Goal: Task Accomplishment & Management: Manage account settings

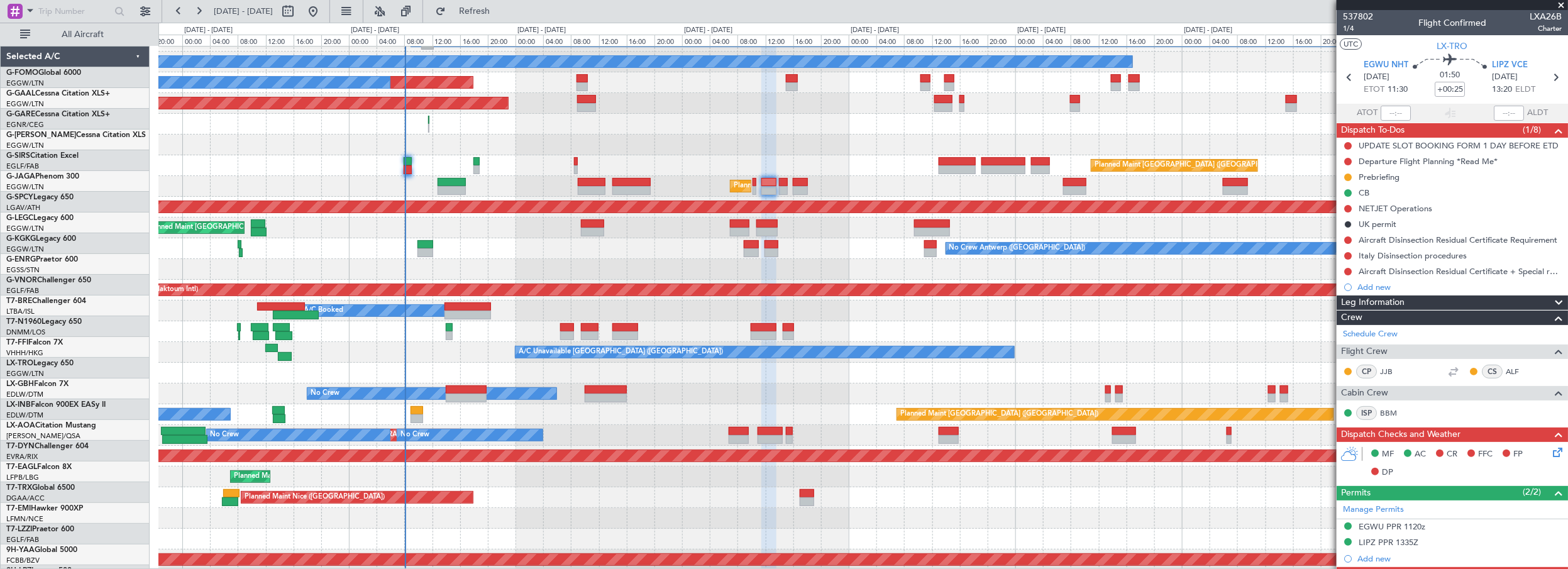
scroll to position [343, 0]
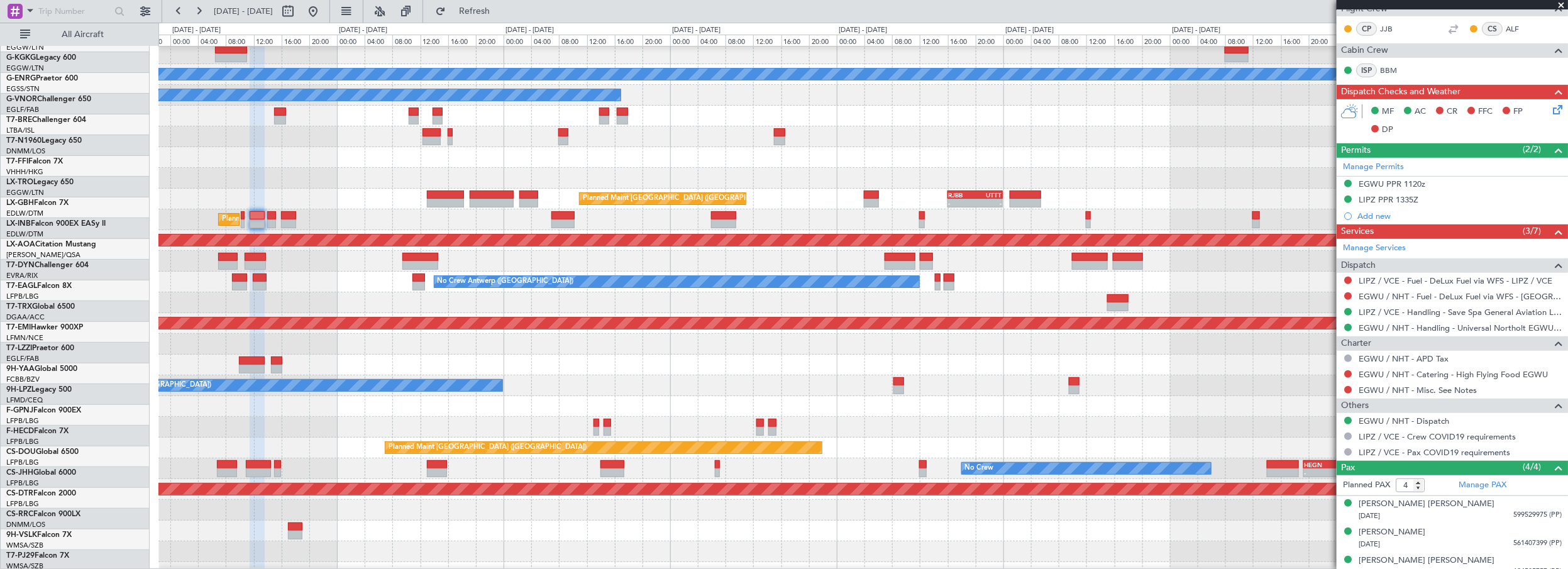
click at [553, 168] on div at bounding box center [863, 157] width 1410 height 21
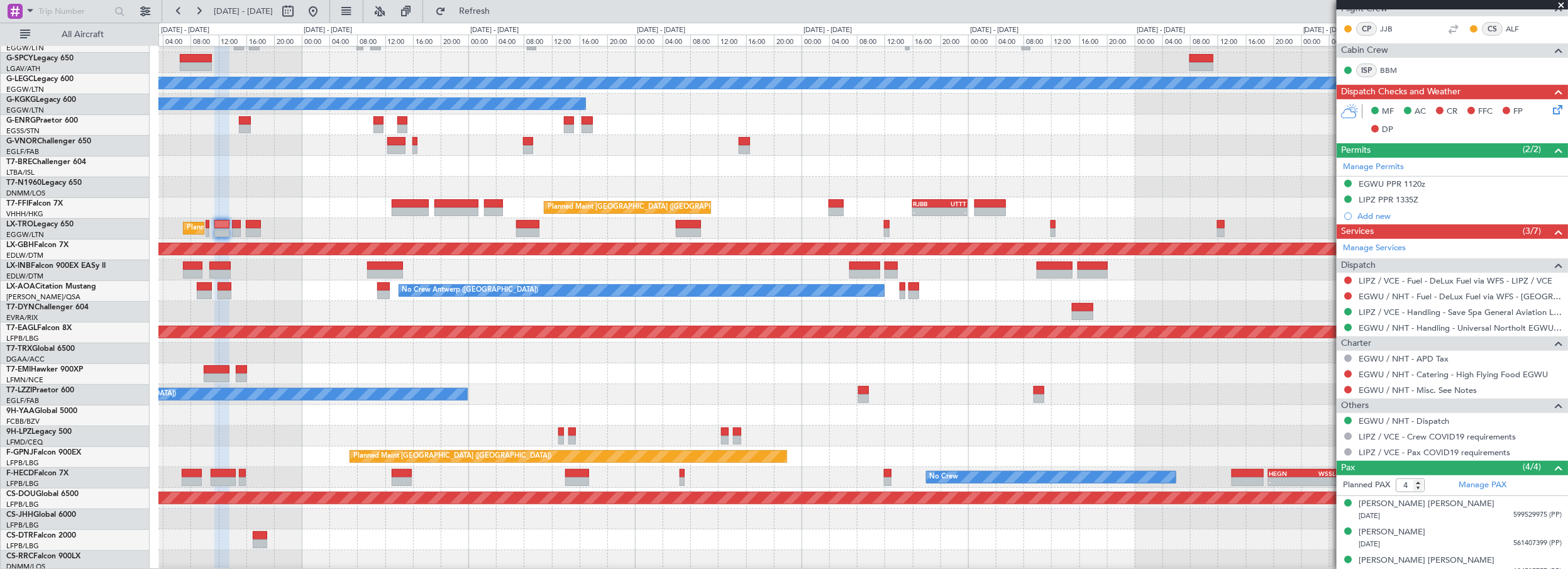
click at [508, 156] on div "Planned Maint [GEOGRAPHIC_DATA] ([GEOGRAPHIC_DATA])" at bounding box center [863, 146] width 1410 height 21
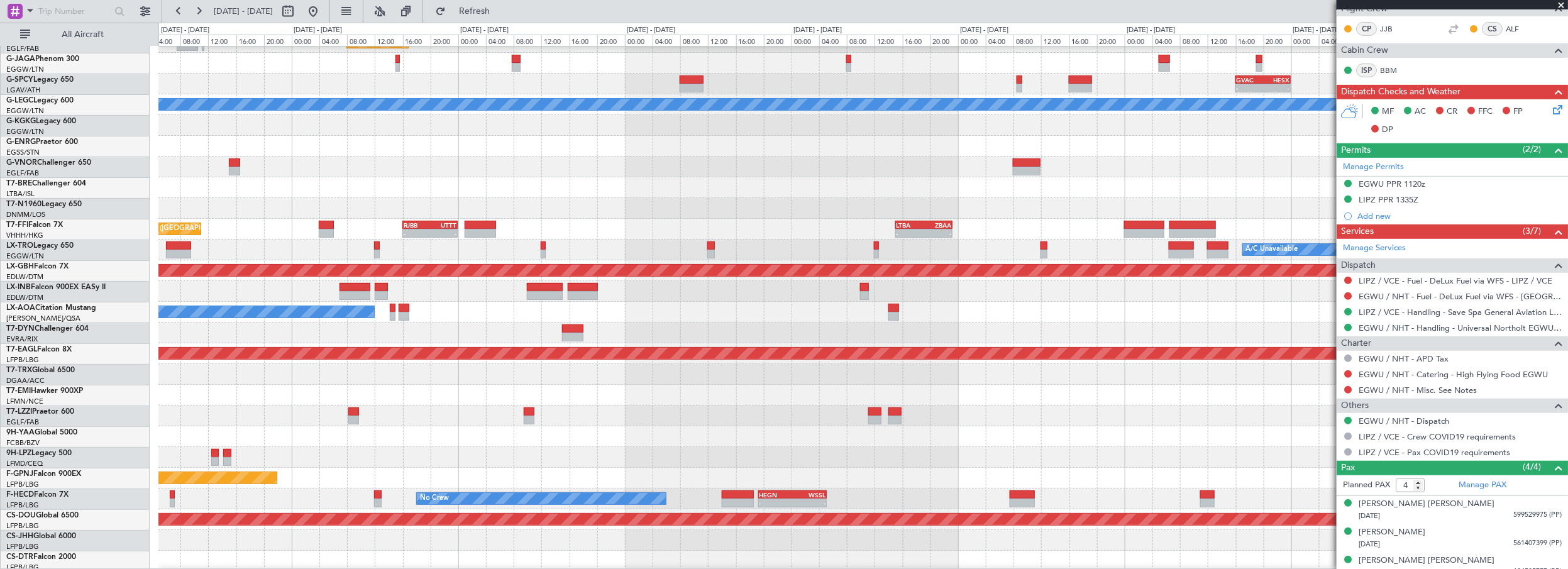
click at [472, 178] on div at bounding box center [863, 167] width 1410 height 21
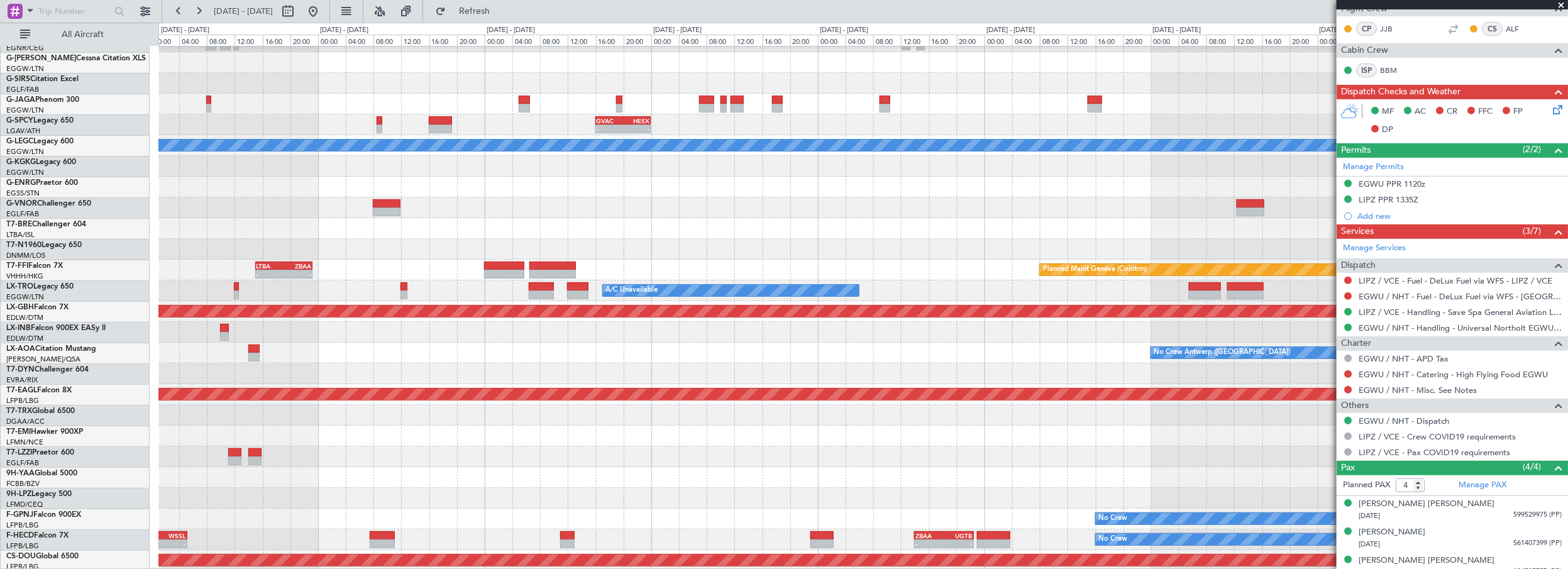
click at [958, 212] on div at bounding box center [863, 208] width 1410 height 21
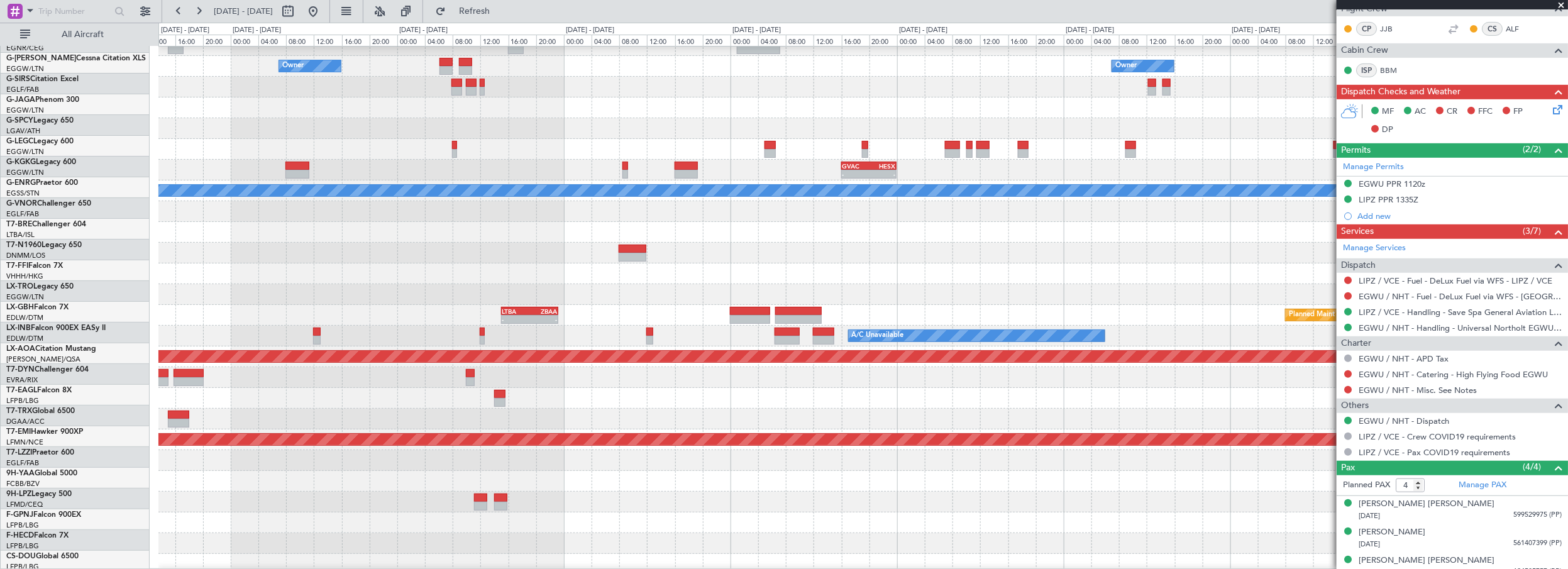
scroll to position [32, 0]
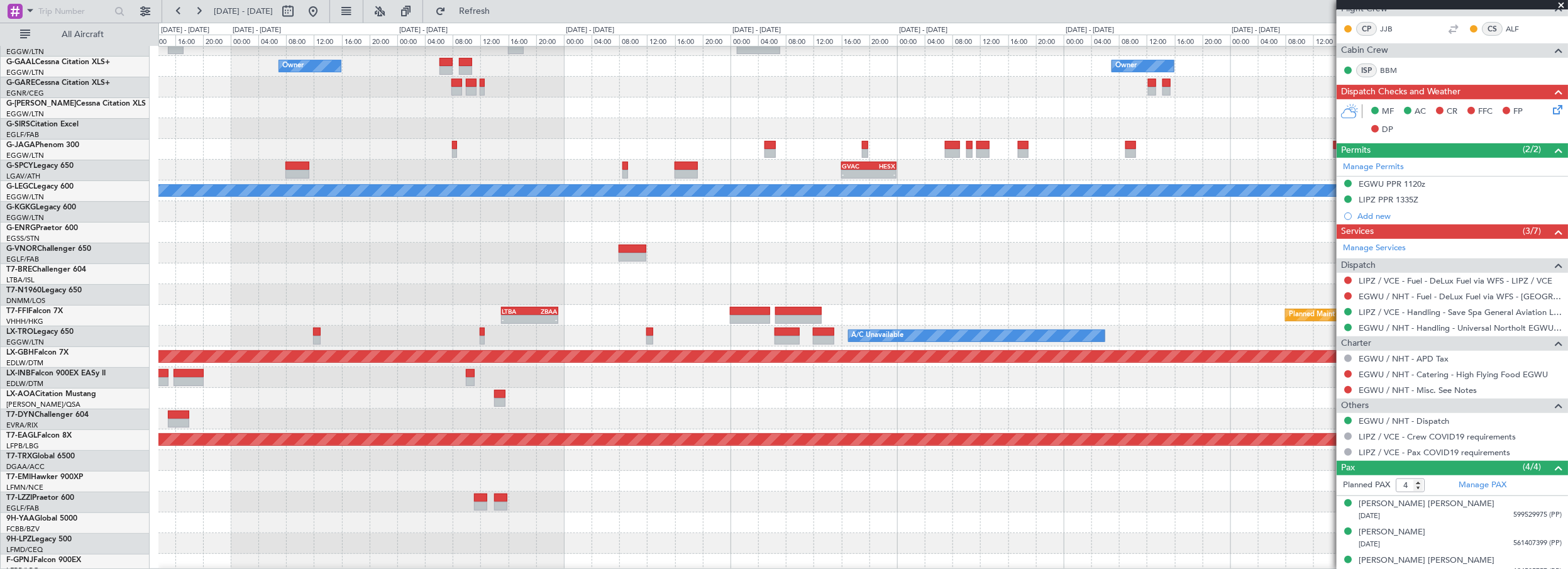
click at [786, 233] on div at bounding box center [863, 232] width 1410 height 21
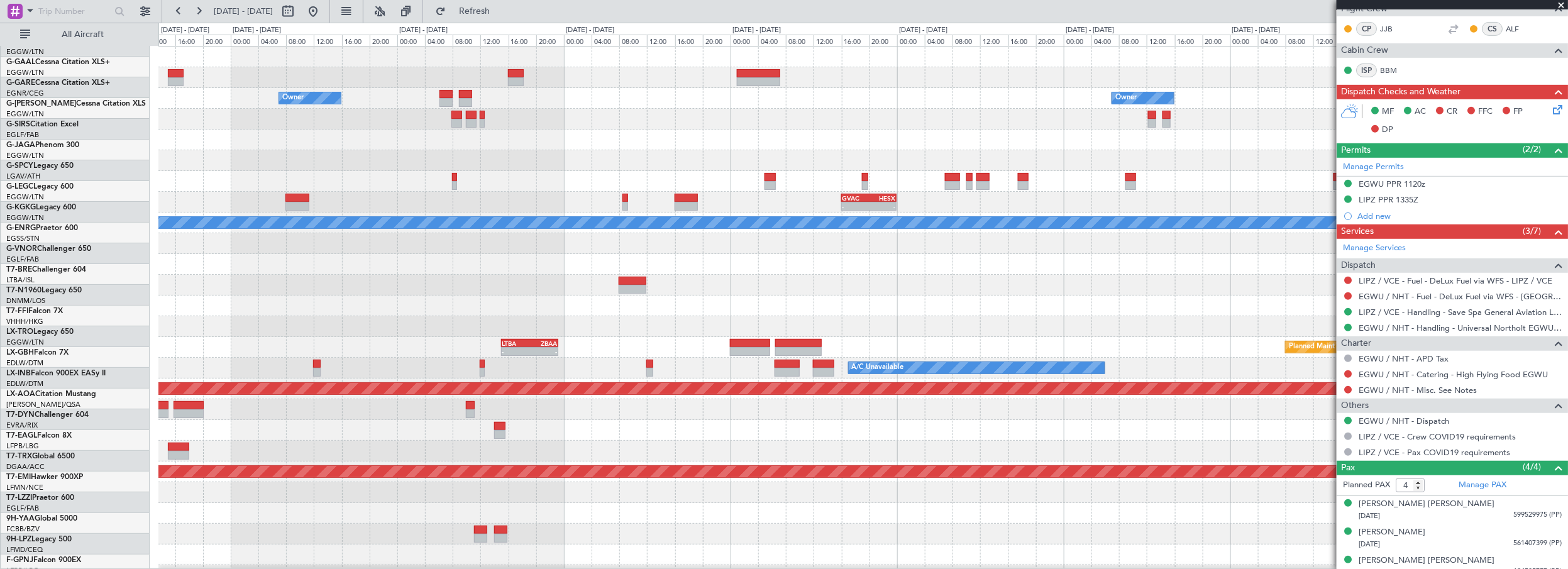
scroll to position [0, 0]
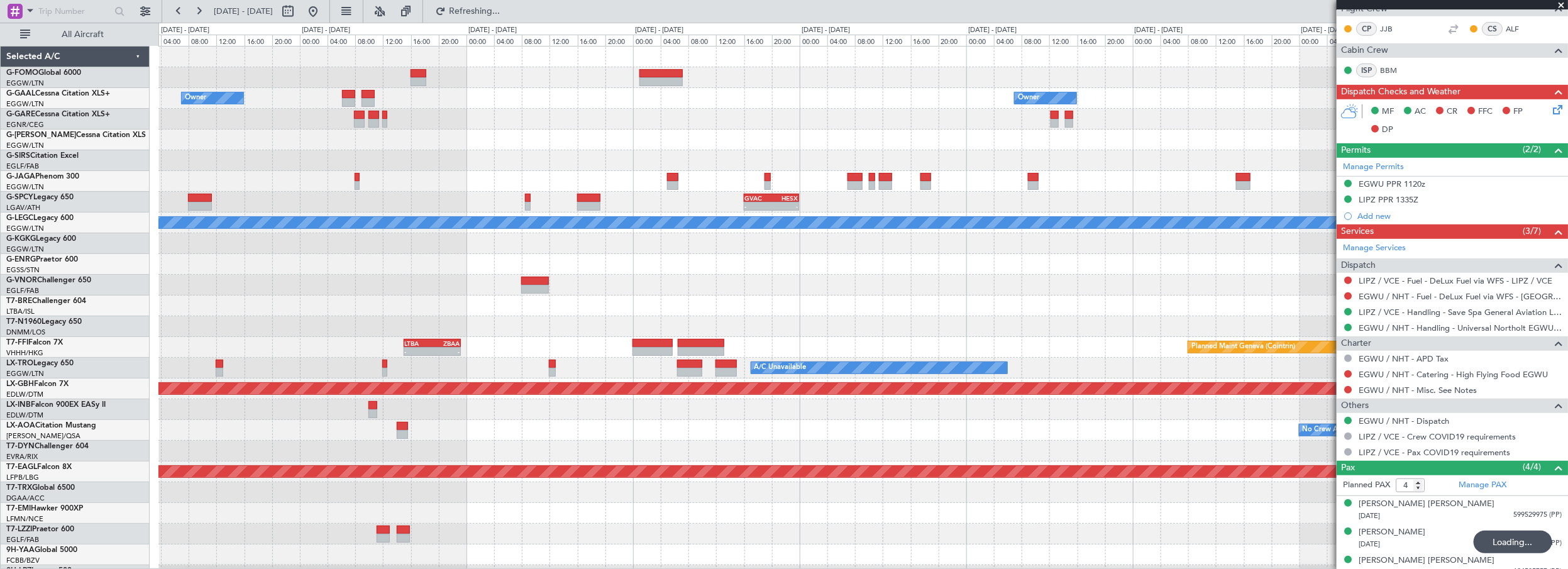
click at [591, 143] on div "Owner Owner Owner Planned Maint [GEOGRAPHIC_DATA] ([GEOGRAPHIC_DATA]) - - GVAC …" at bounding box center [863, 400] width 1410 height 706
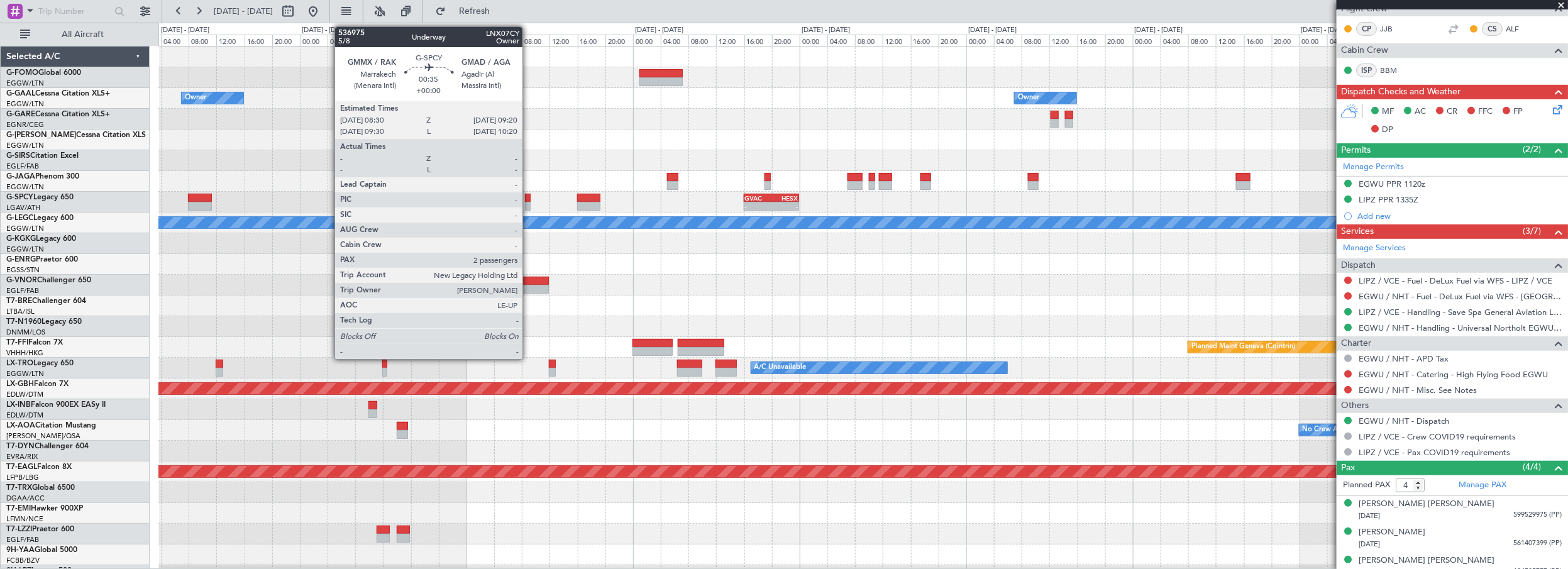
click at [529, 197] on div at bounding box center [528, 197] width 7 height 8
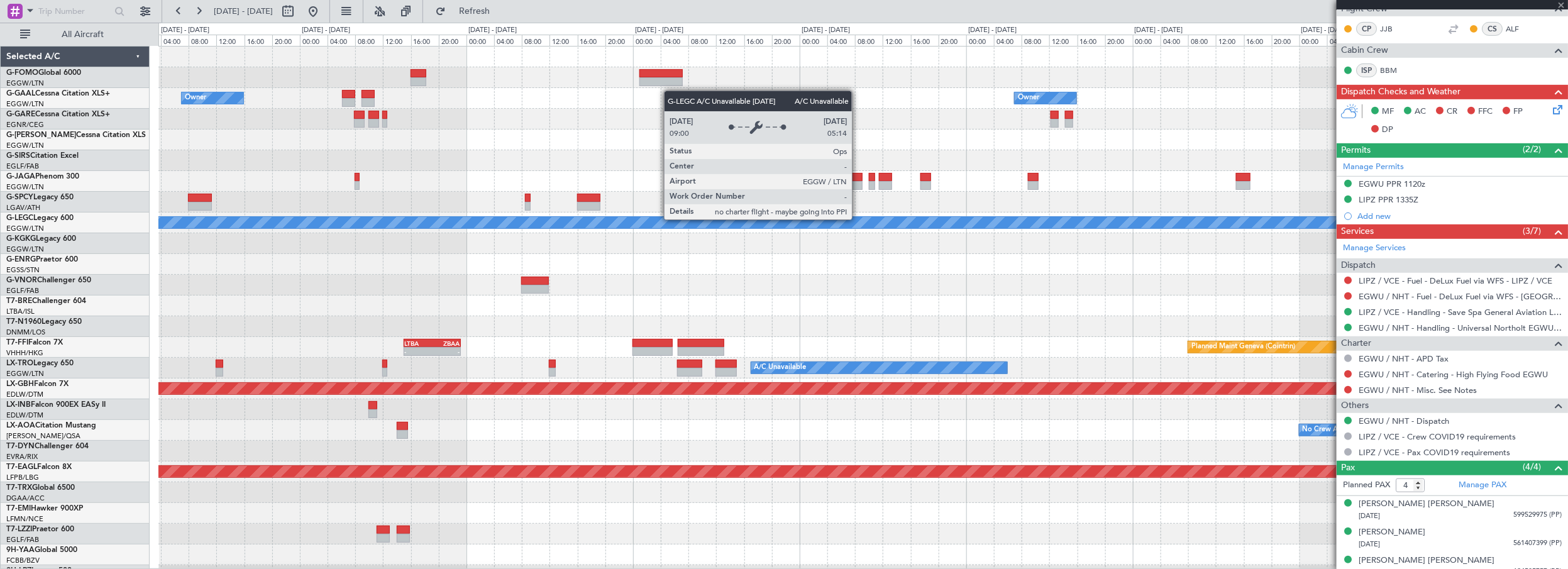
type input "2"
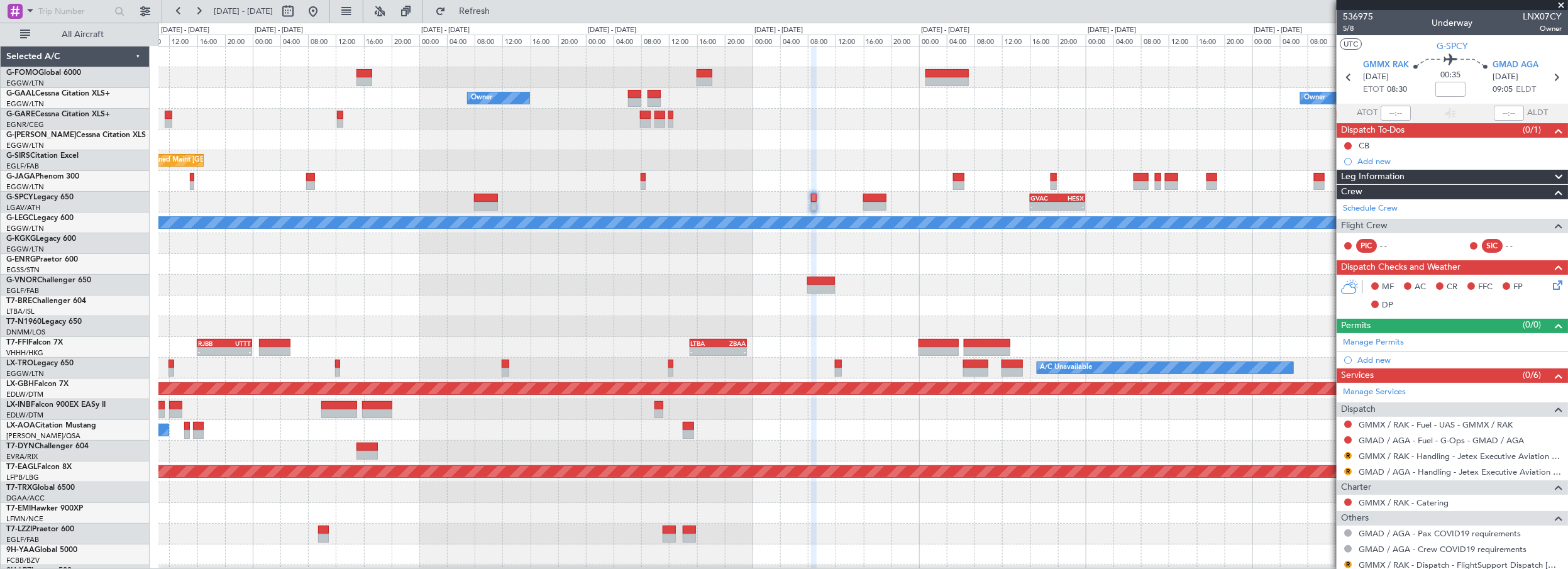
click at [746, 154] on div "Owner Owner Owner Planned Maint [GEOGRAPHIC_DATA] ([GEOGRAPHIC_DATA]) - - GVAC …" at bounding box center [863, 400] width 1410 height 706
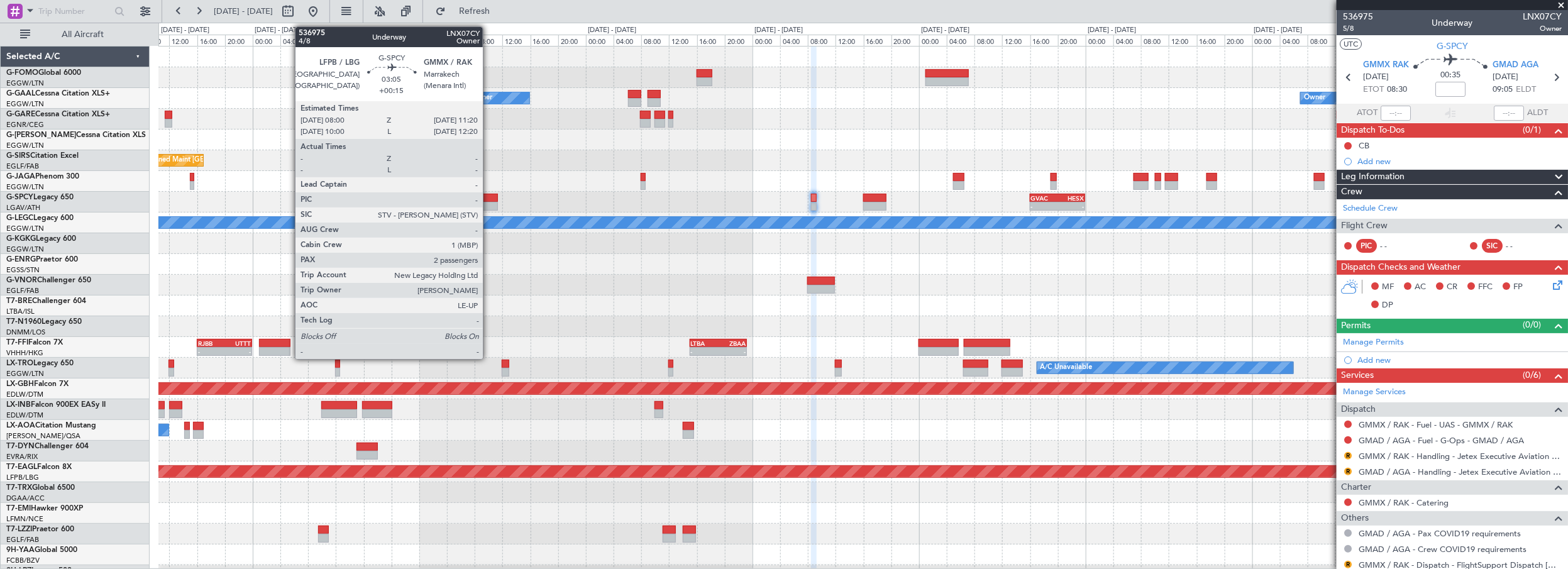
click at [489, 194] on div at bounding box center [486, 197] width 23 height 8
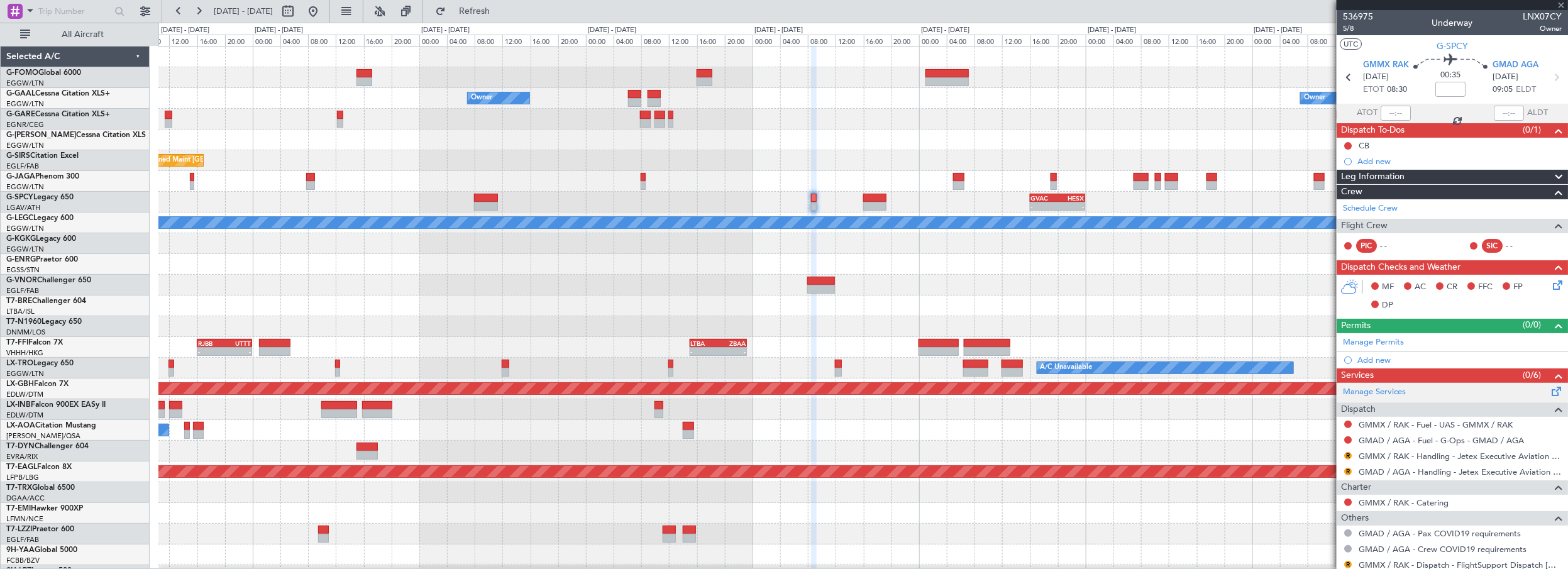
type input "+00:15"
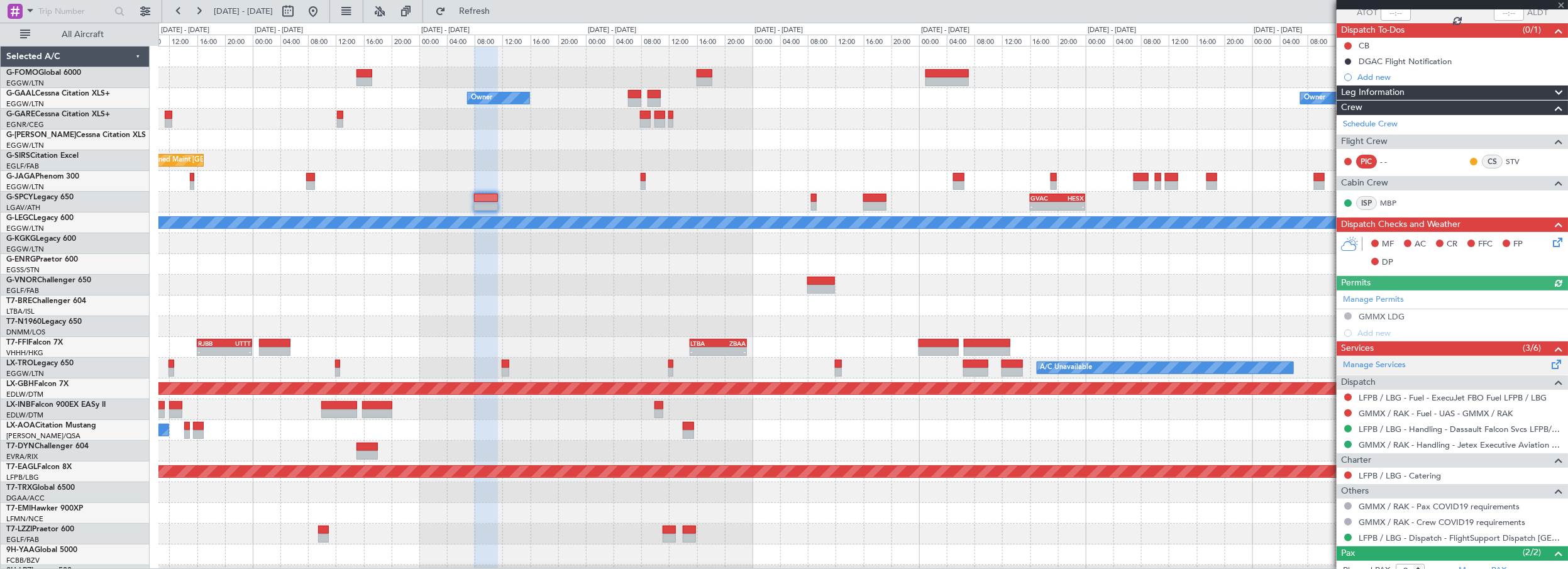
scroll to position [166, 0]
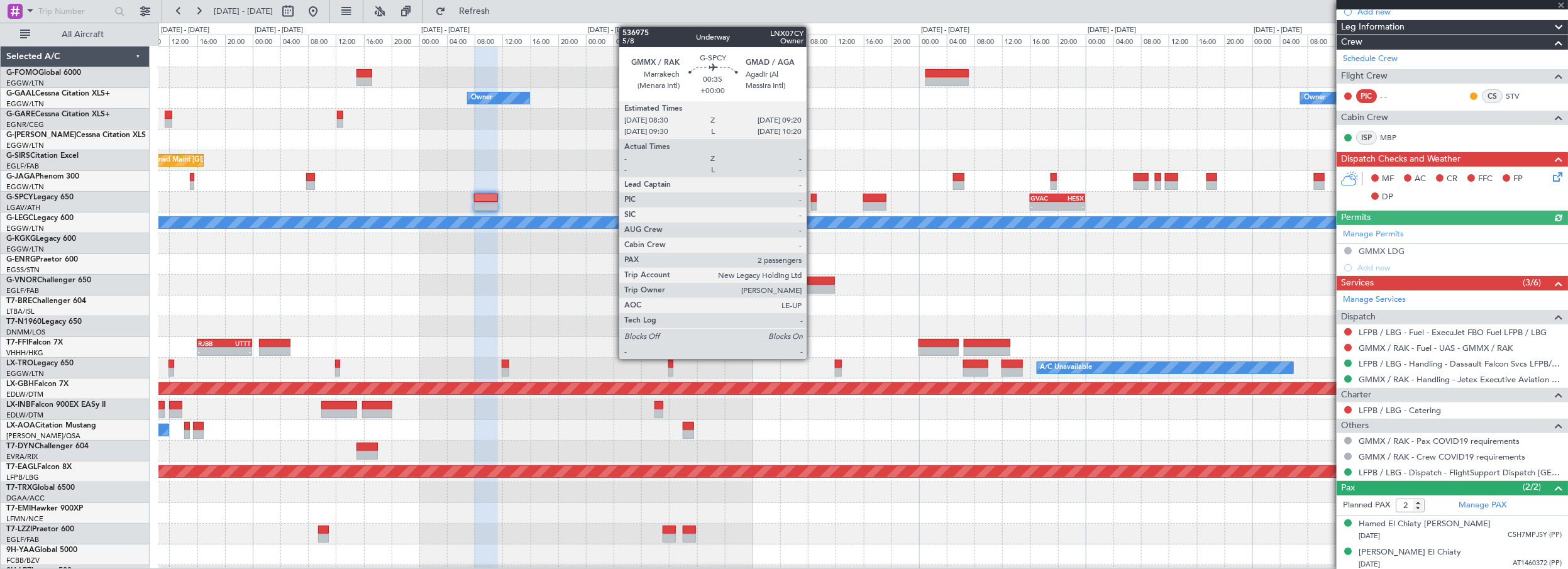
click at [813, 197] on div at bounding box center [814, 197] width 7 height 8
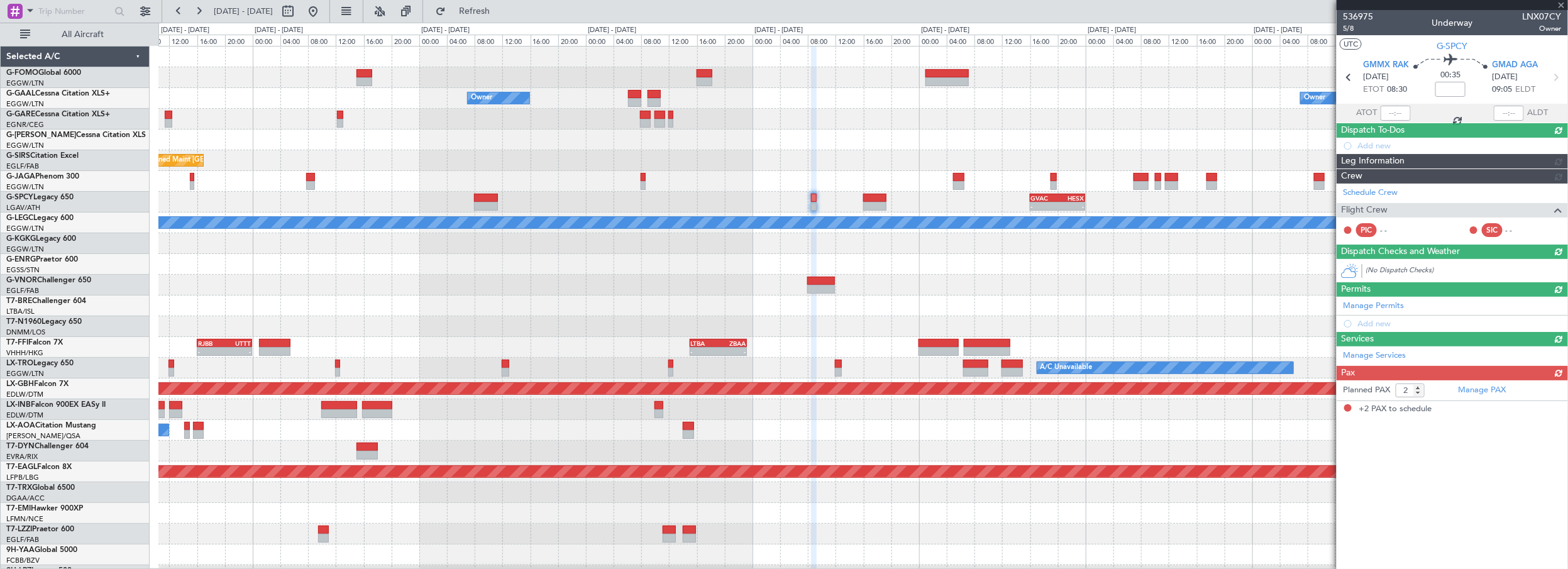
scroll to position [0, 0]
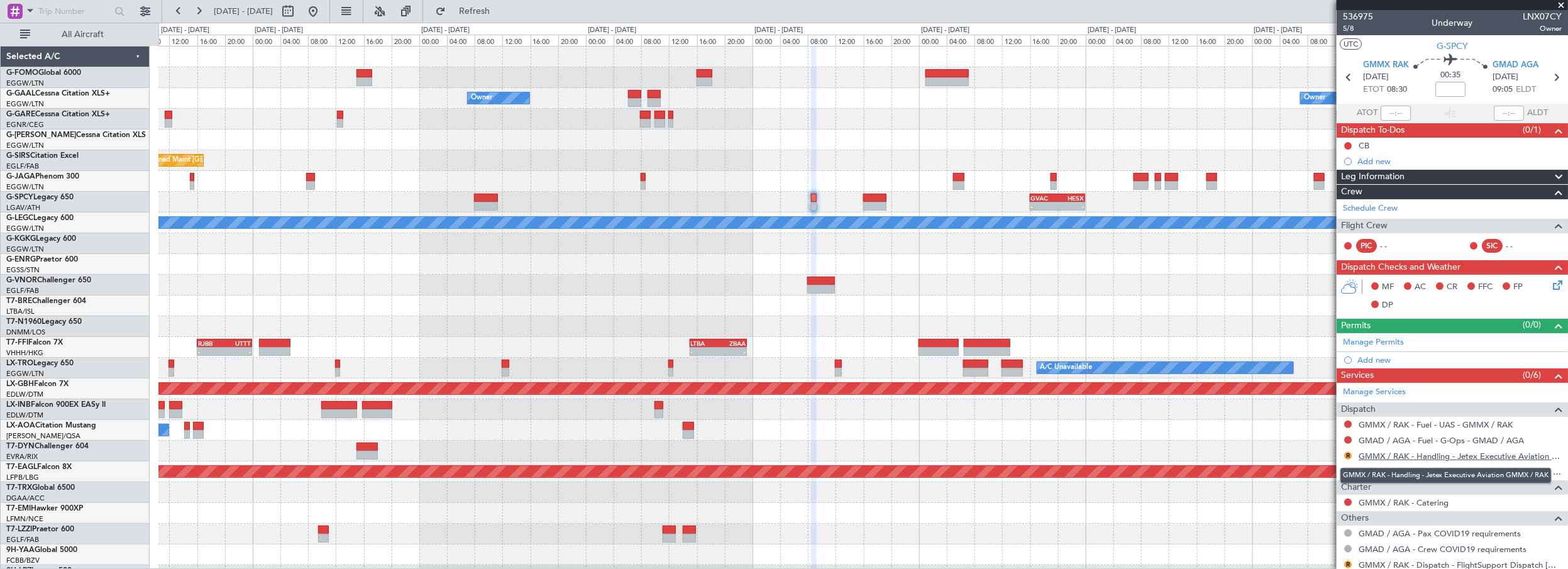
click at [1469, 453] on link "GMMX / RAK - Handling - Jetex Executive Aviation GMMX / RAK" at bounding box center [1459, 456] width 203 height 10
click at [1504, 471] on link "GMAD / AGA - Handling - Jetex Executive Aviation Morocco GMAD / AGA" at bounding box center [1459, 472] width 203 height 10
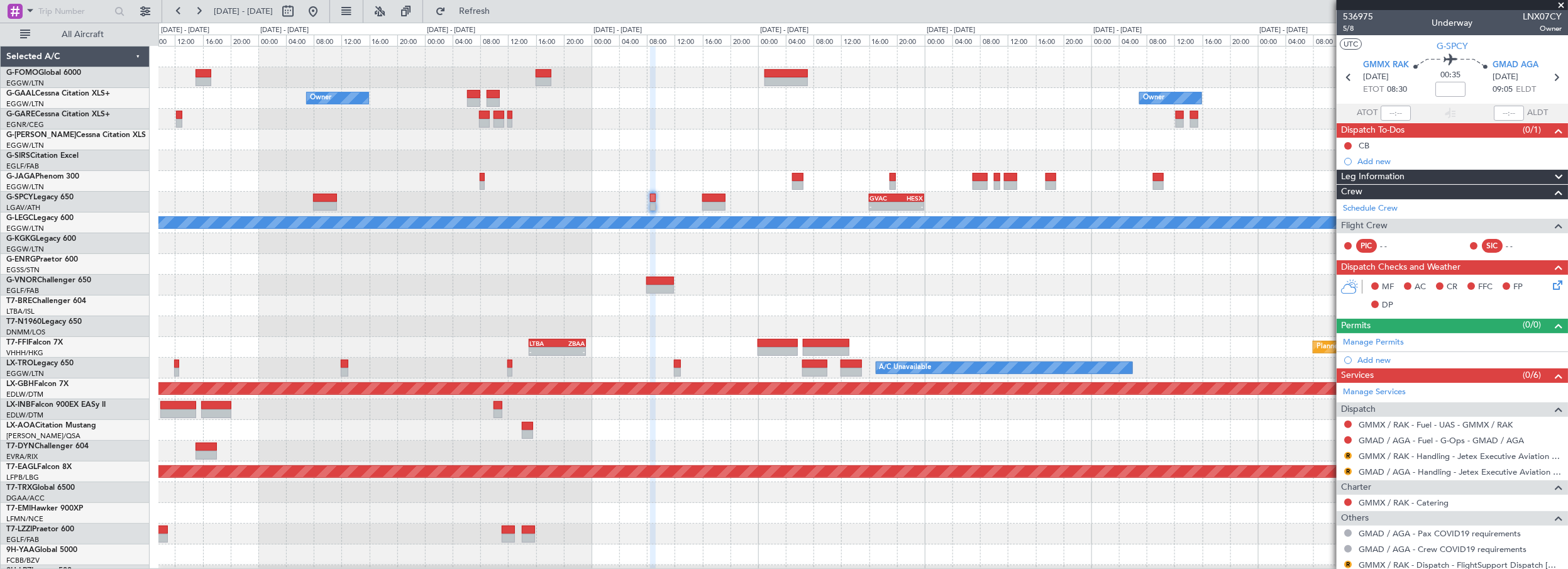
click at [790, 279] on div "Owner Owner Owner Planned Maint [GEOGRAPHIC_DATA] ([GEOGRAPHIC_DATA]) - - GVAC …" at bounding box center [863, 400] width 1410 height 706
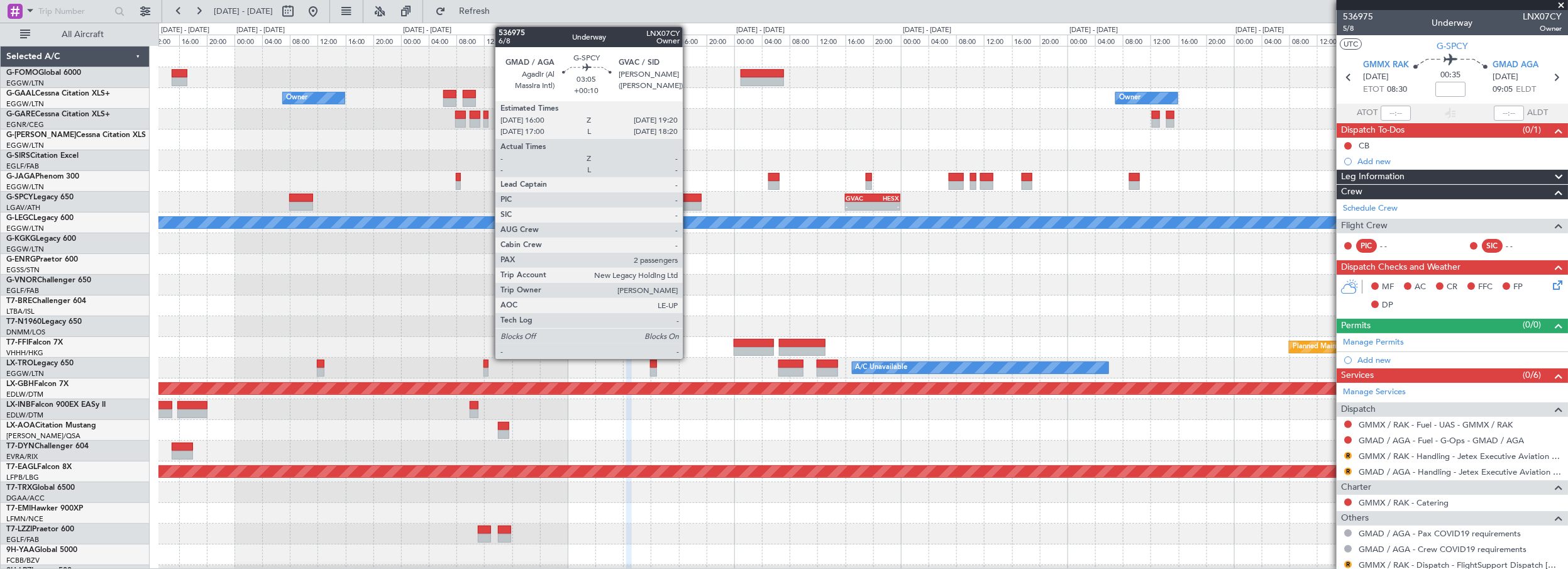
click at [690, 200] on div at bounding box center [690, 197] width 23 height 8
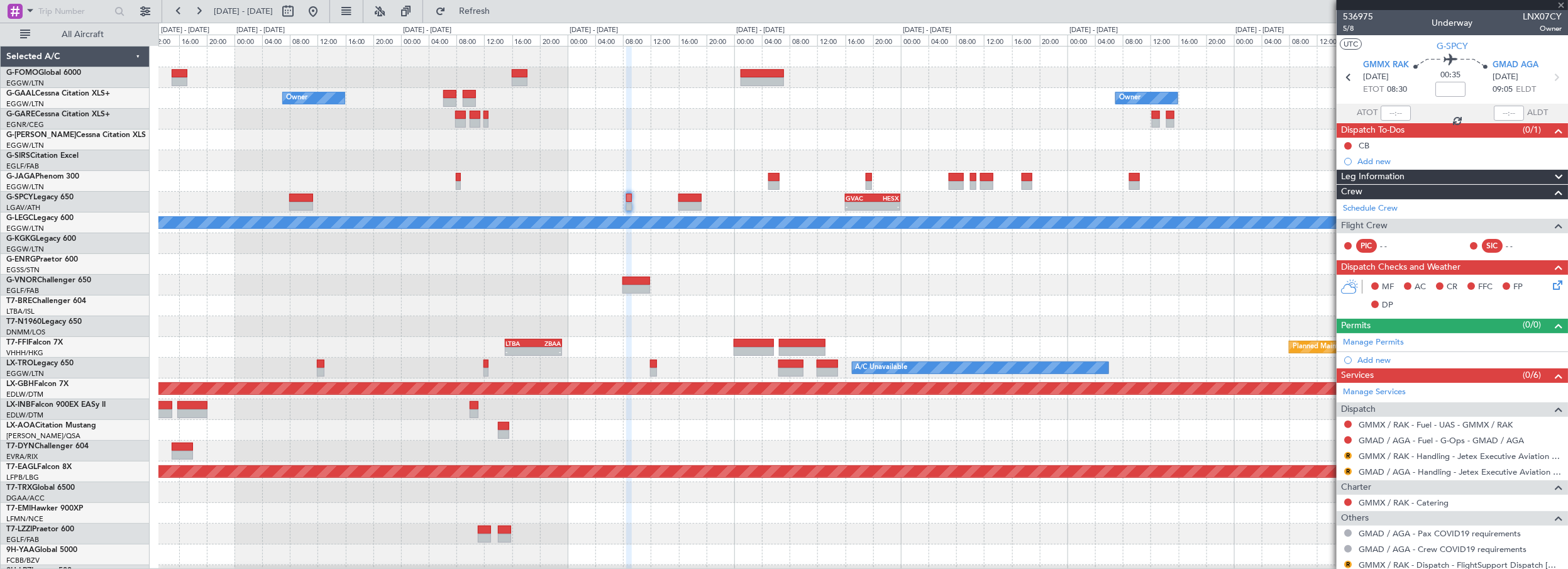
type input "+00:10"
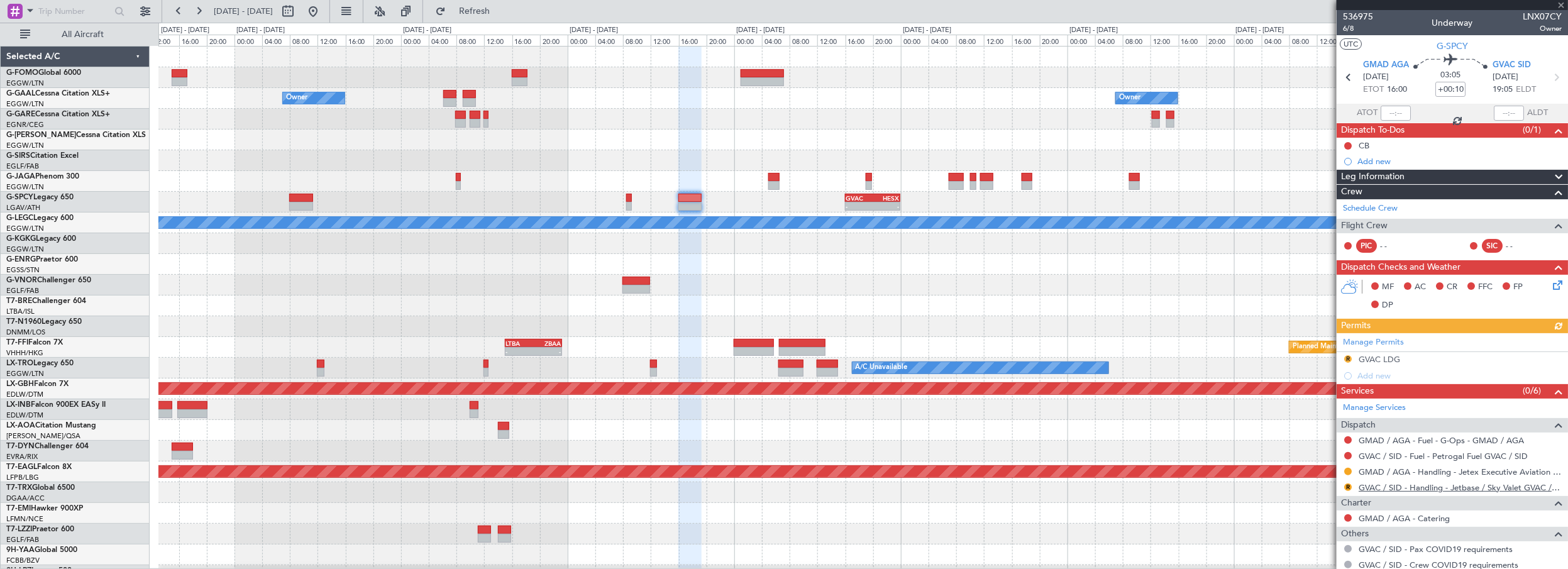
click at [1416, 487] on link "GVAC / SID - Handling - Jetbase / Sky Valet GVAC / [PERSON_NAME]" at bounding box center [1459, 488] width 203 height 10
click at [705, 156] on div "Owner Owner Owner Planned Maint [GEOGRAPHIC_DATA] ([GEOGRAPHIC_DATA]) - - GVAC …" at bounding box center [863, 400] width 1410 height 706
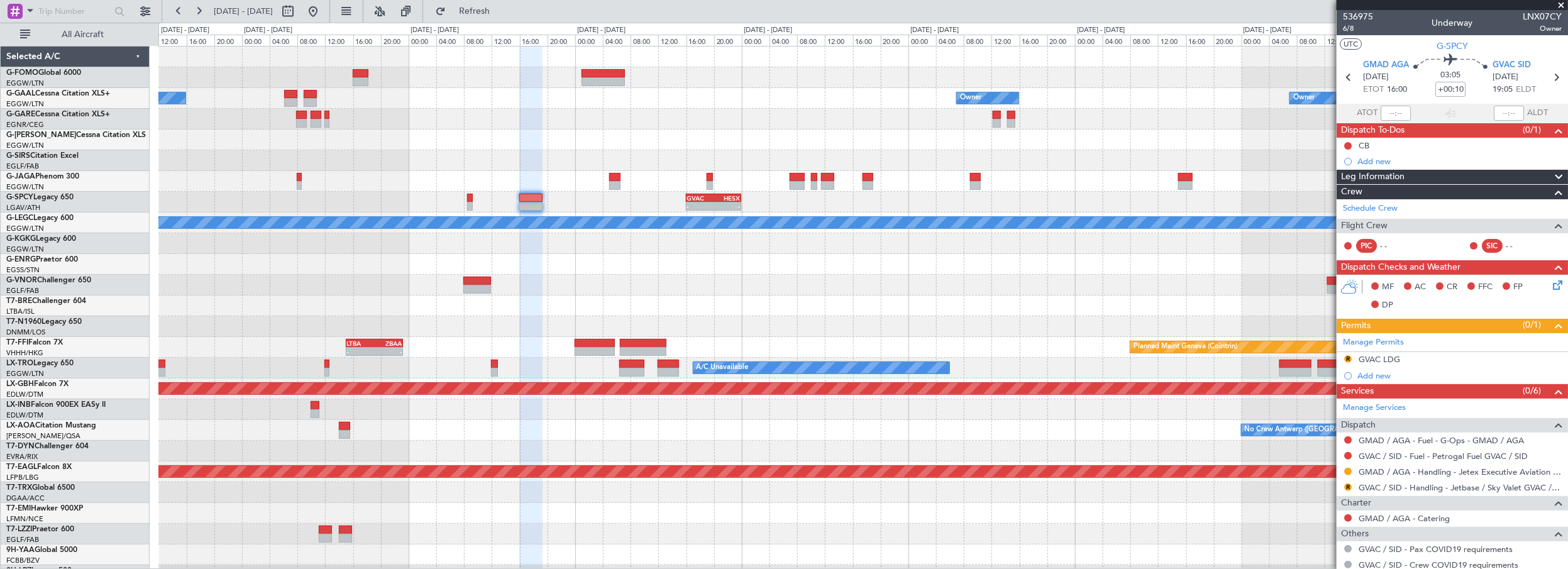
scroll to position [1, 0]
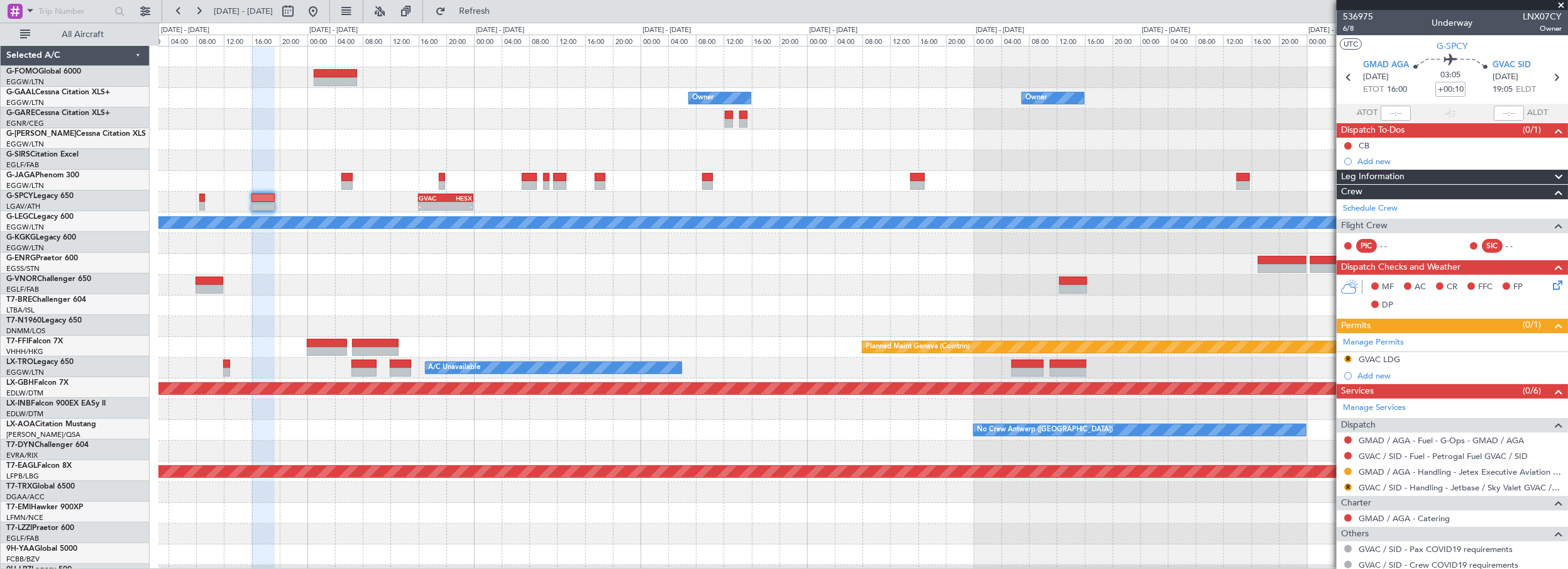
click at [504, 300] on div at bounding box center [863, 306] width 1410 height 21
click at [432, 192] on div "- - GVAC 16:00 Z HESX 00:00 Z" at bounding box center [863, 202] width 1410 height 21
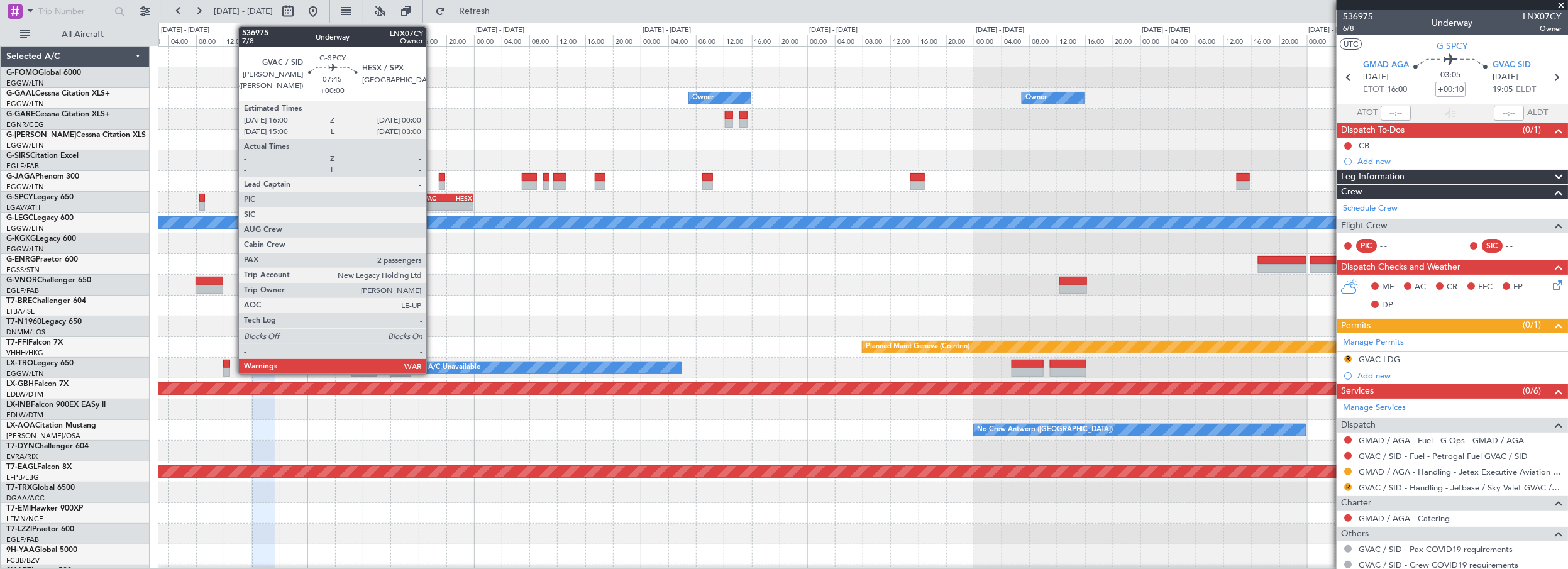
click at [432, 195] on div "GVAC" at bounding box center [432, 198] width 26 height 7
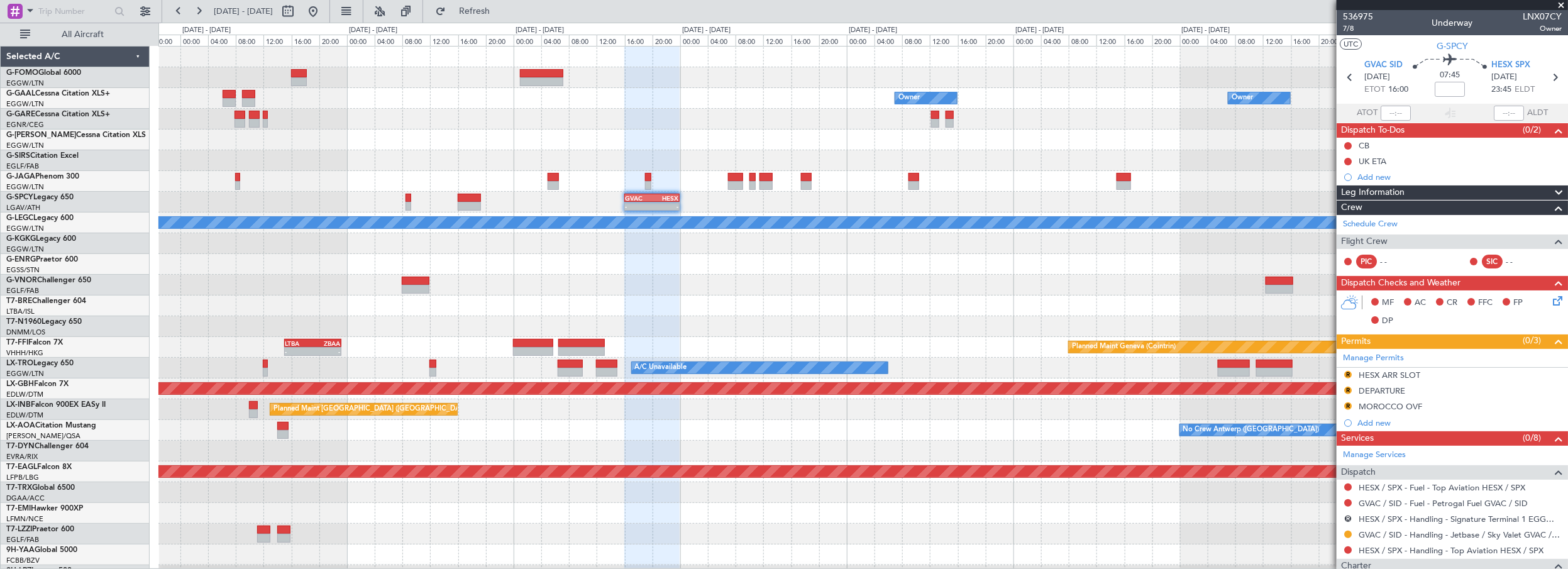
click at [1113, 304] on div "Owner Owner Owner Owner - - GVAC 16:00 Z HESX 00:00 Z A/C Unavailable [GEOGRAPH…" at bounding box center [863, 400] width 1410 height 706
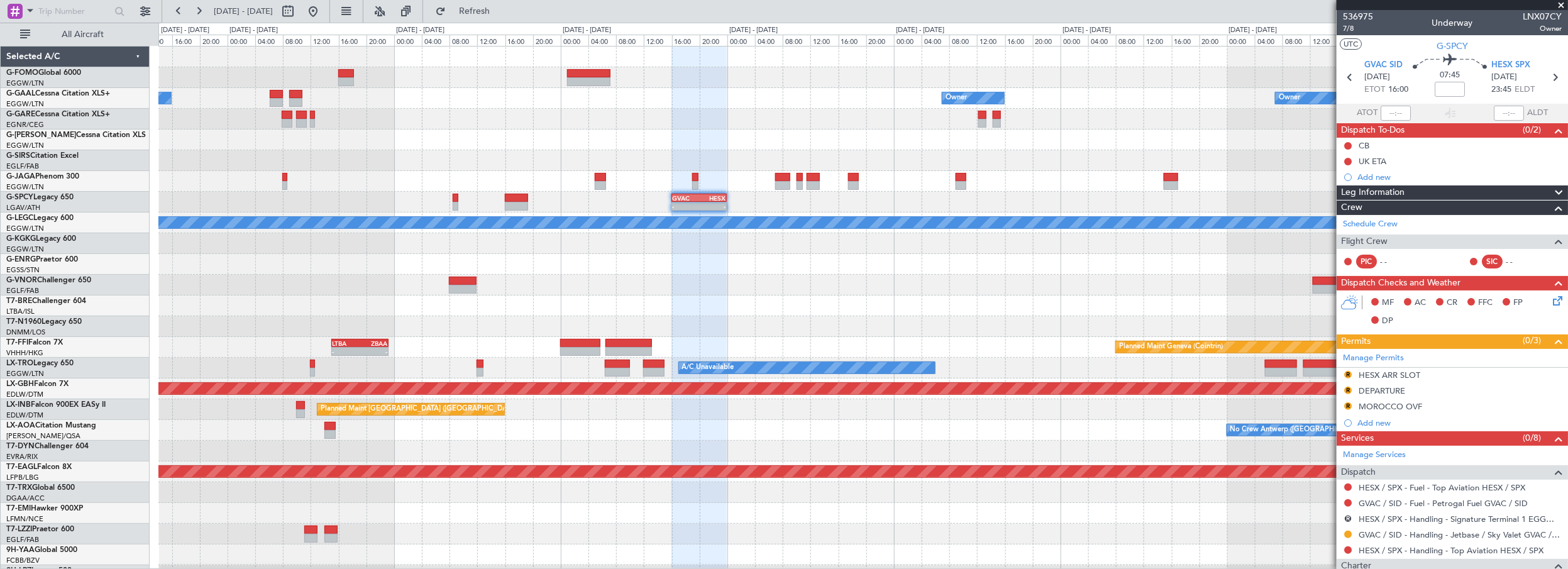
click at [651, 266] on div at bounding box center [863, 265] width 1410 height 21
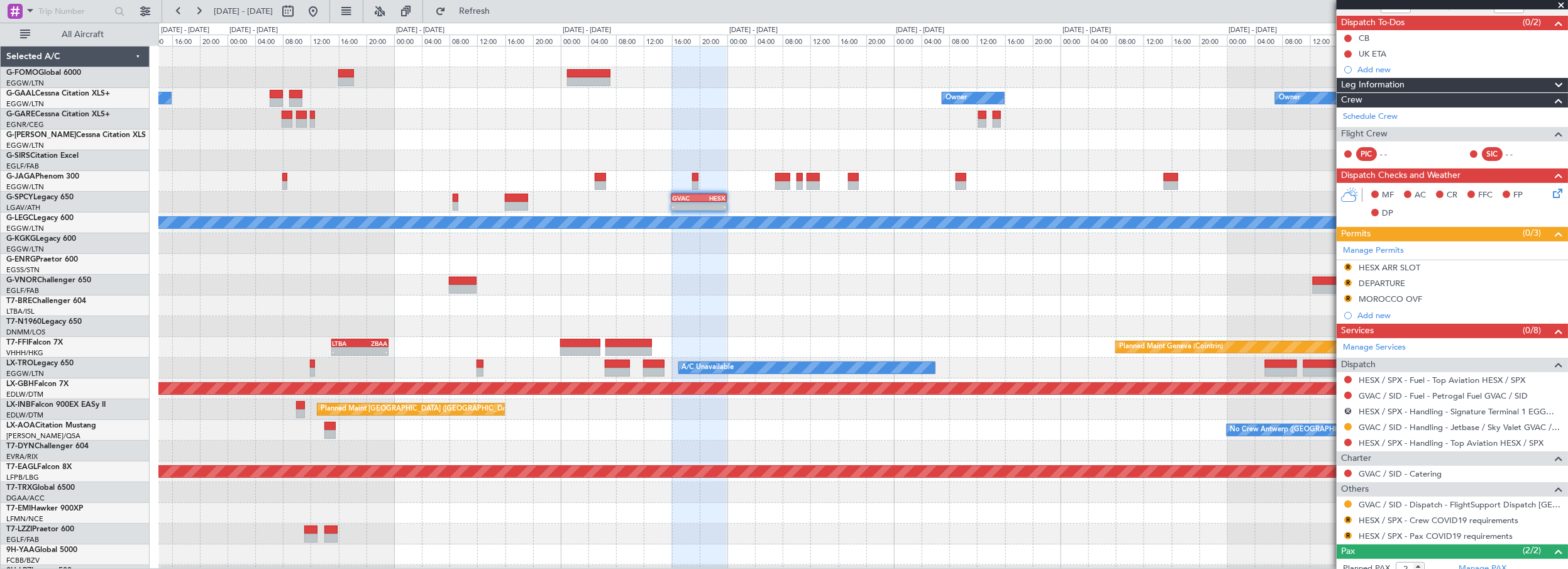
scroll to position [171, 0]
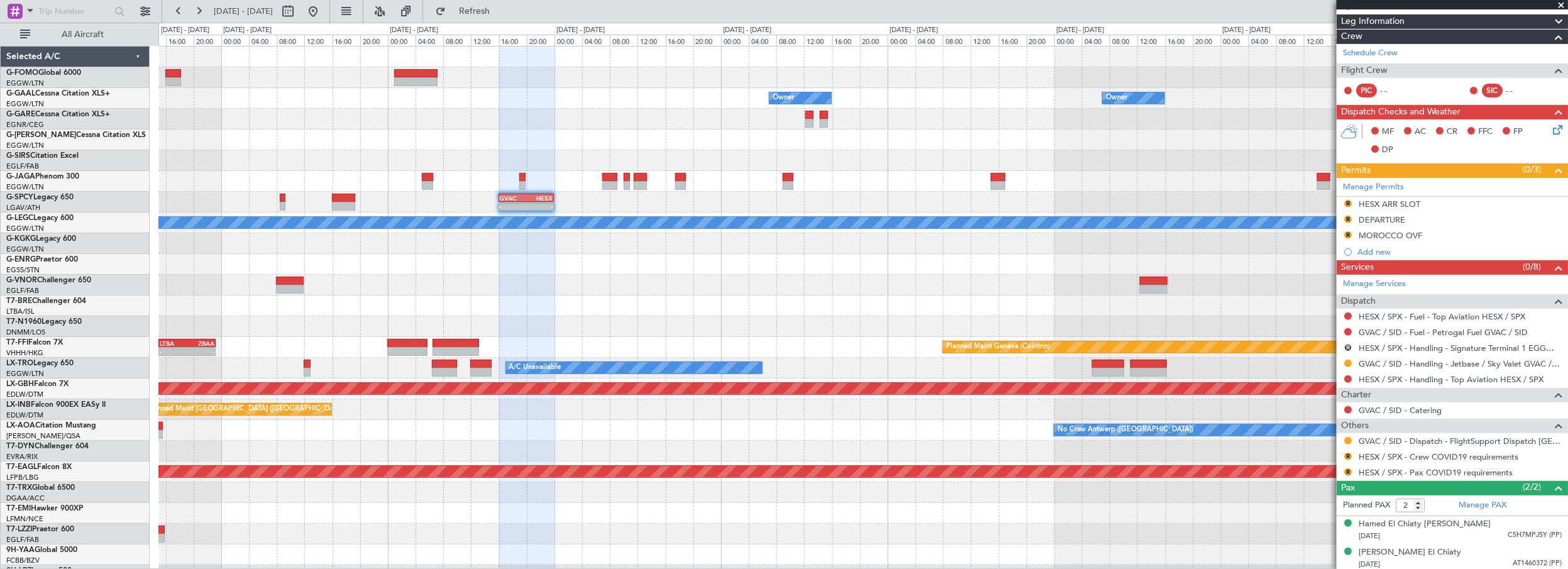
click at [1213, 286] on div "Owner Owner Owner Owner - - GVAC 16:00 Z HESX 00:00 Z A/C Unavailable [GEOGRAPH…" at bounding box center [863, 400] width 1410 height 706
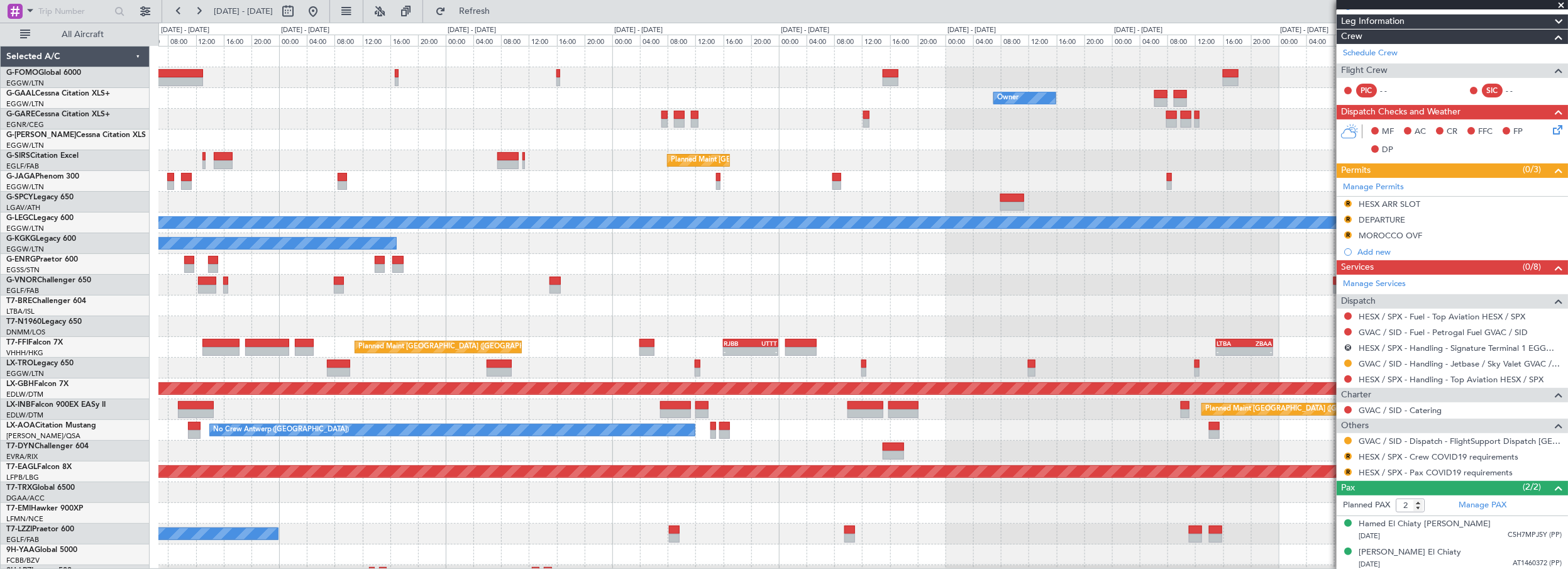
click at [1211, 289] on div at bounding box center [863, 285] width 1410 height 21
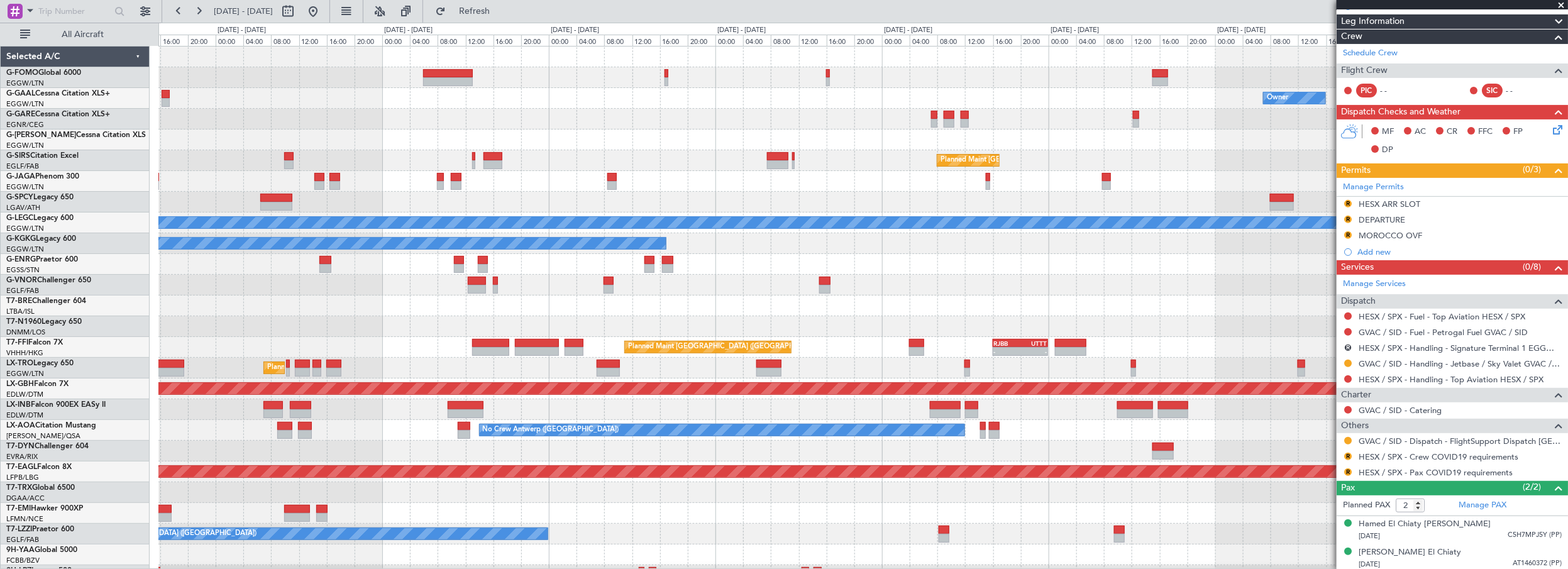
click at [872, 275] on div "Owner Planned [GEOGRAPHIC_DATA] Planned Maint [GEOGRAPHIC_DATA] ([GEOGRAPHIC_DA…" at bounding box center [863, 400] width 1410 height 706
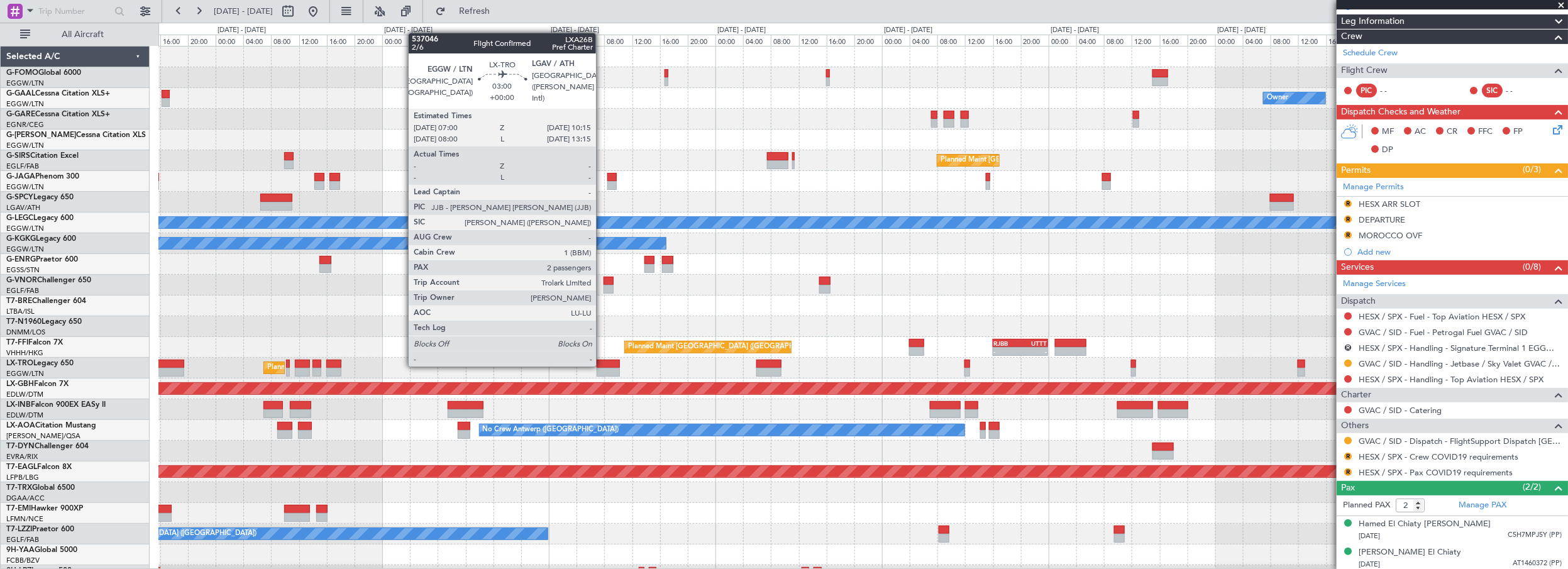
click at [603, 366] on div at bounding box center [608, 363] width 22 height 8
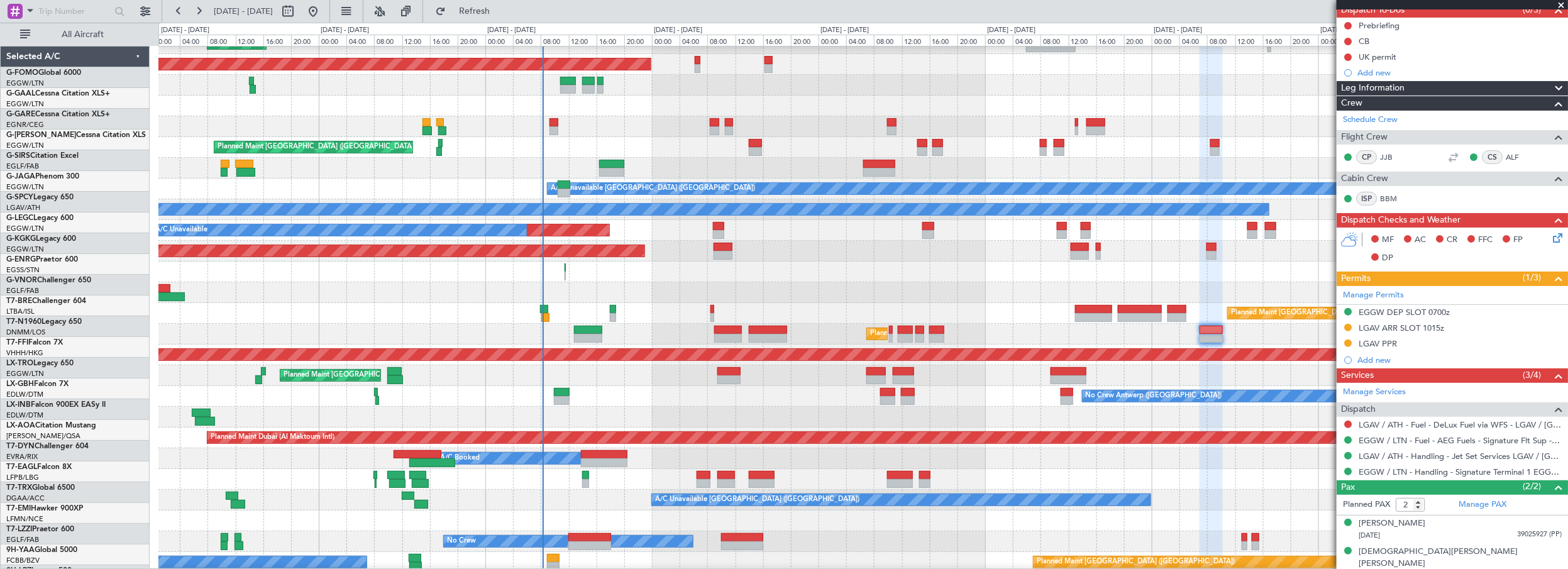
scroll to position [40, 0]
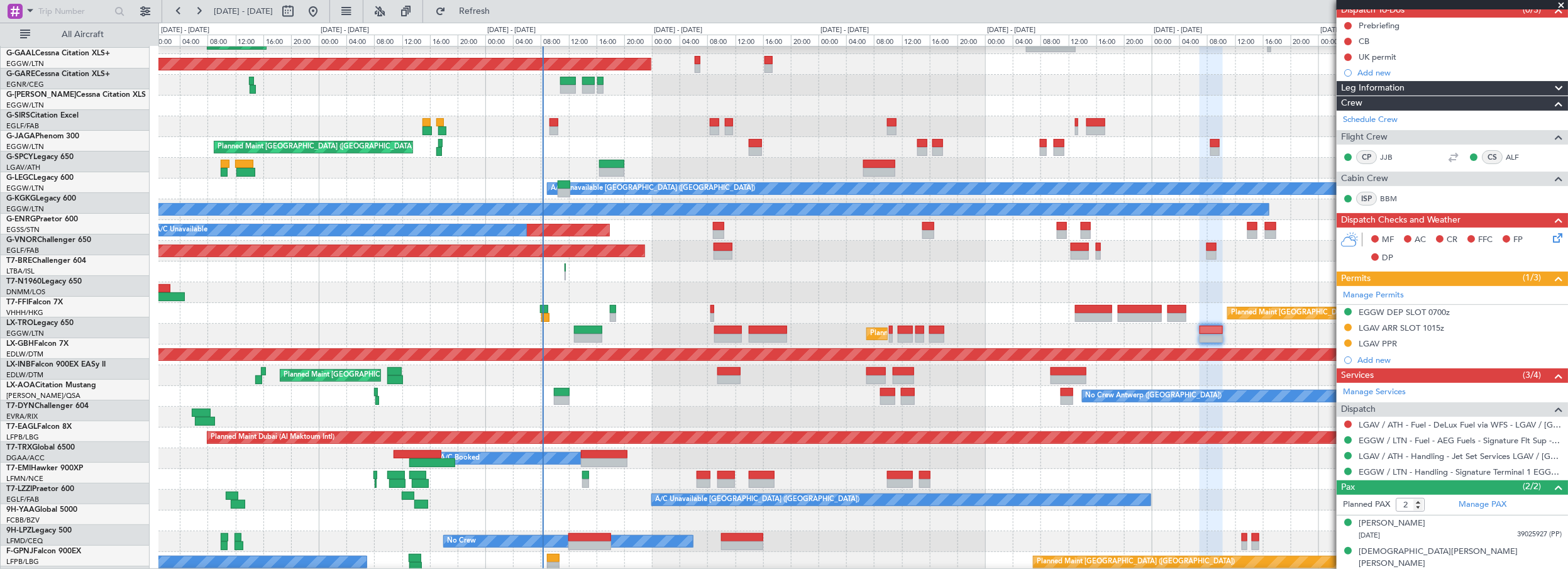
click at [1067, 461] on div "A/C Booked" at bounding box center [863, 459] width 1410 height 21
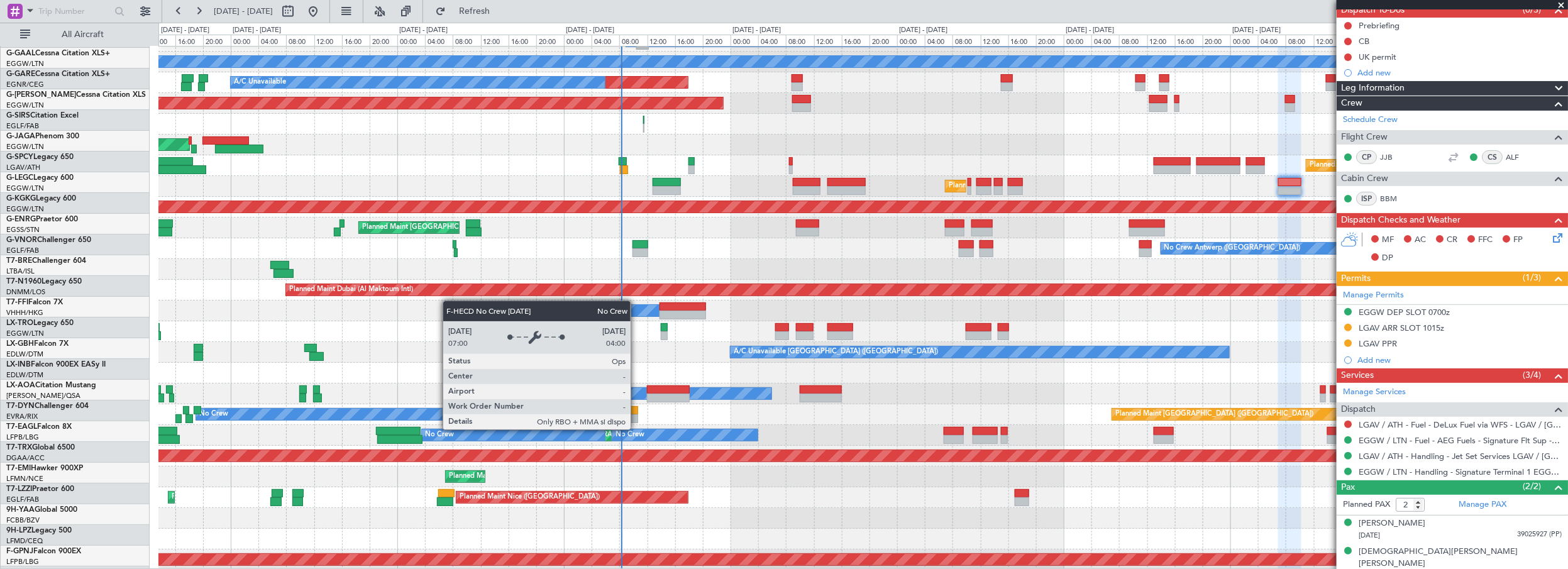
scroll to position [182, 0]
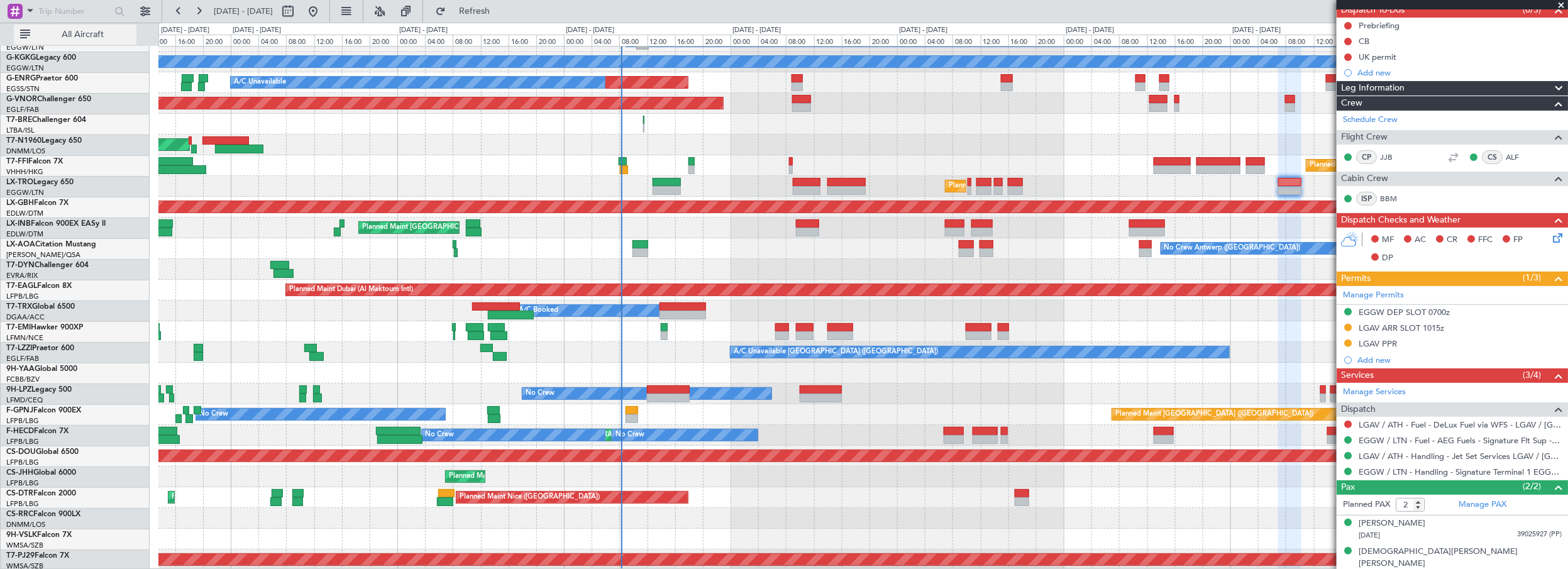
click at [98, 27] on button "All Aircraft" at bounding box center [75, 35] width 123 height 21
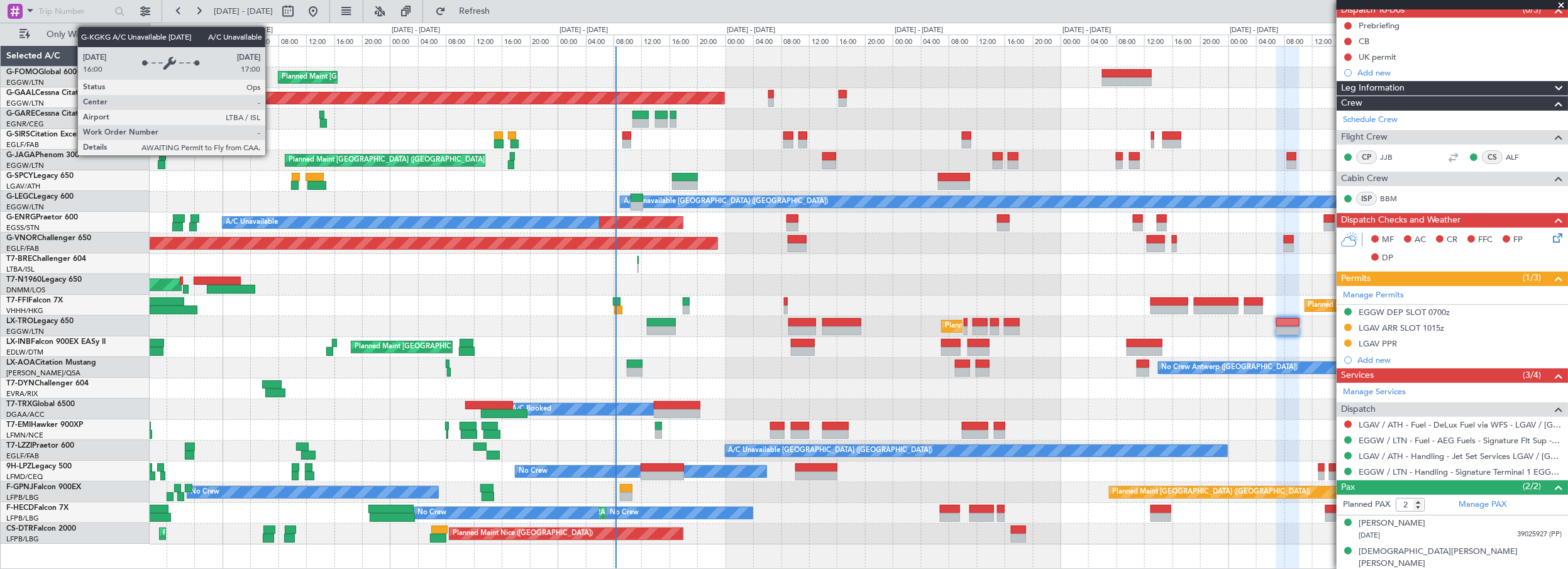
scroll to position [0, 0]
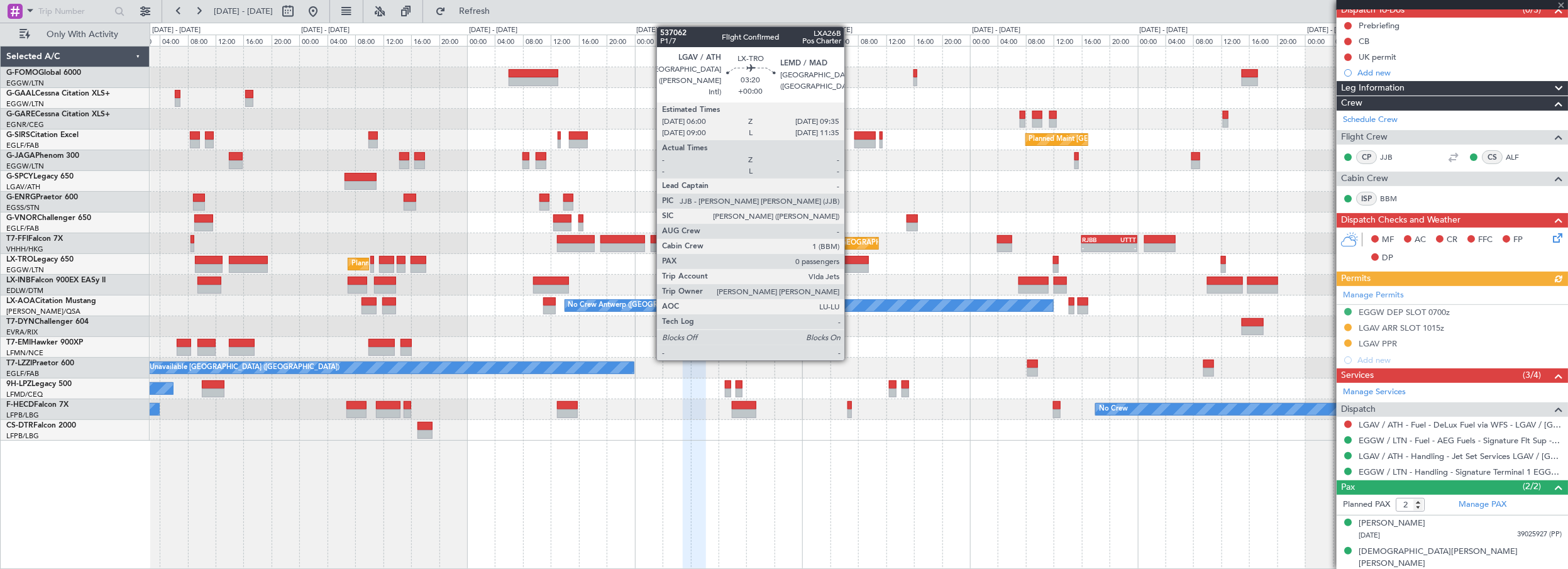
click at [850, 259] on div at bounding box center [856, 260] width 25 height 8
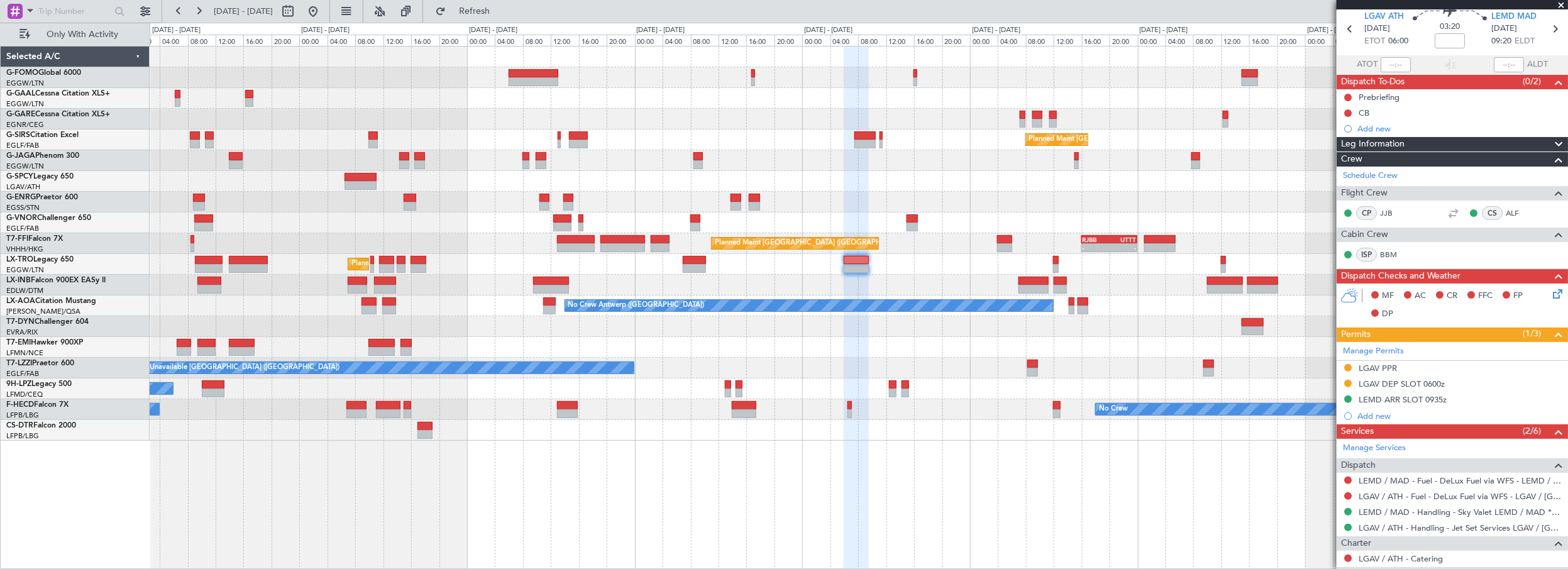
scroll to position [56, 0]
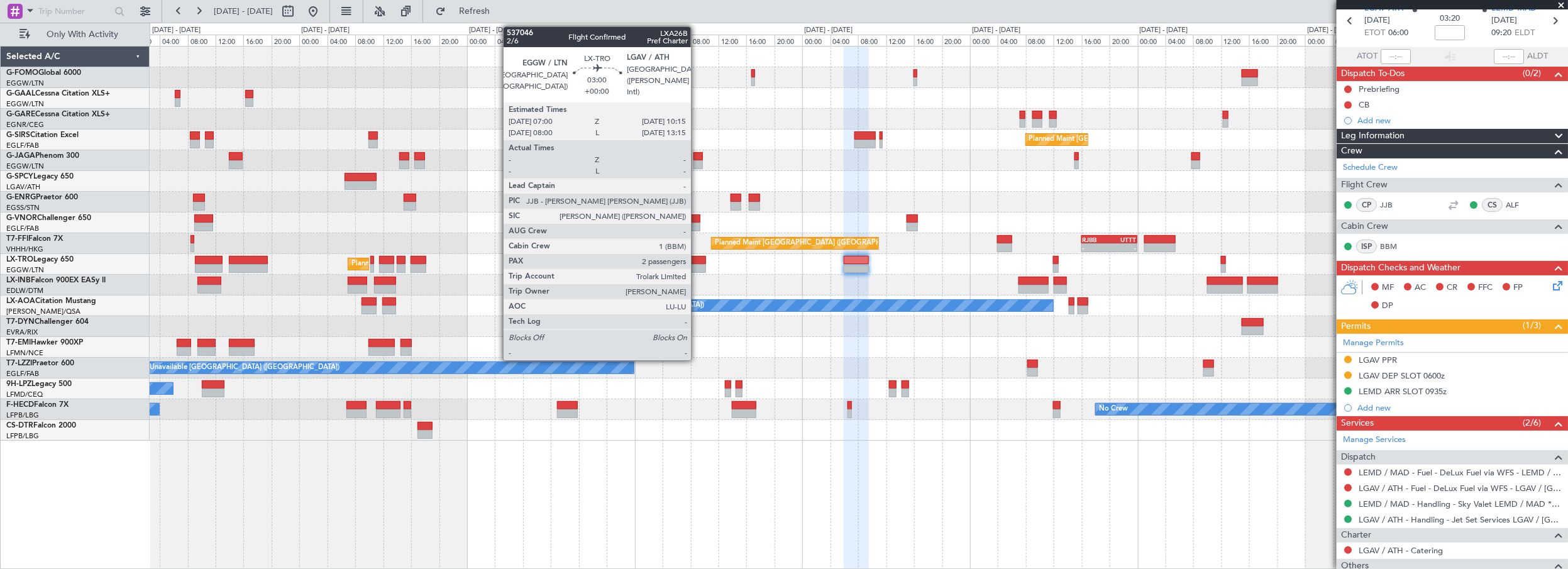
click at [697, 257] on div at bounding box center [694, 260] width 23 height 8
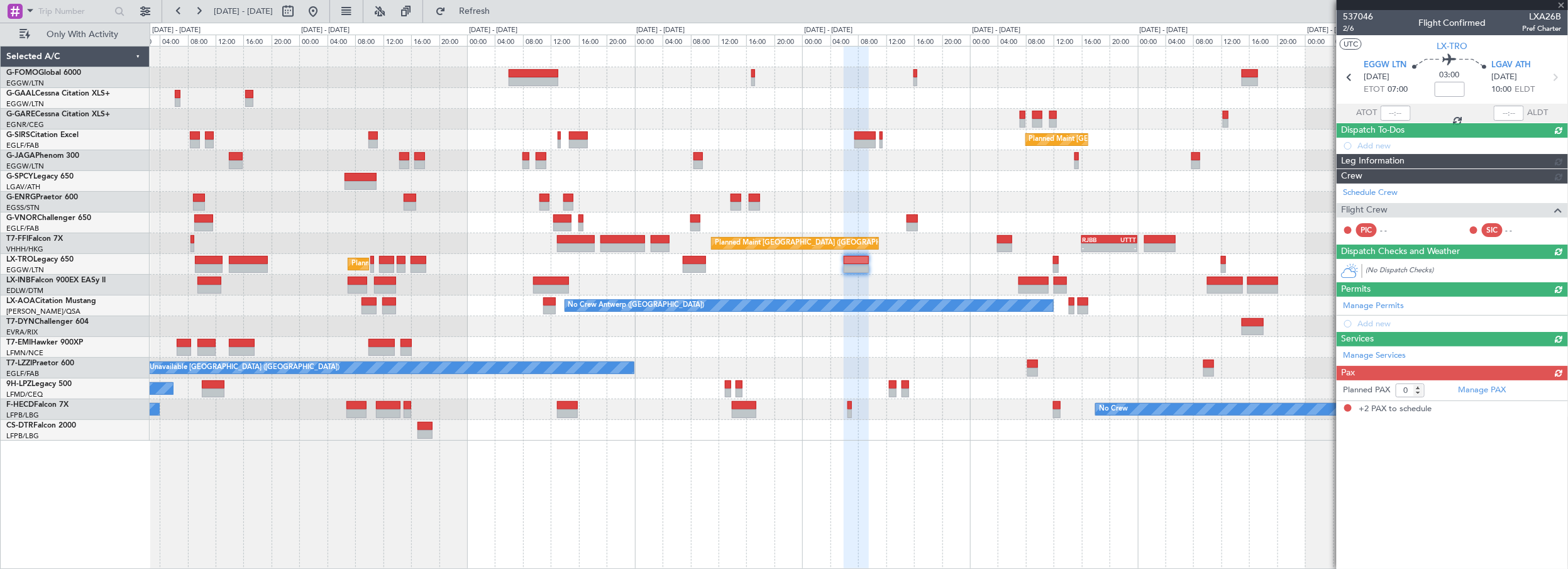
type input "2"
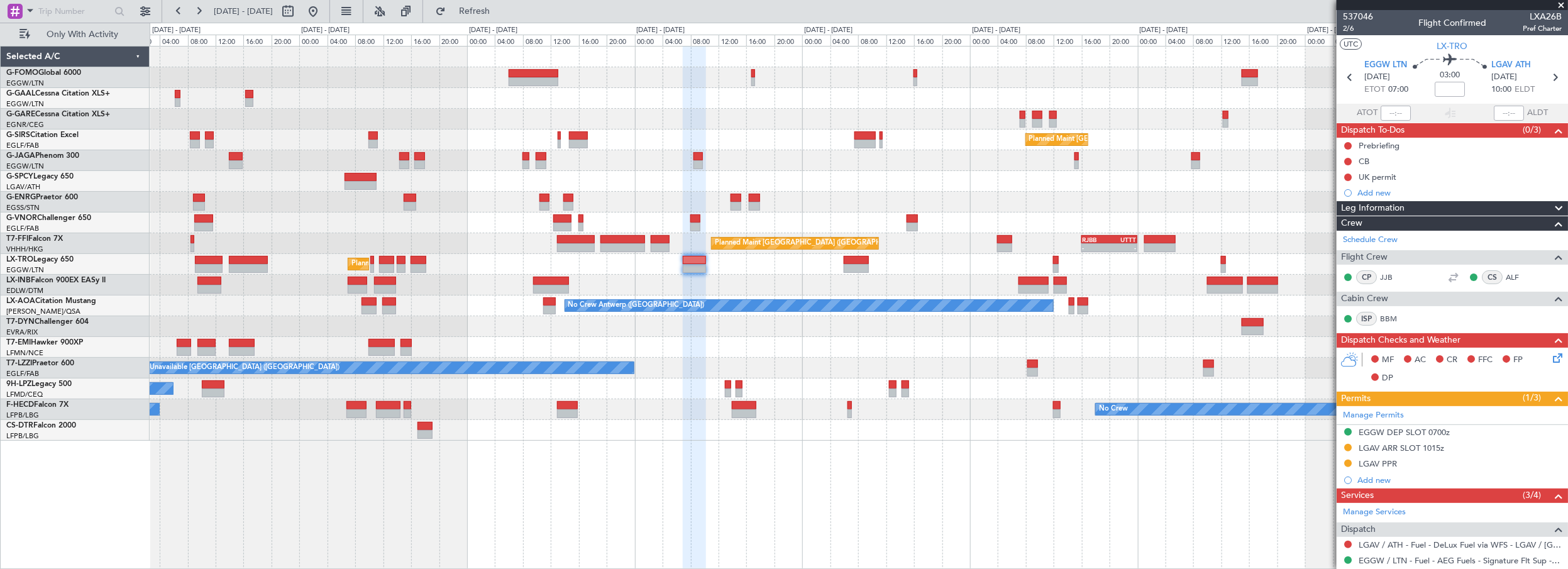
click at [1098, 460] on div "Owner Planned [GEOGRAPHIC_DATA] Planned Maint [GEOGRAPHIC_DATA] ([GEOGRAPHIC_DA…" at bounding box center [859, 308] width 1419 height 524
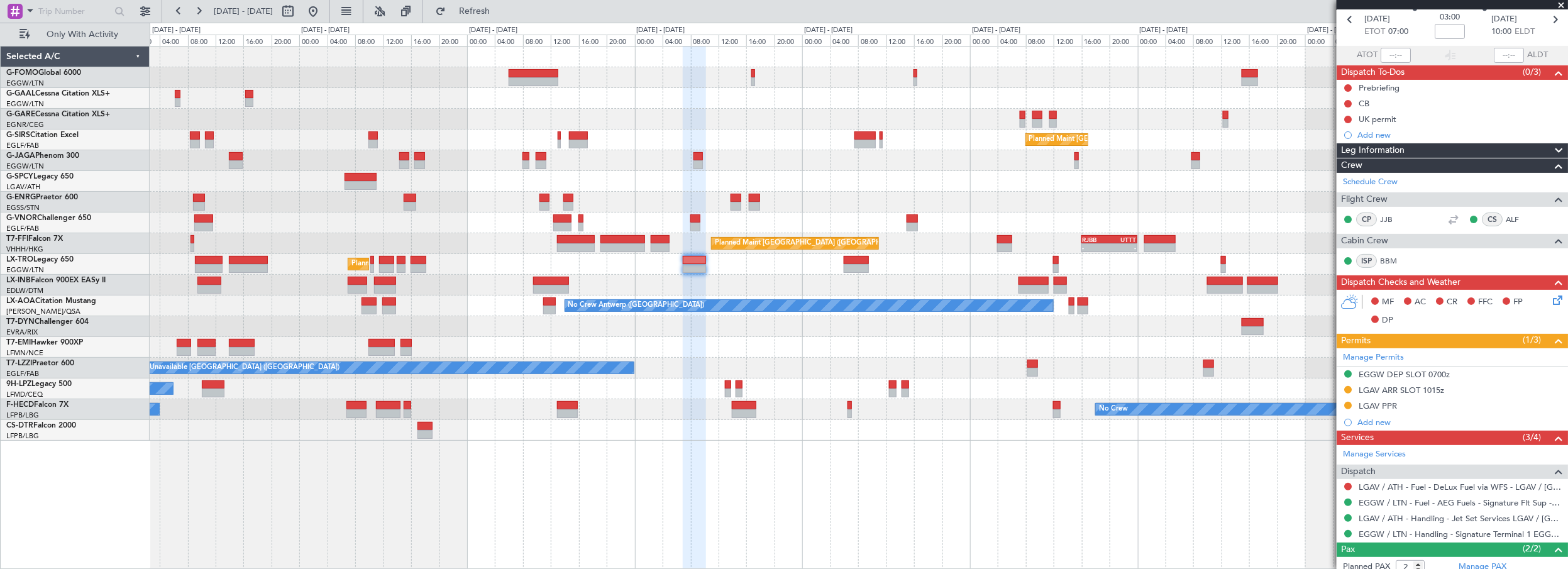
scroll to position [114, 0]
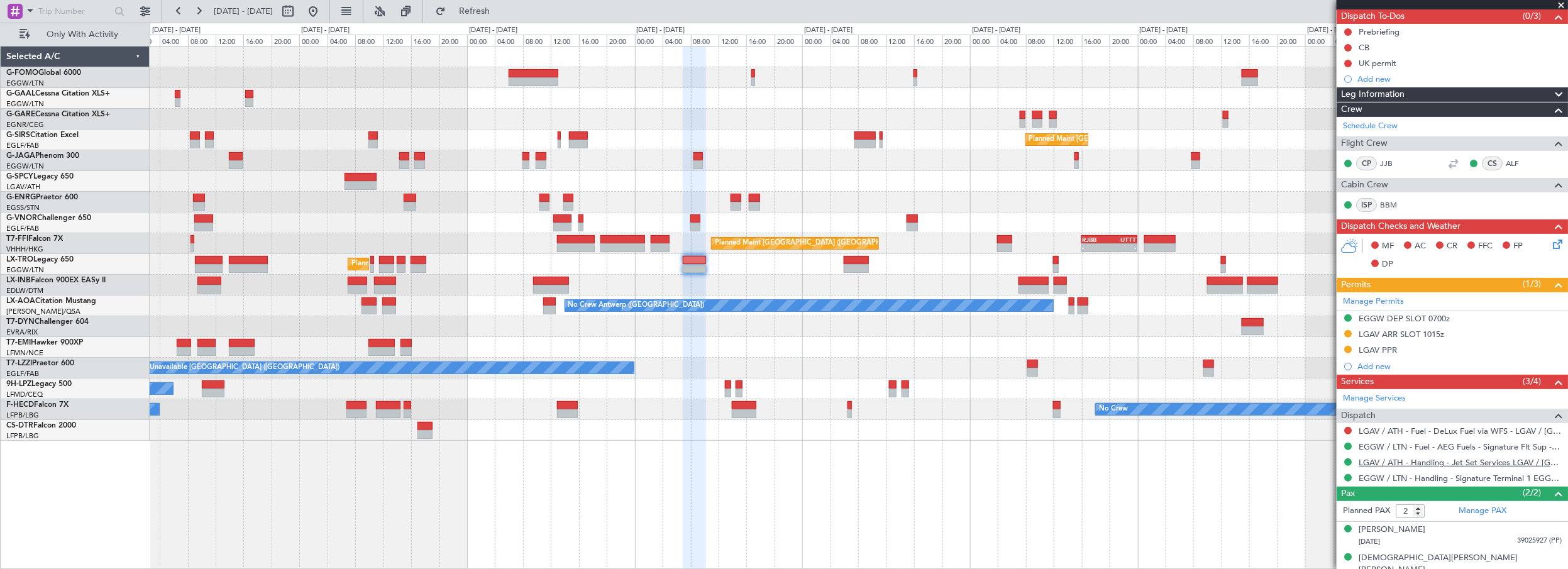
click at [1445, 458] on link "LGAV / ATH - Handling - Jet Set Services LGAV / [GEOGRAPHIC_DATA]" at bounding box center [1459, 462] width 203 height 10
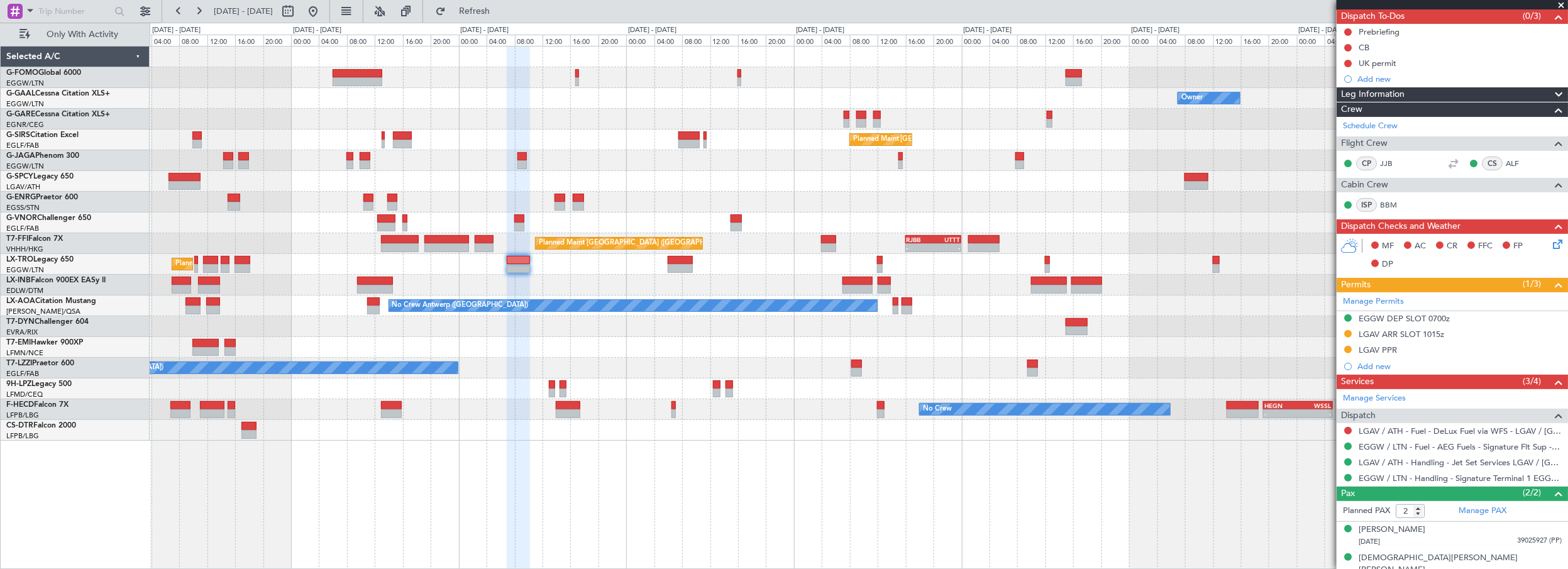
click at [575, 296] on div "Owner Planned [GEOGRAPHIC_DATA] Planned Maint [GEOGRAPHIC_DATA] ([GEOGRAPHIC_DA…" at bounding box center [859, 243] width 1418 height 394
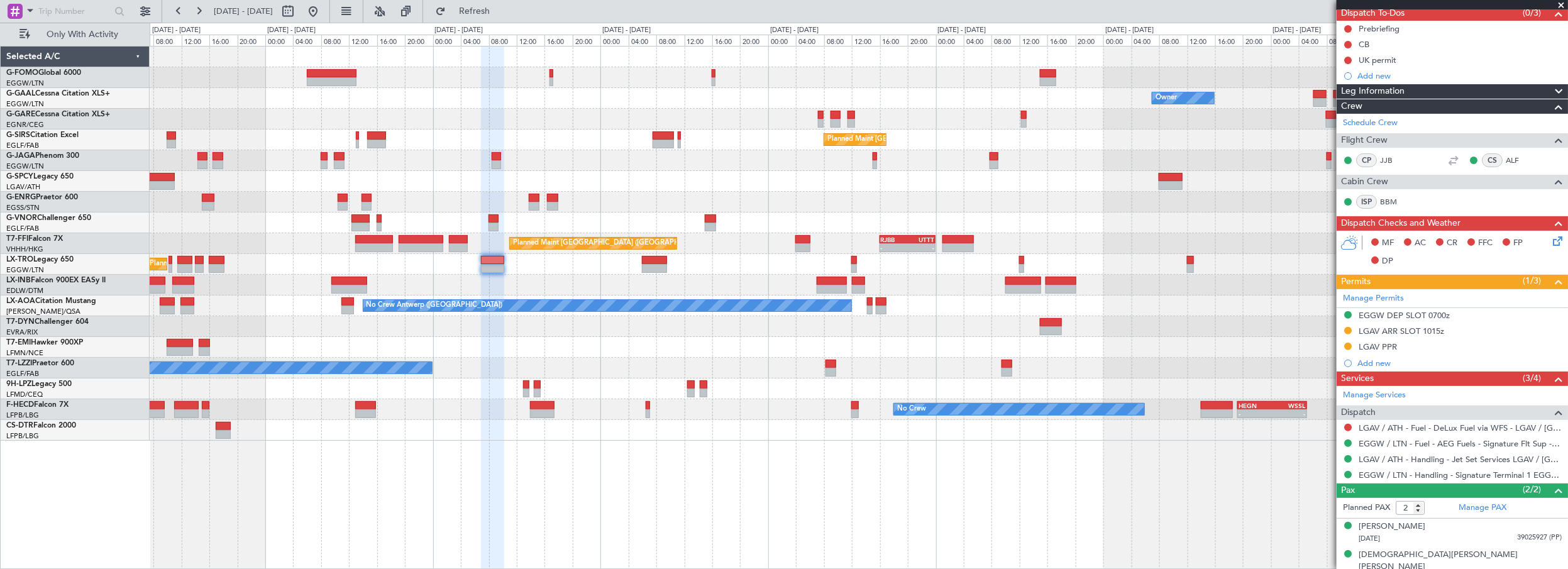
scroll to position [120, 0]
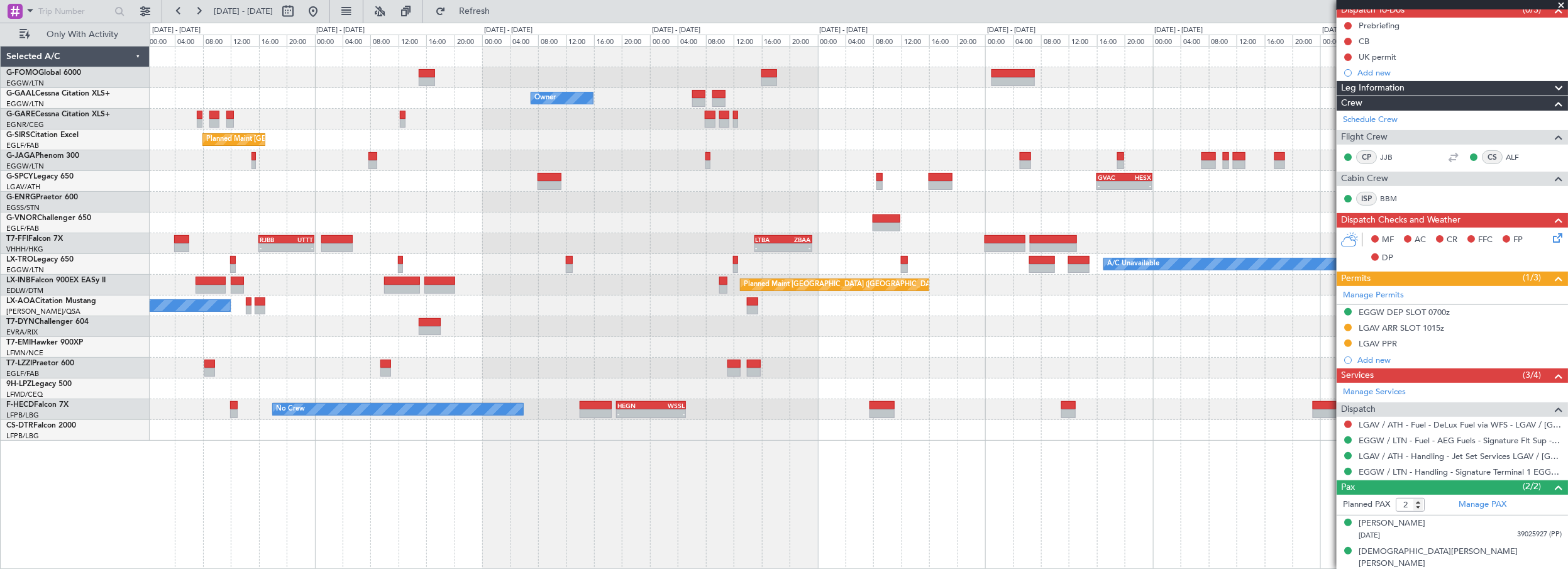
click at [253, 201] on div at bounding box center [859, 202] width 1418 height 21
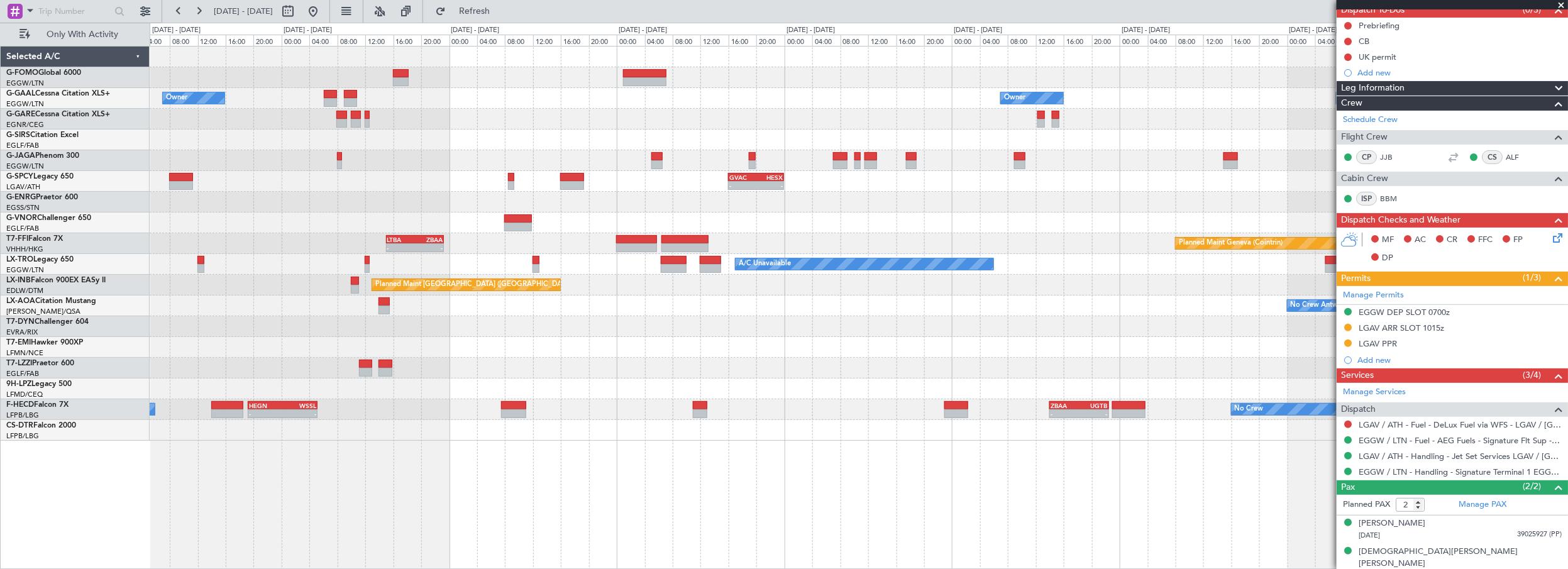
click at [373, 204] on div at bounding box center [859, 202] width 1418 height 21
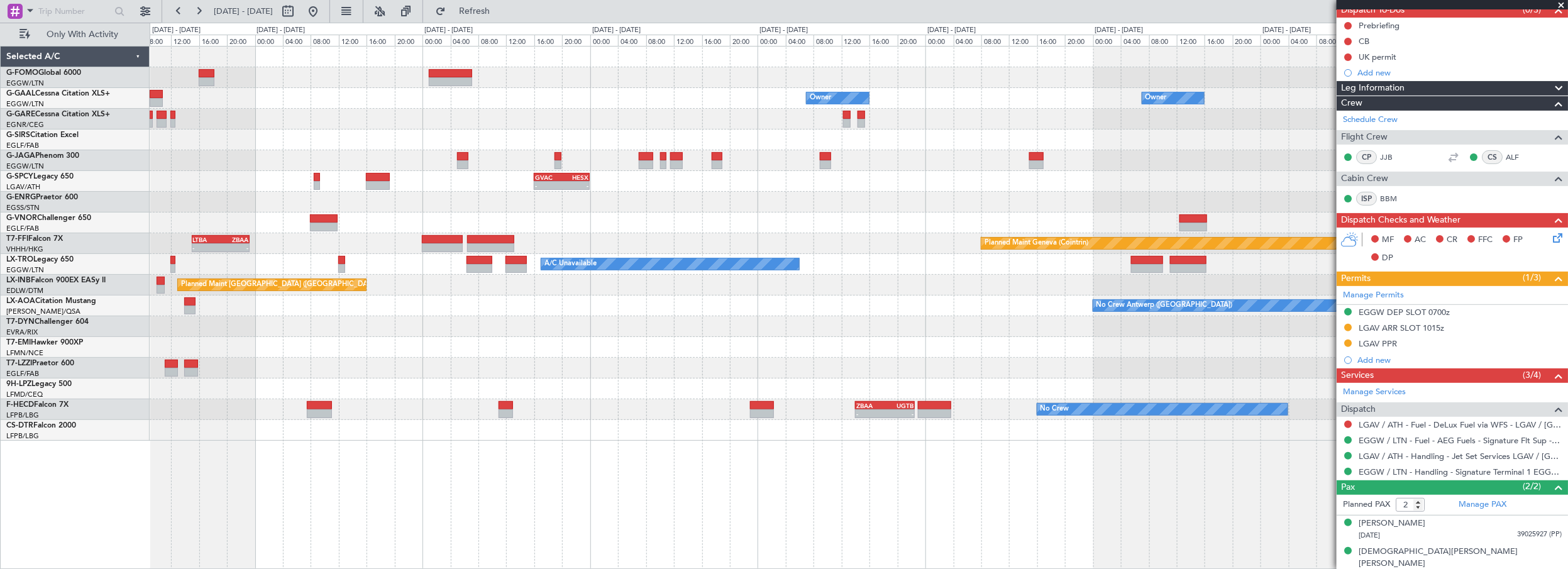
click at [542, 192] on div at bounding box center [859, 202] width 1418 height 21
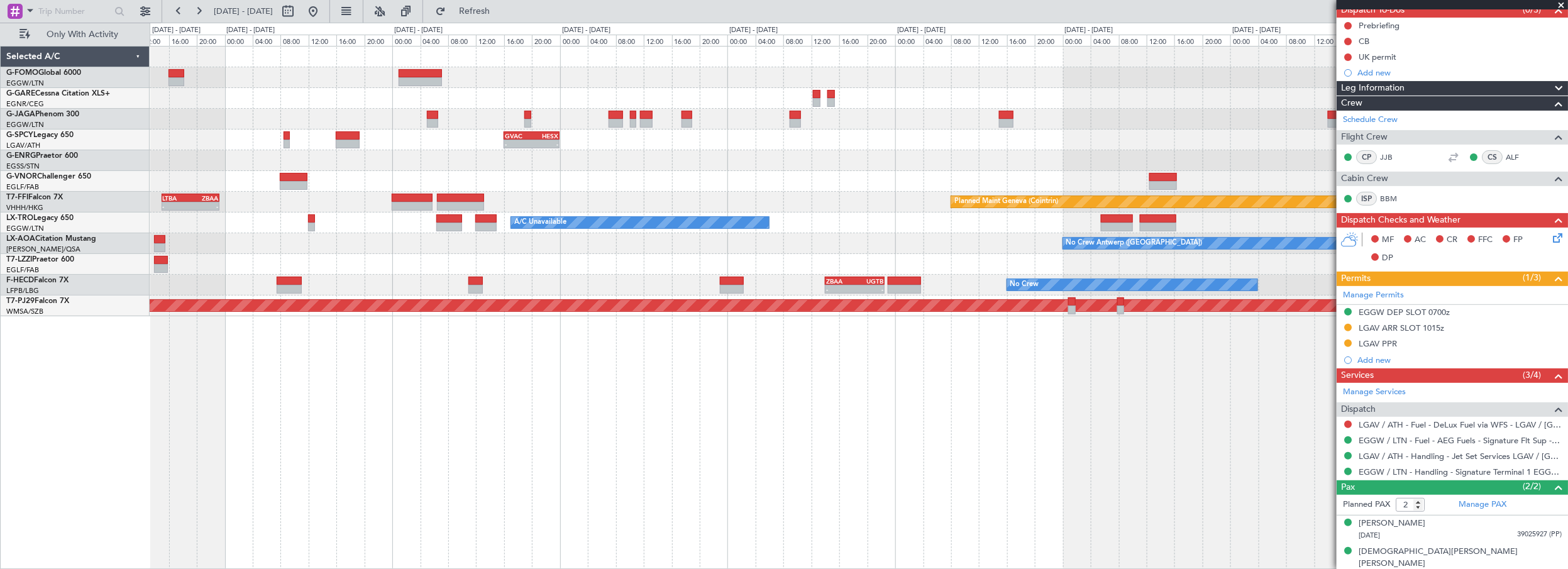
scroll to position [0, 0]
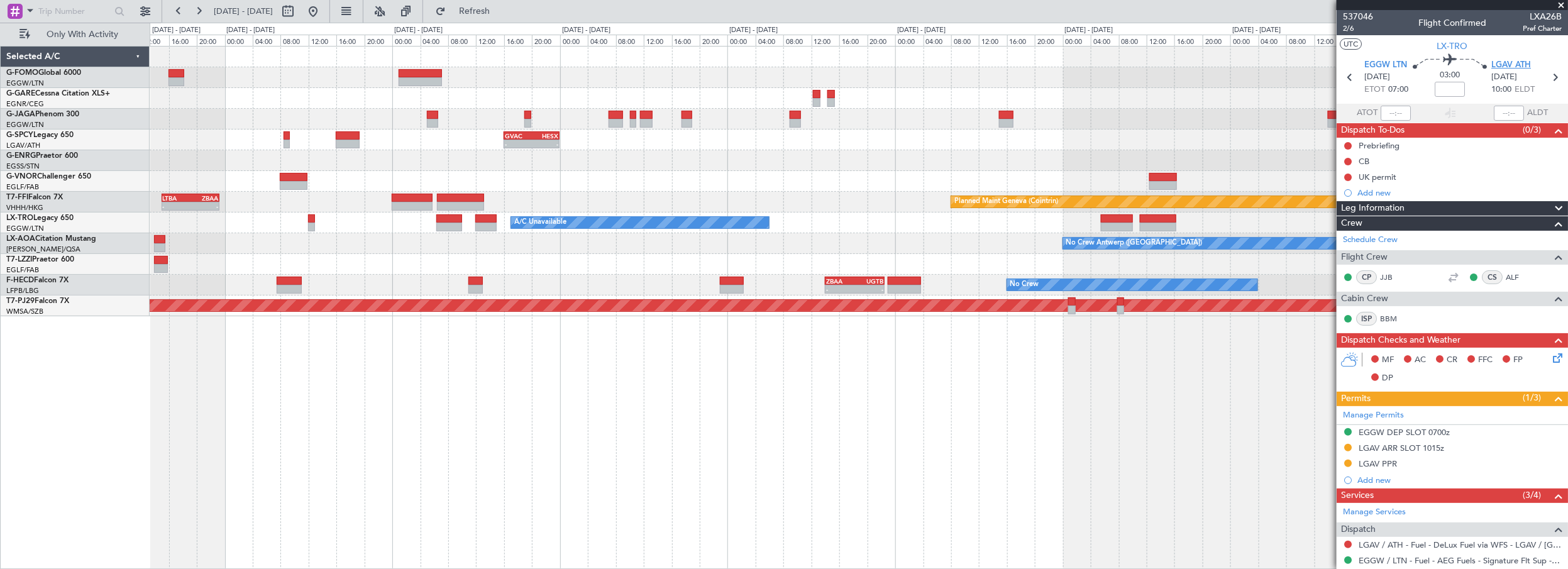
click at [1505, 61] on span "LGAV ATH" at bounding box center [1511, 65] width 39 height 12
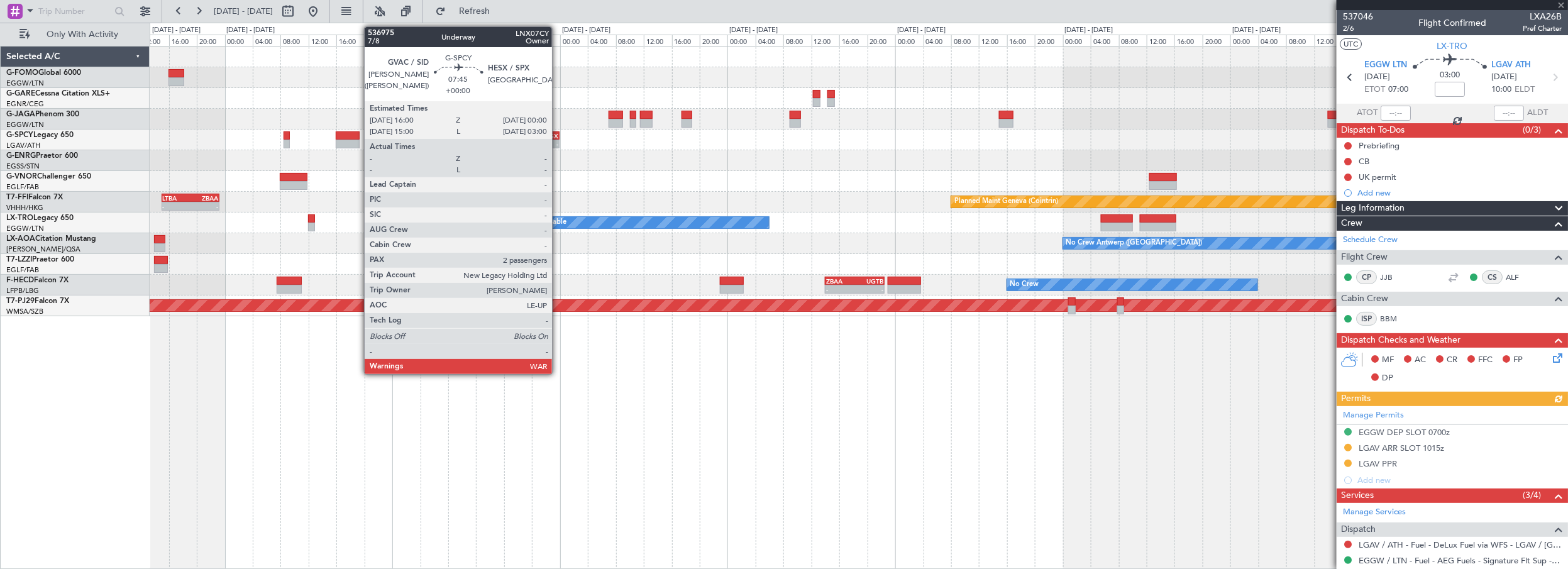
click at [559, 136] on div "HESX" at bounding box center [545, 136] width 27 height 7
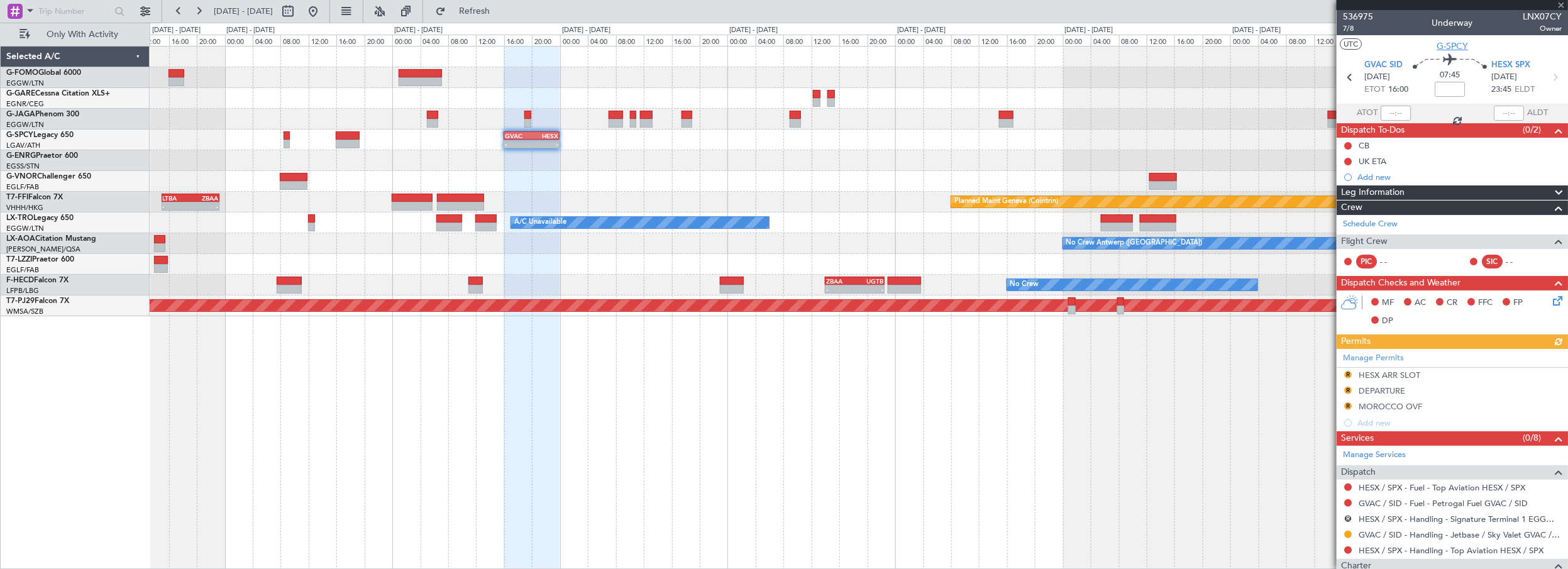
click at [1460, 47] on span "G-SPCY" at bounding box center [1453, 46] width 32 height 13
click at [379, 394] on div "- - GVAC 16:00 Z HESX 00:00 Z Planned Maint Geneva ([GEOGRAPHIC_DATA]) - - LTBA…" at bounding box center [859, 308] width 1419 height 524
click at [1391, 195] on span "Leg Information" at bounding box center [1373, 192] width 64 height 14
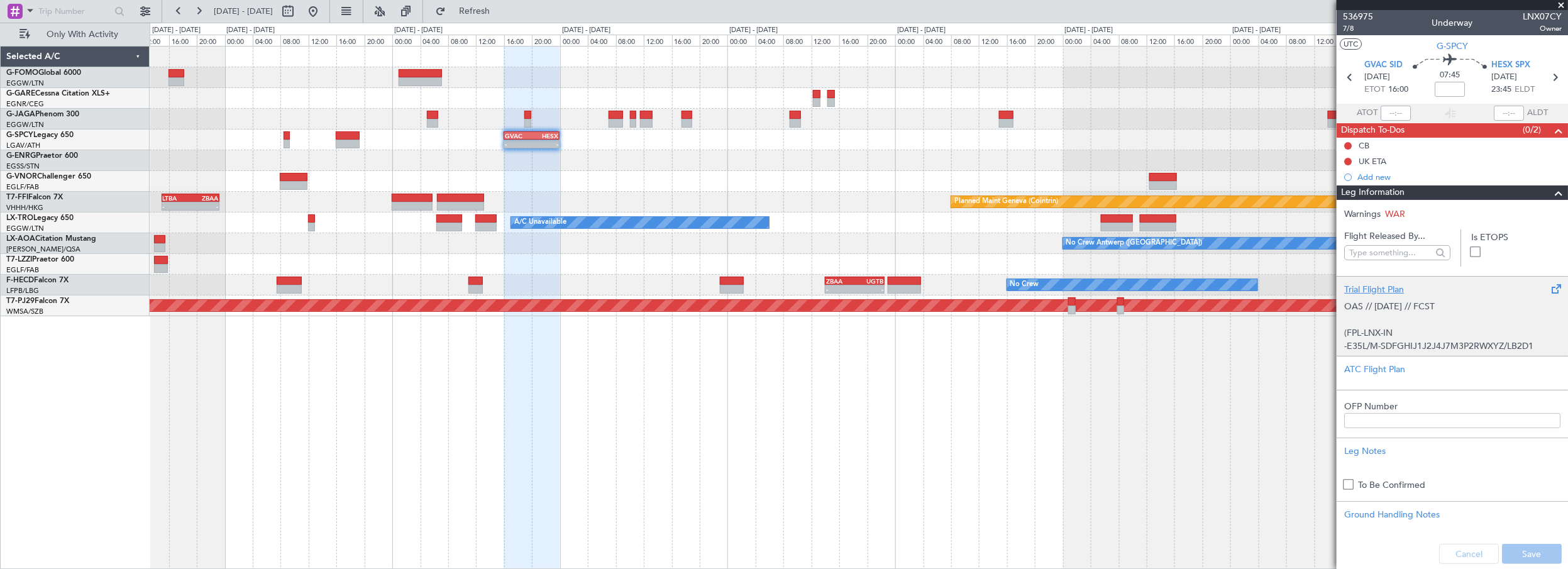
click at [1361, 290] on div "Trial Flight Plan" at bounding box center [1452, 289] width 216 height 13
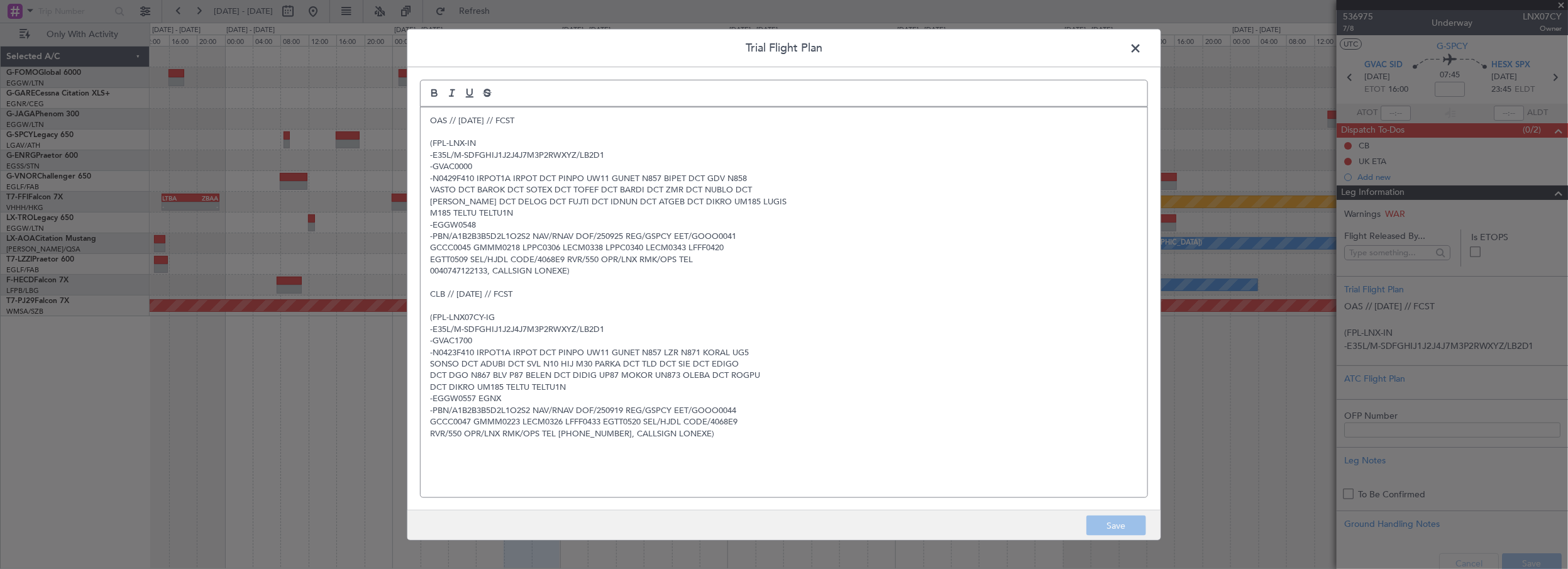
click at [427, 118] on div "OAS // [DATE] // FCST (FPL-LNX-IN -E35L/M-SDFGHIJ1J2J4J7M3P2RWXYZ/LB2D1 -GVAC00…" at bounding box center [784, 301] width 727 height 390
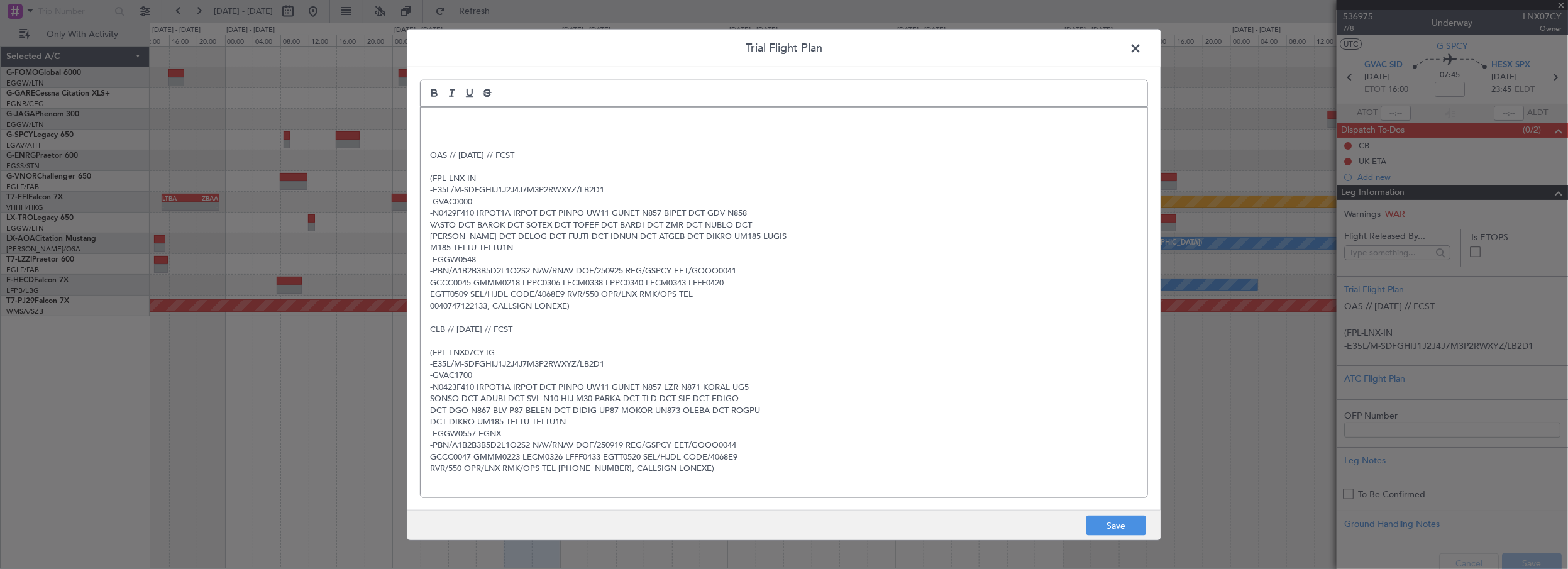
click at [432, 119] on p at bounding box center [784, 120] width 708 height 11
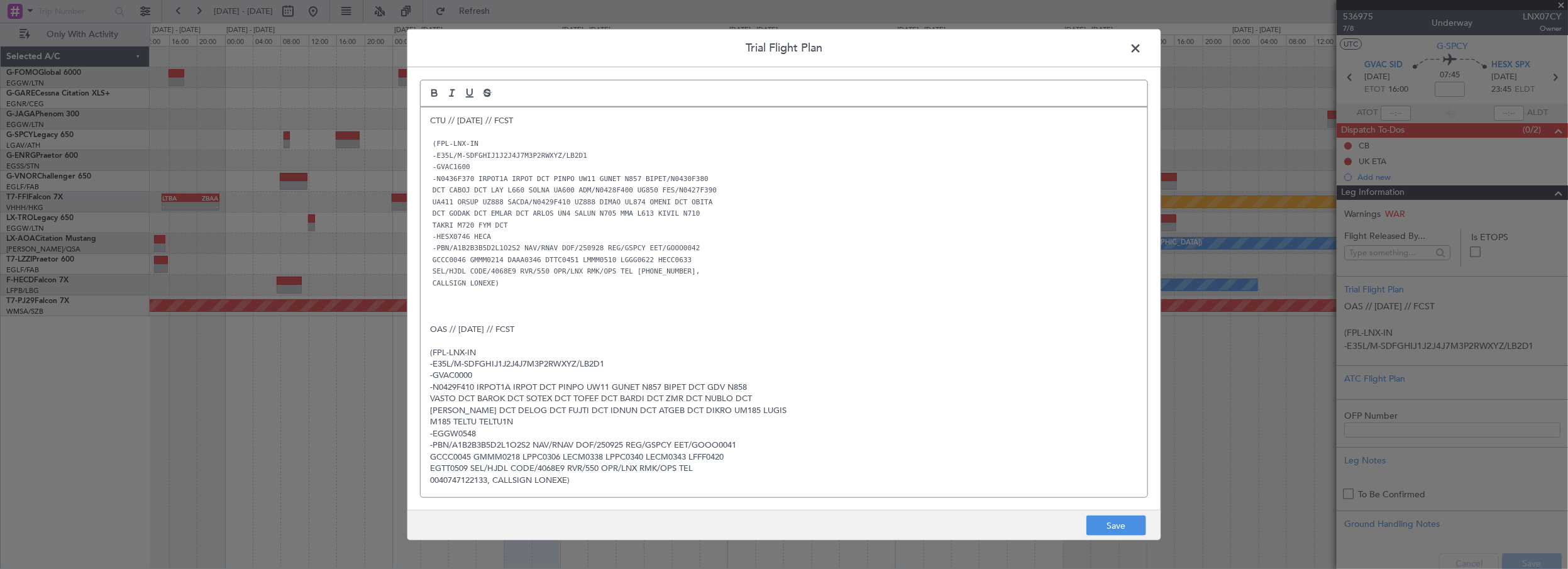
click at [639, 318] on p at bounding box center [784, 317] width 708 height 11
click at [1096, 525] on button "Save" at bounding box center [1116, 526] width 60 height 21
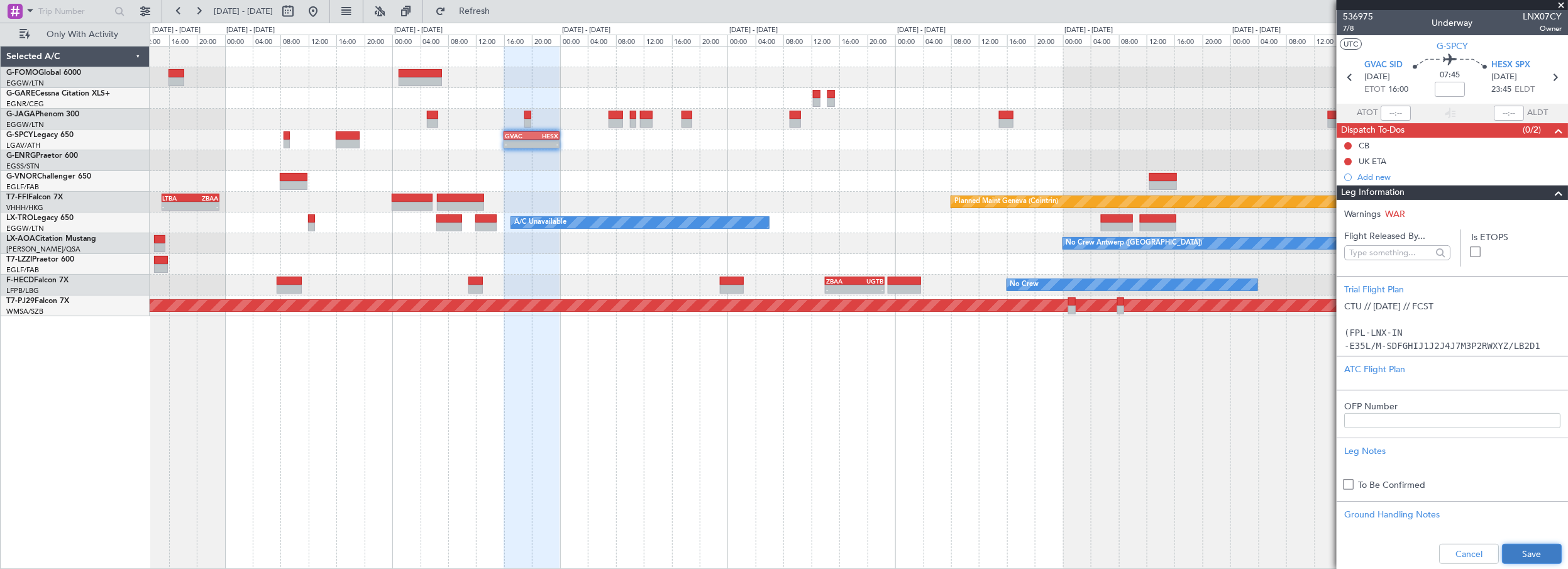
click at [1515, 549] on button "Save" at bounding box center [1532, 554] width 60 height 21
click at [972, 490] on div "- - GVAC 16:00 Z HESX 00:00 Z Planned Maint Geneva ([GEOGRAPHIC_DATA]) - - LTBA…" at bounding box center [859, 308] width 1419 height 524
click at [568, 511] on div "- - GVAC 16:00 Z HESX 00:00 Z Planned Maint Geneva ([GEOGRAPHIC_DATA]) - - LTBA…" at bounding box center [859, 308] width 1419 height 524
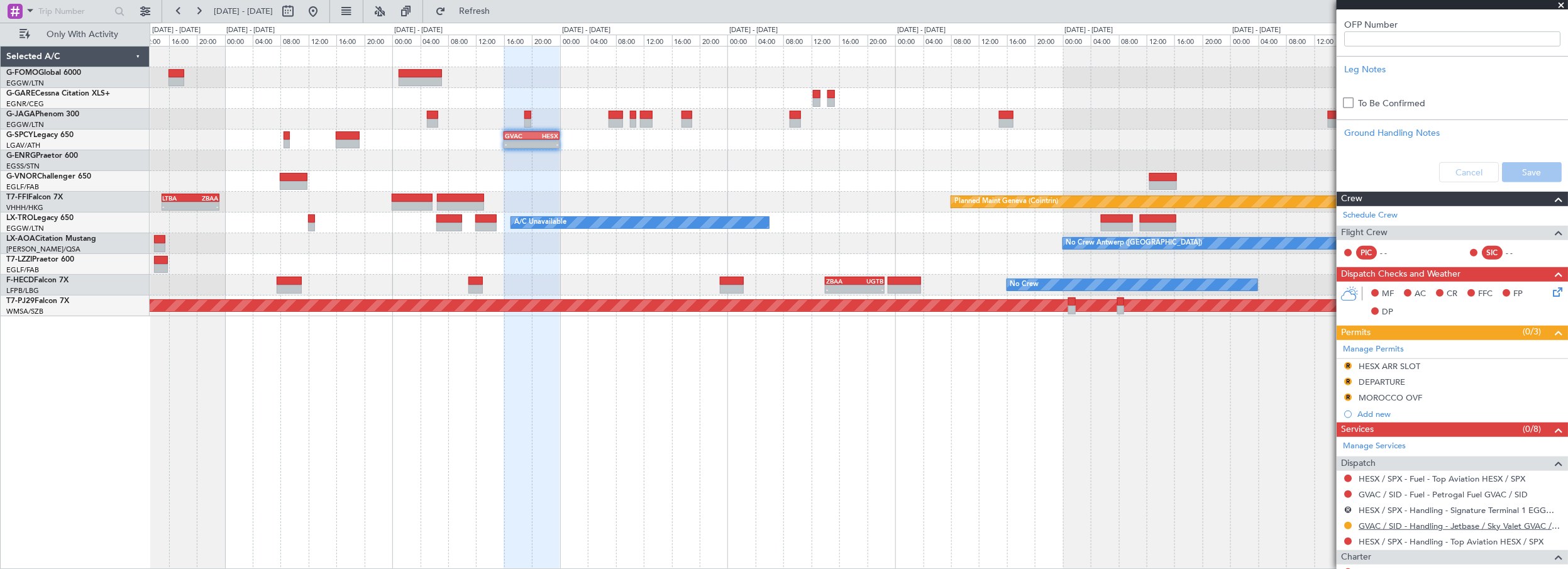
scroll to position [458, 0]
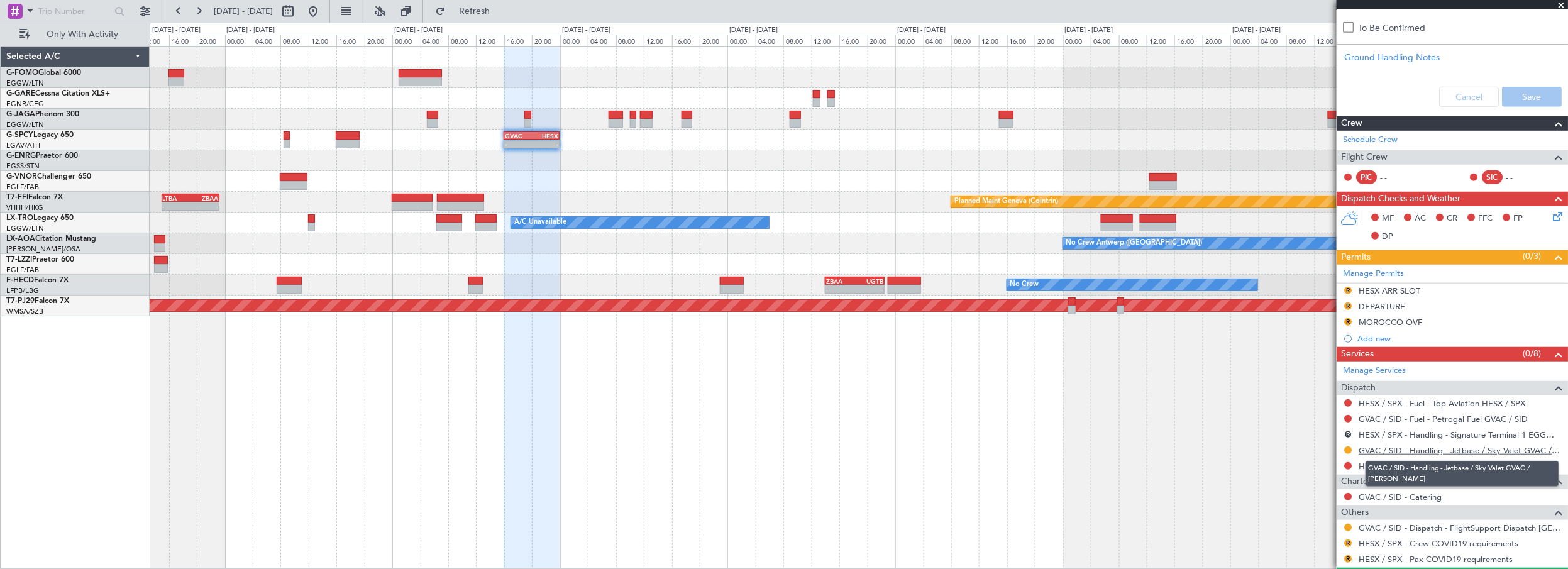
click at [1438, 446] on link "GVAC / SID - Handling - Jetbase / Sky Valet GVAC / [PERSON_NAME]" at bounding box center [1459, 450] width 203 height 10
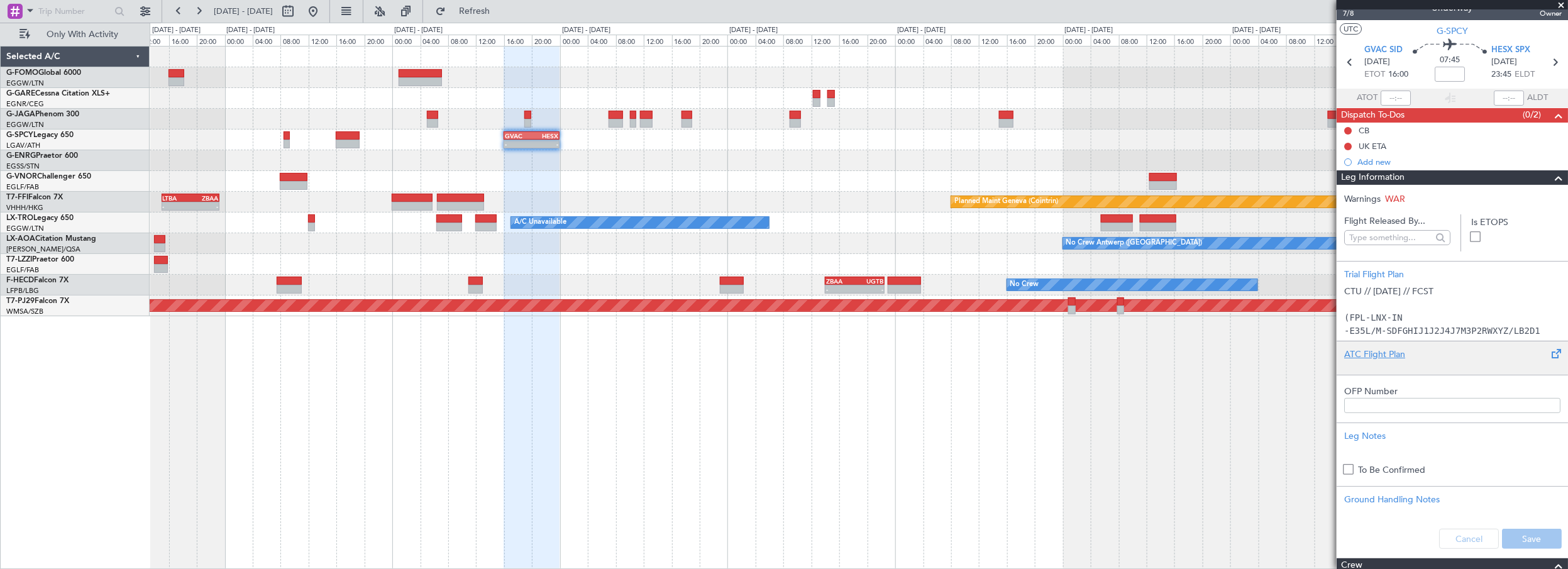
scroll to position [0, 0]
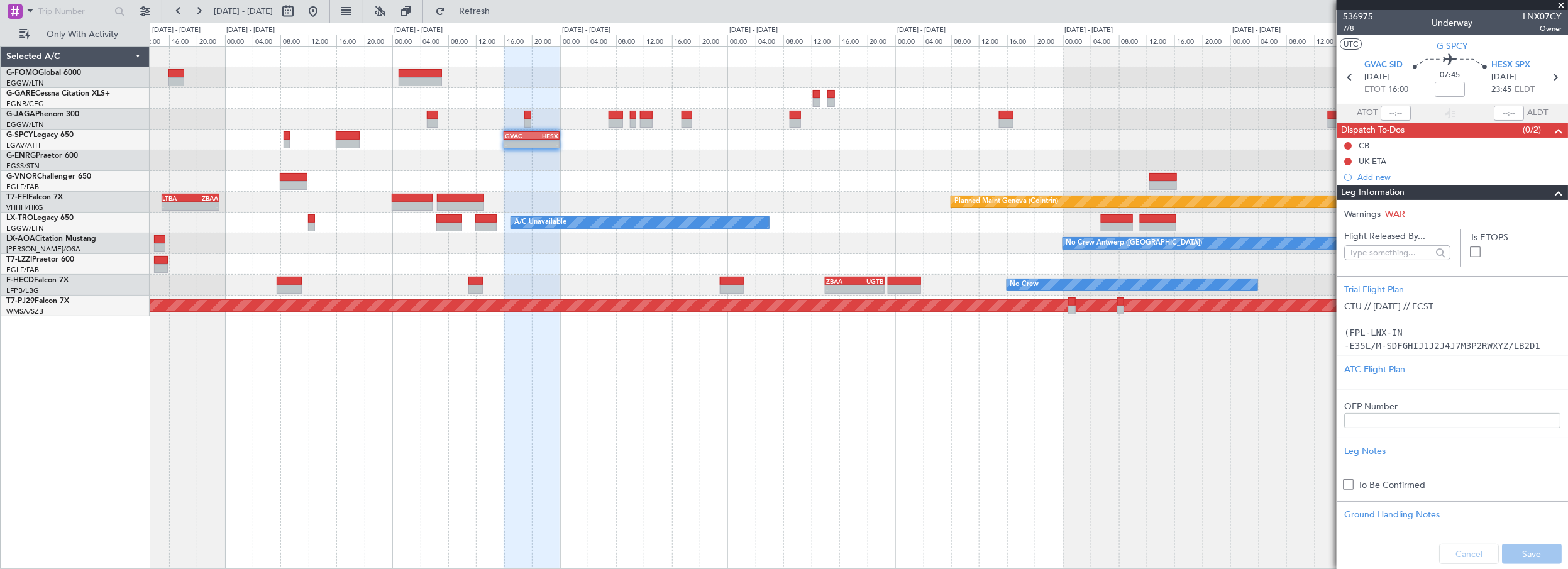
click at [981, 408] on div "- - GVAC 16:00 Z HESX 00:00 Z Planned Maint Geneva ([GEOGRAPHIC_DATA]) - - LTBA…" at bounding box center [859, 308] width 1419 height 524
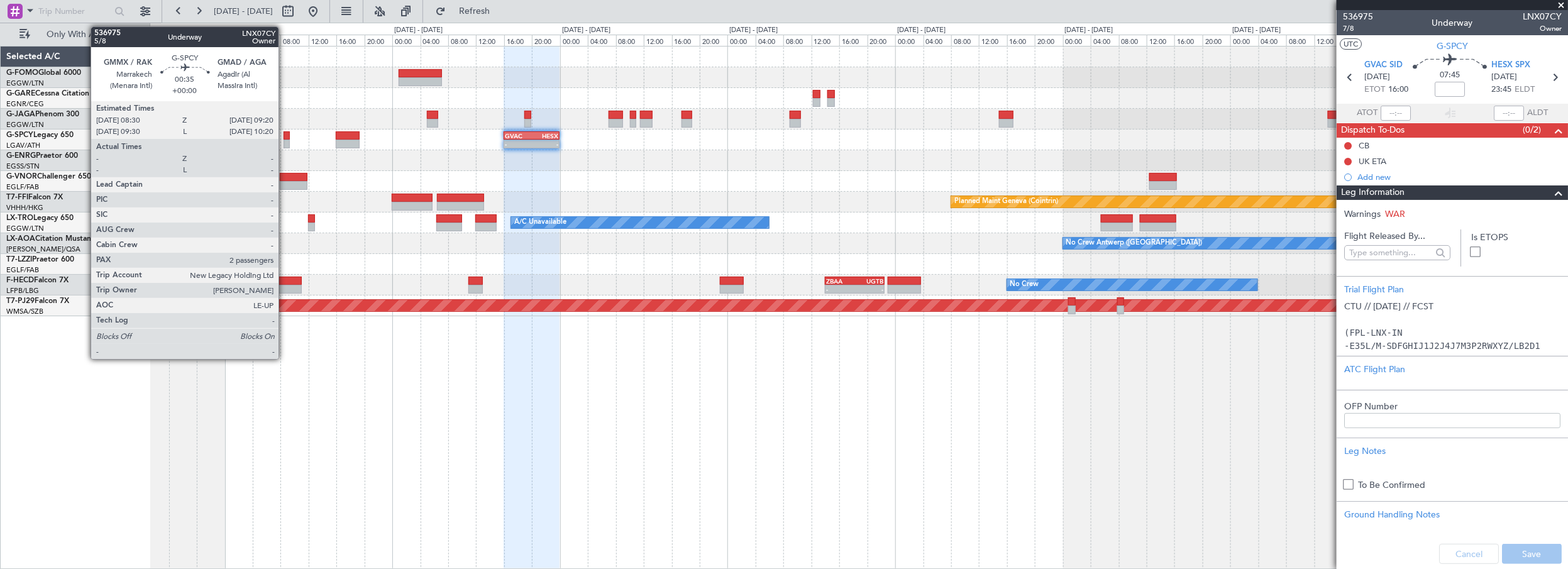
click at [283, 134] on div at bounding box center [286, 135] width 7 height 8
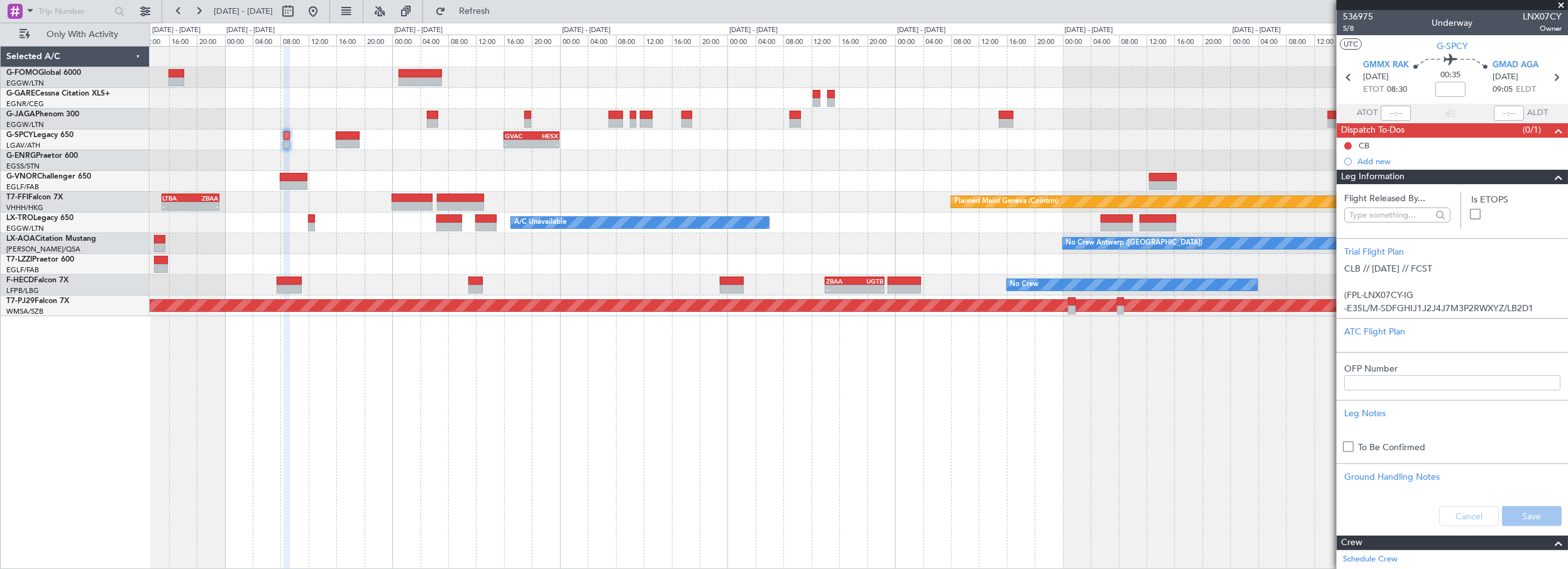
click at [480, 463] on div "- - GVAC 16:00 Z HESX 00:00 Z Planned Maint Geneva ([GEOGRAPHIC_DATA]) - - LTBA…" at bounding box center [859, 308] width 1419 height 524
click at [1552, 176] on span at bounding box center [1559, 177] width 15 height 15
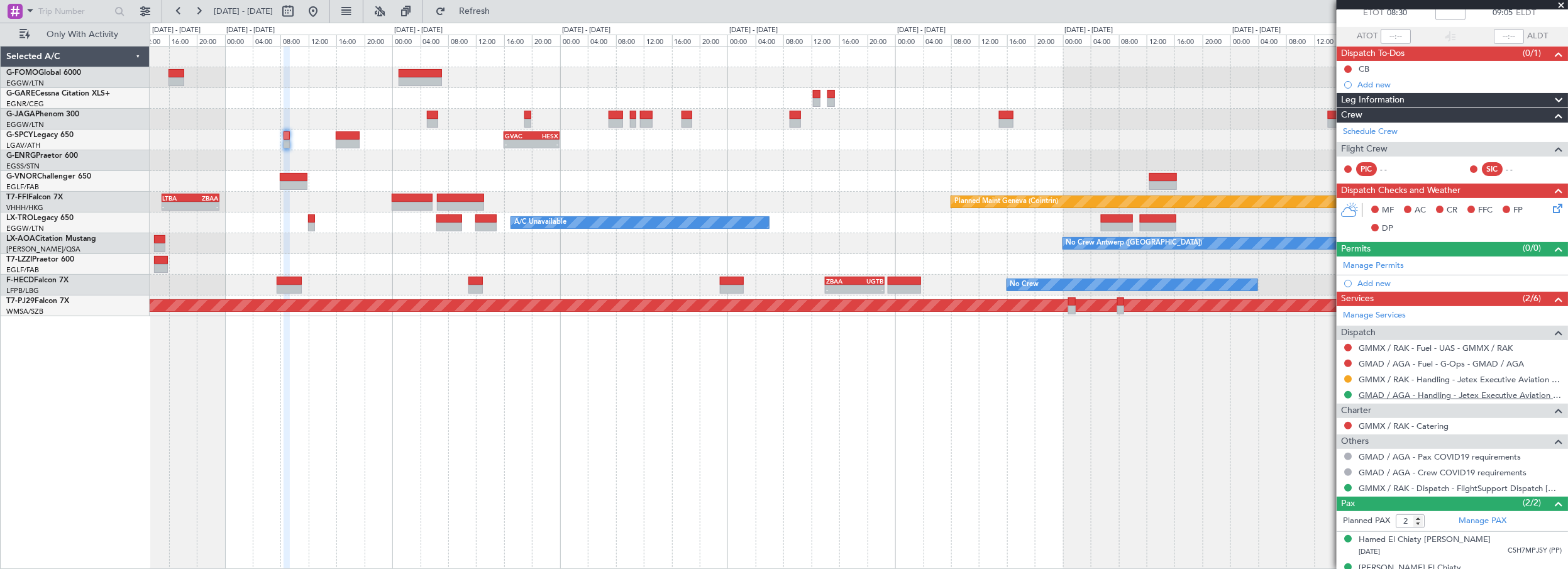
scroll to position [93, 0]
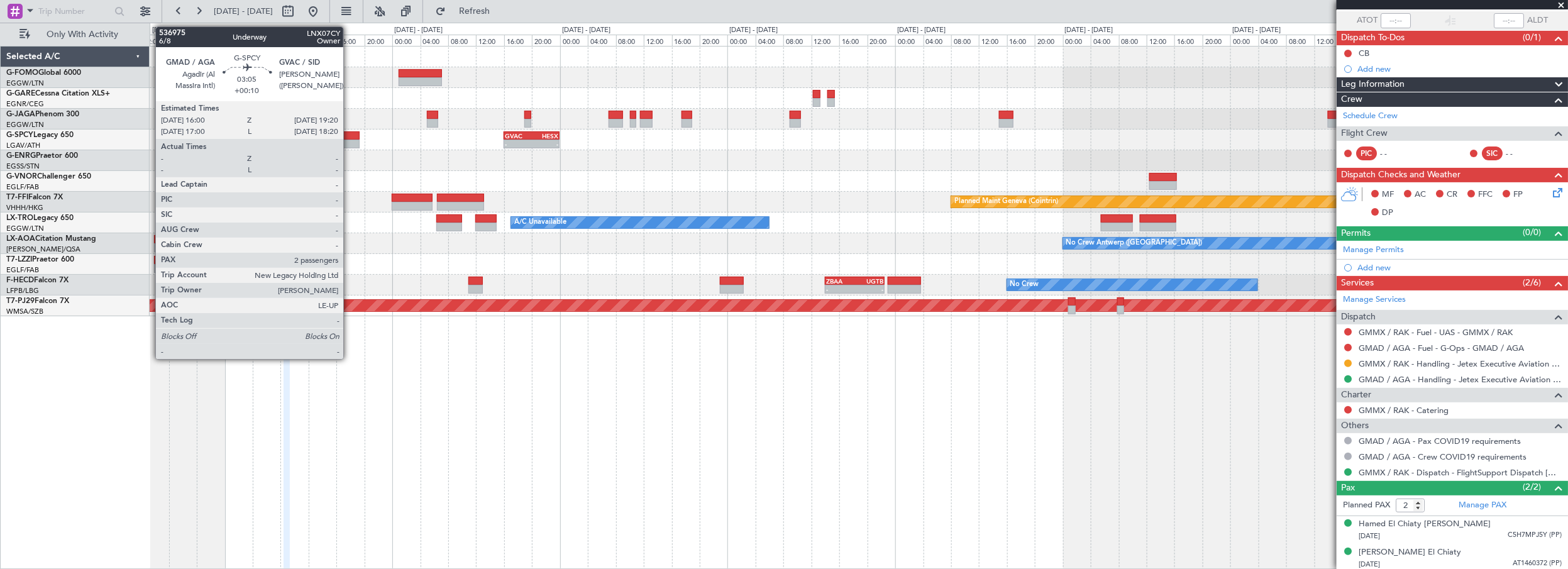
click at [350, 139] on div at bounding box center [348, 135] width 24 height 8
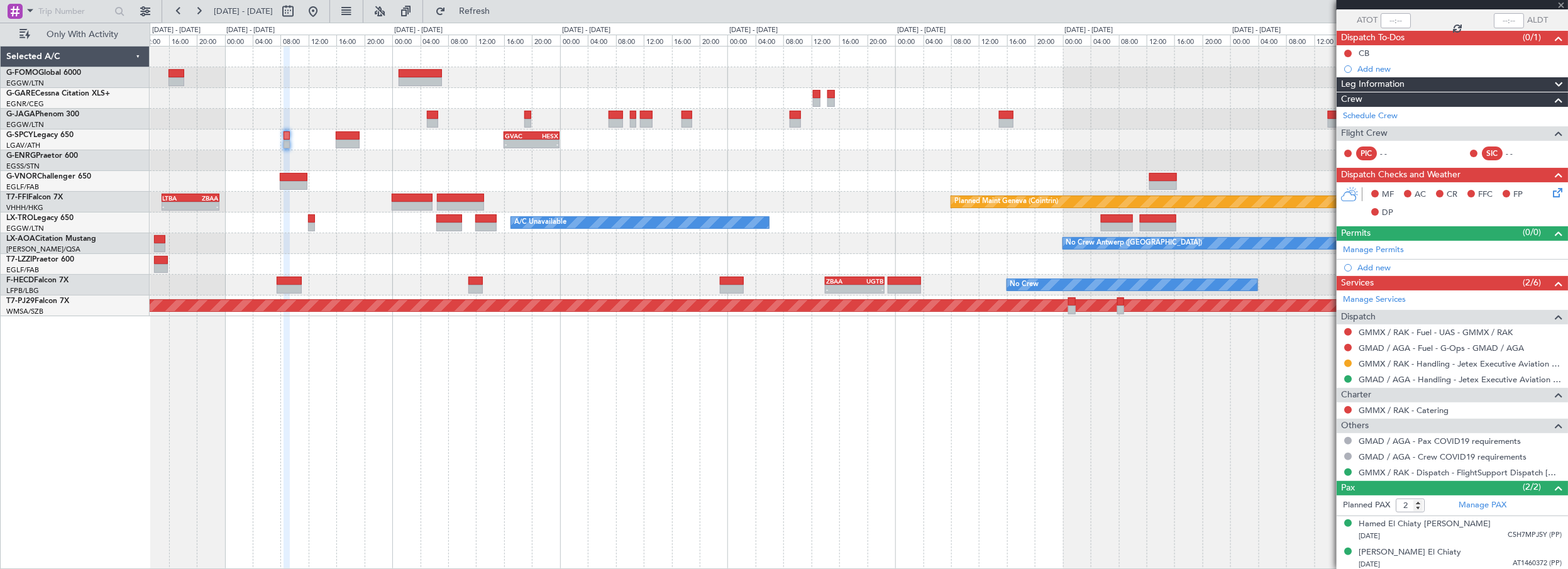
type input "+00:10"
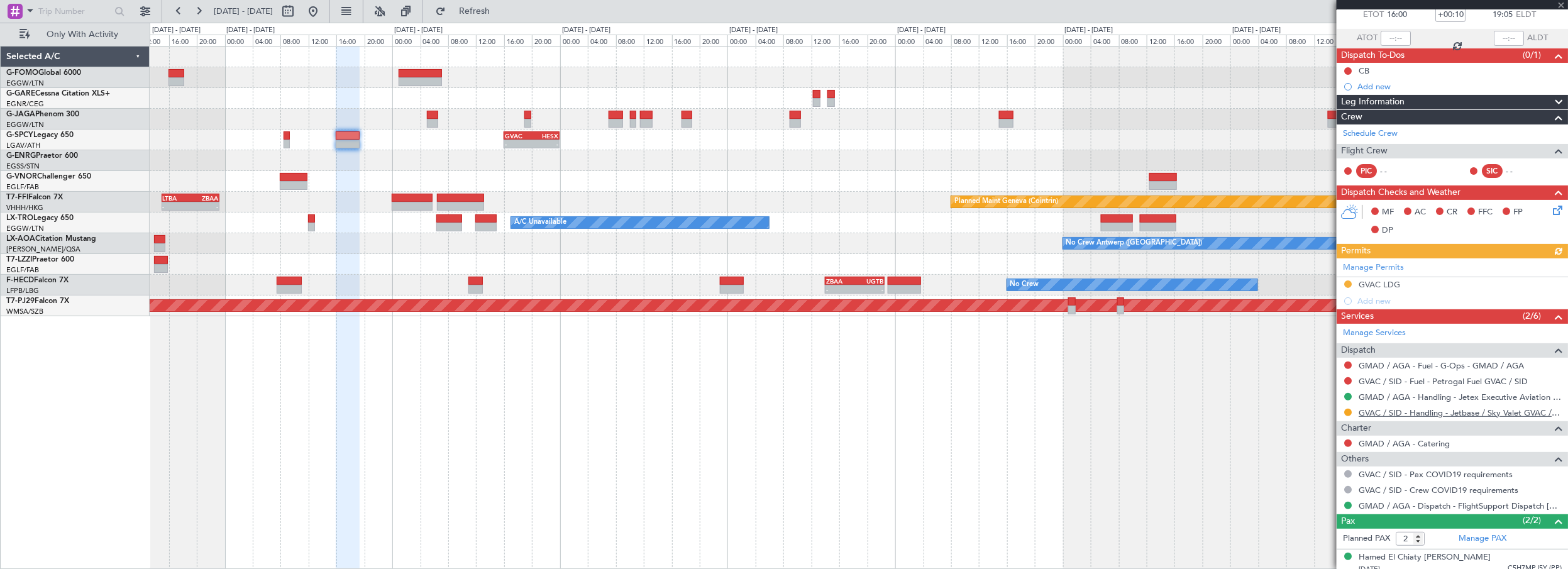
scroll to position [109, 0]
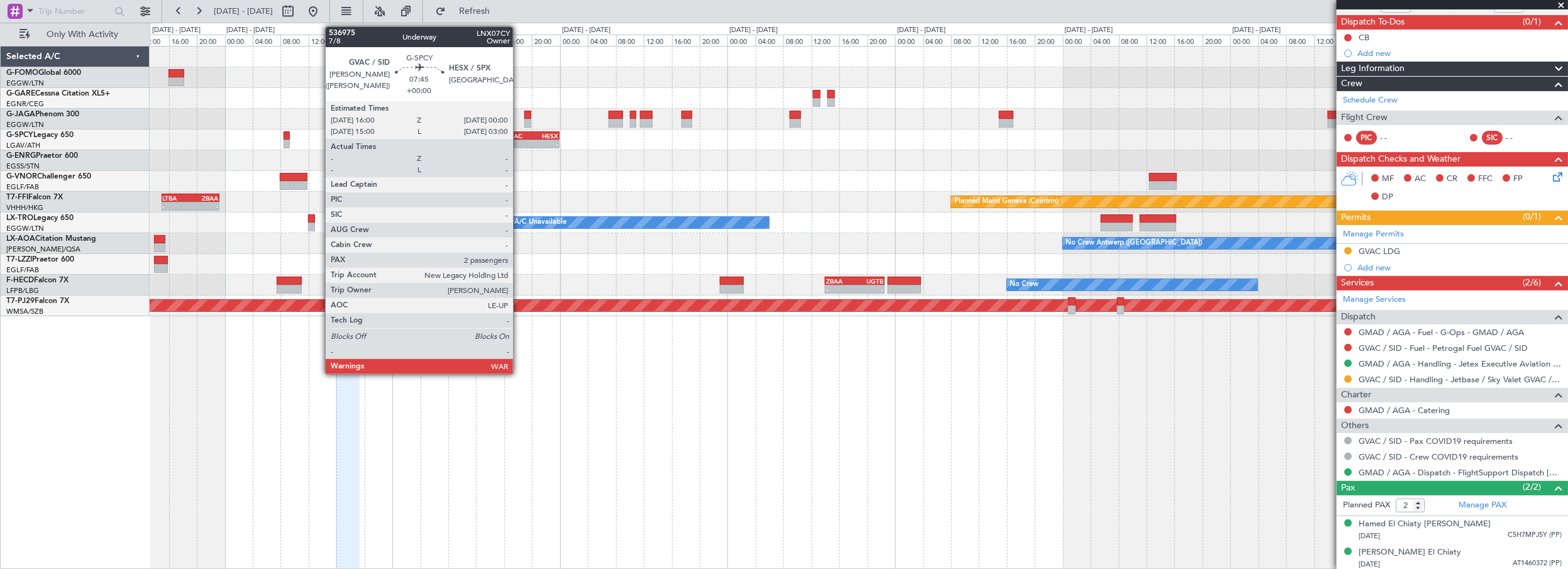
click at [519, 138] on div "GVAC" at bounding box center [518, 136] width 27 height 7
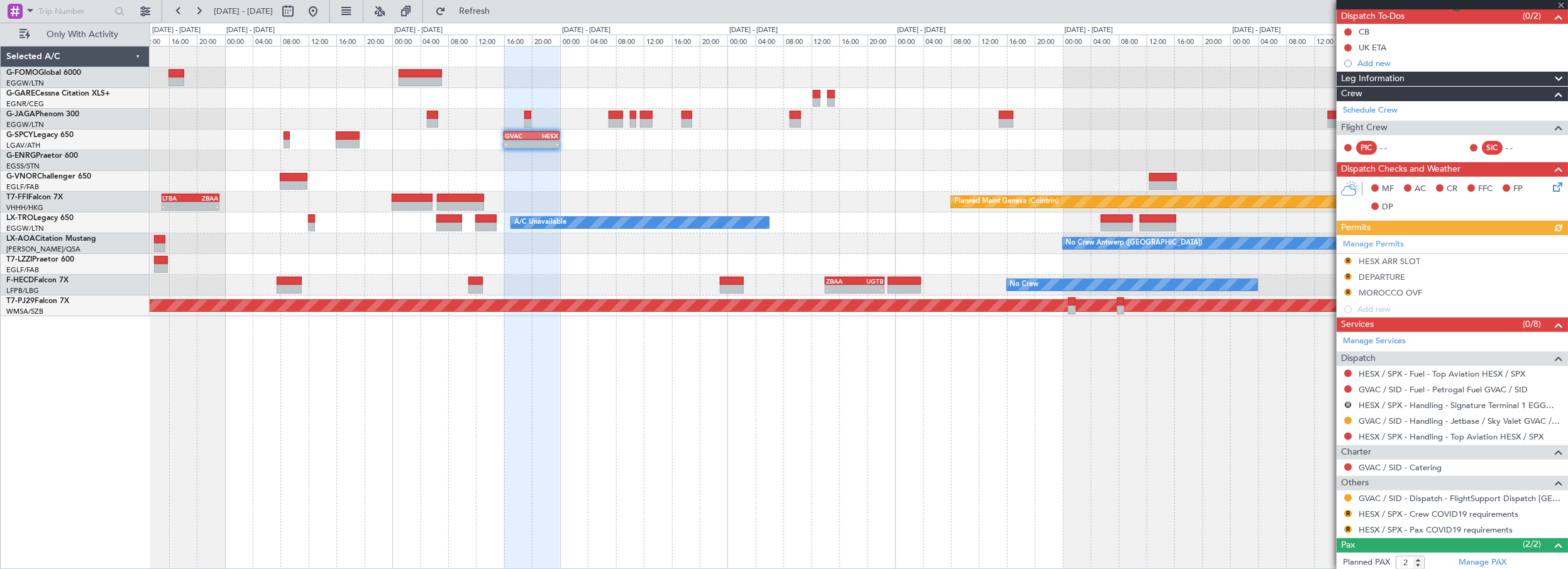
scroll to position [0, 0]
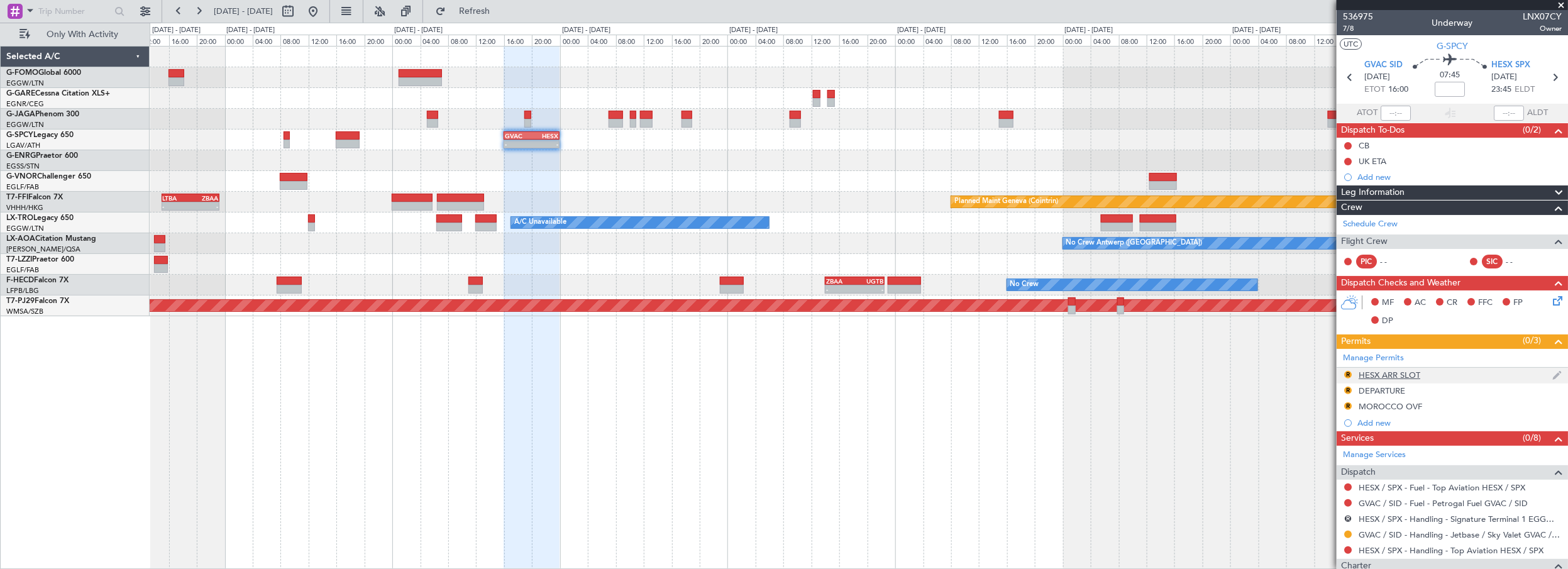
click at [1380, 375] on div "HESX ARR SLOT" at bounding box center [1389, 374] width 62 height 10
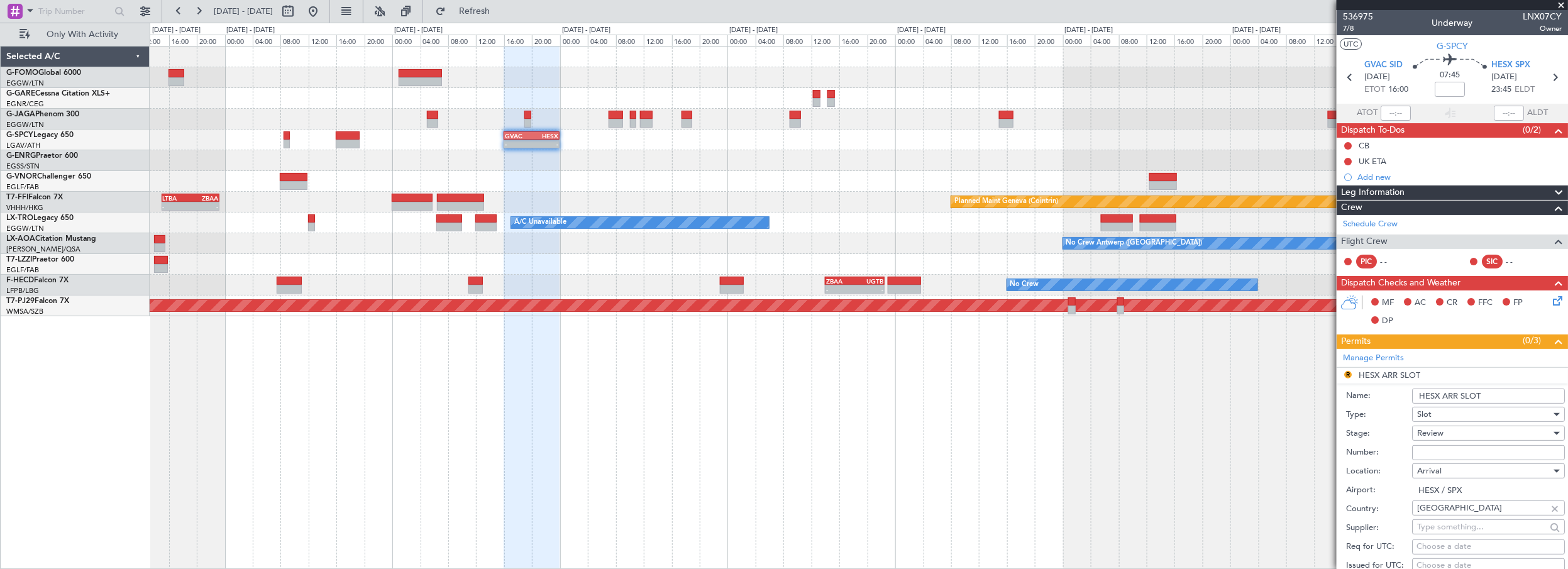
click at [1502, 394] on input "HESX ARR SLOT" at bounding box center [1488, 396] width 152 height 15
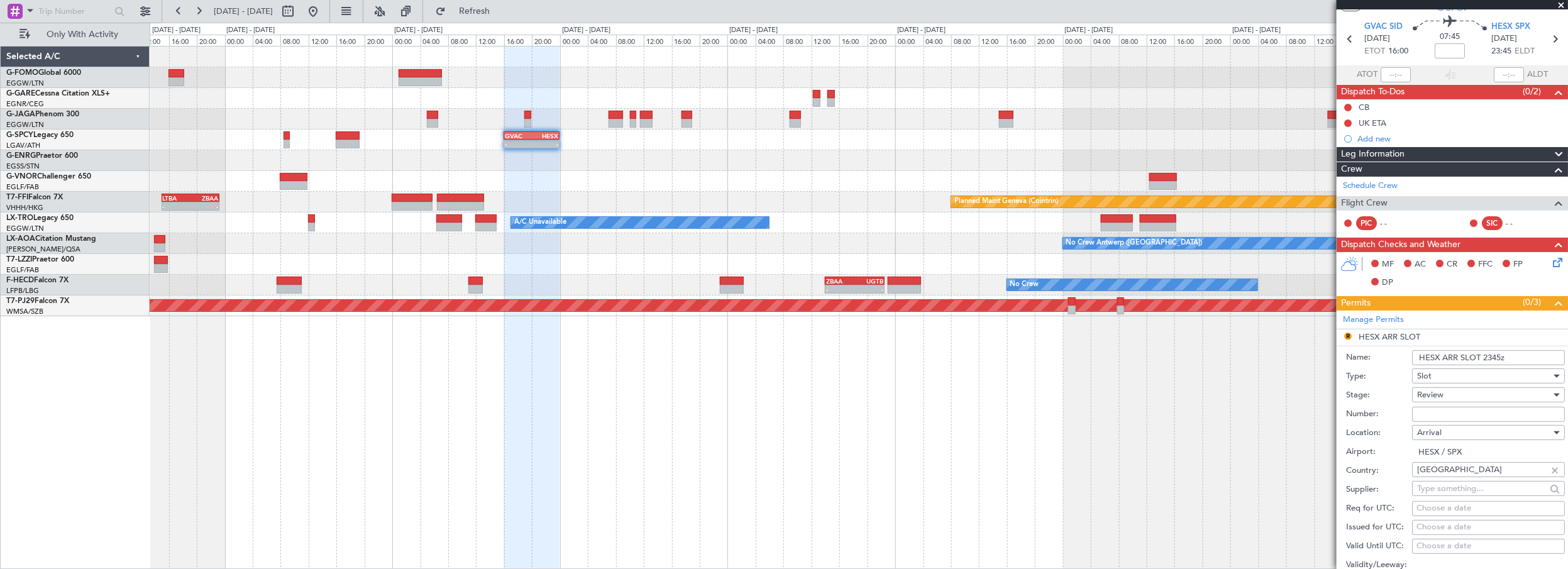
scroll to position [56, 0]
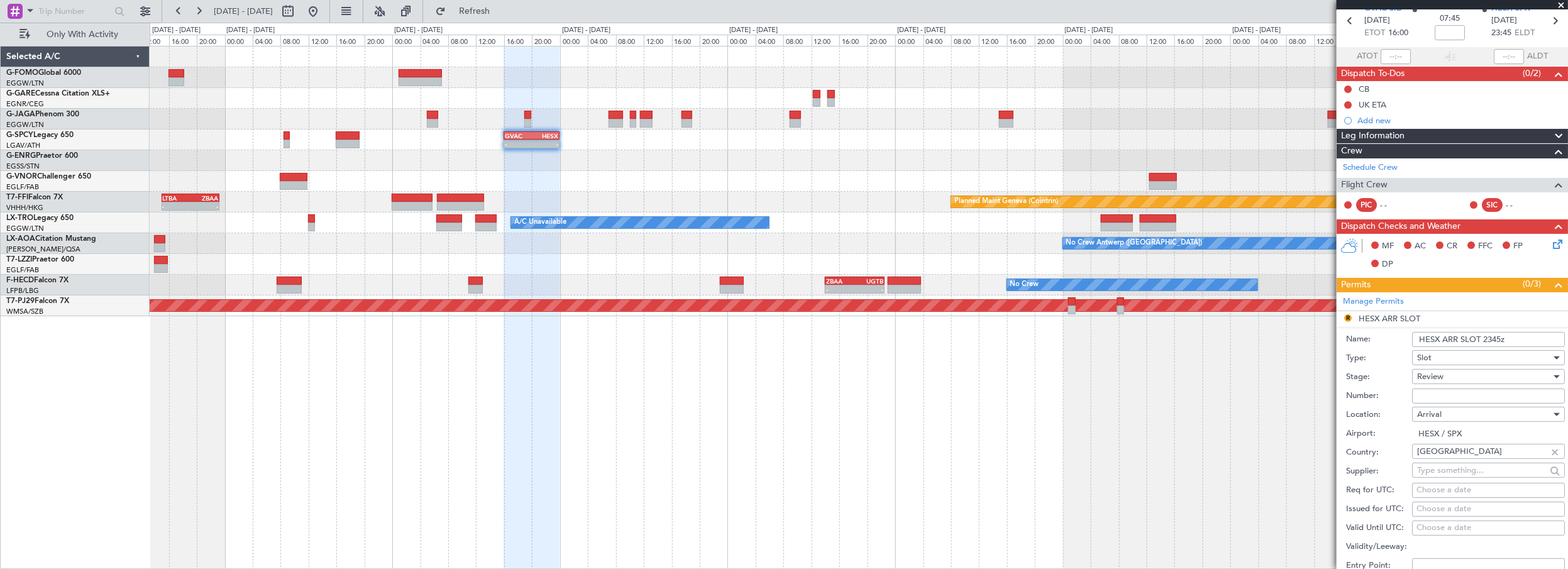
type input "HESX ARR SLOT 2345z"
click at [1435, 374] on span "Review" at bounding box center [1430, 377] width 26 height 11
click at [1445, 459] on span "Requested" at bounding box center [1485, 458] width 133 height 19
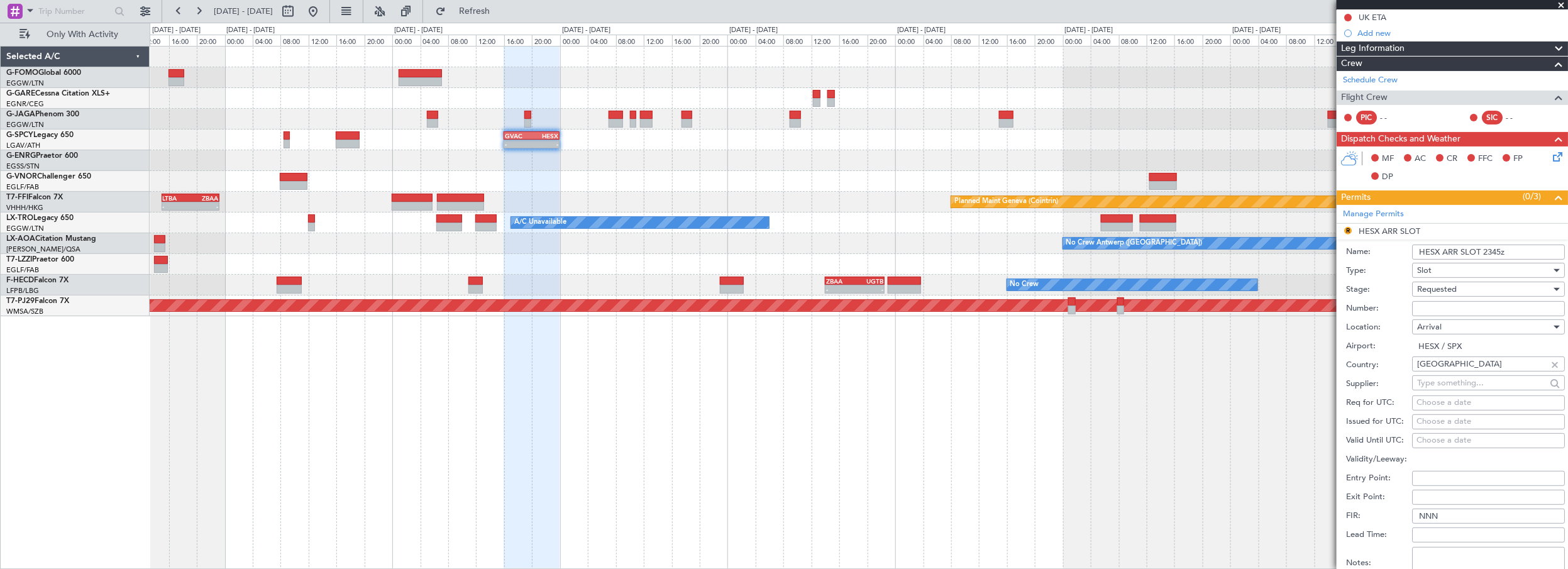
scroll to position [285, 0]
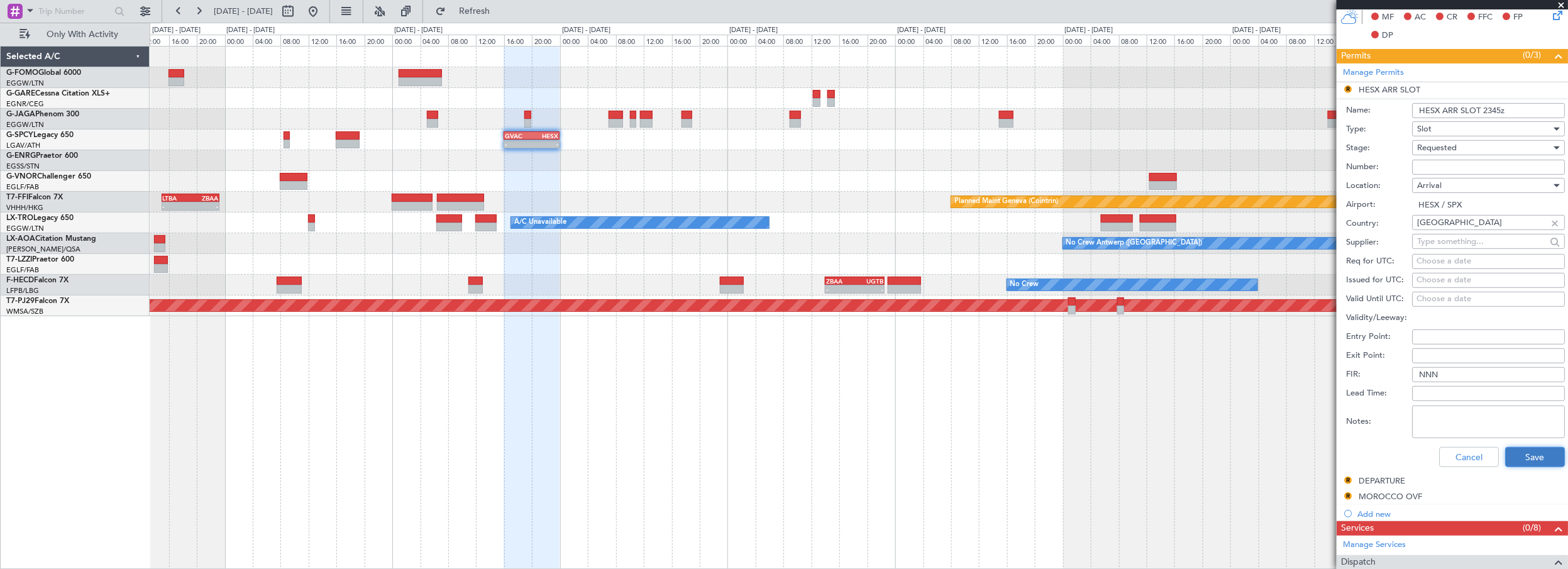
click at [1526, 459] on button "Save" at bounding box center [1535, 458] width 60 height 21
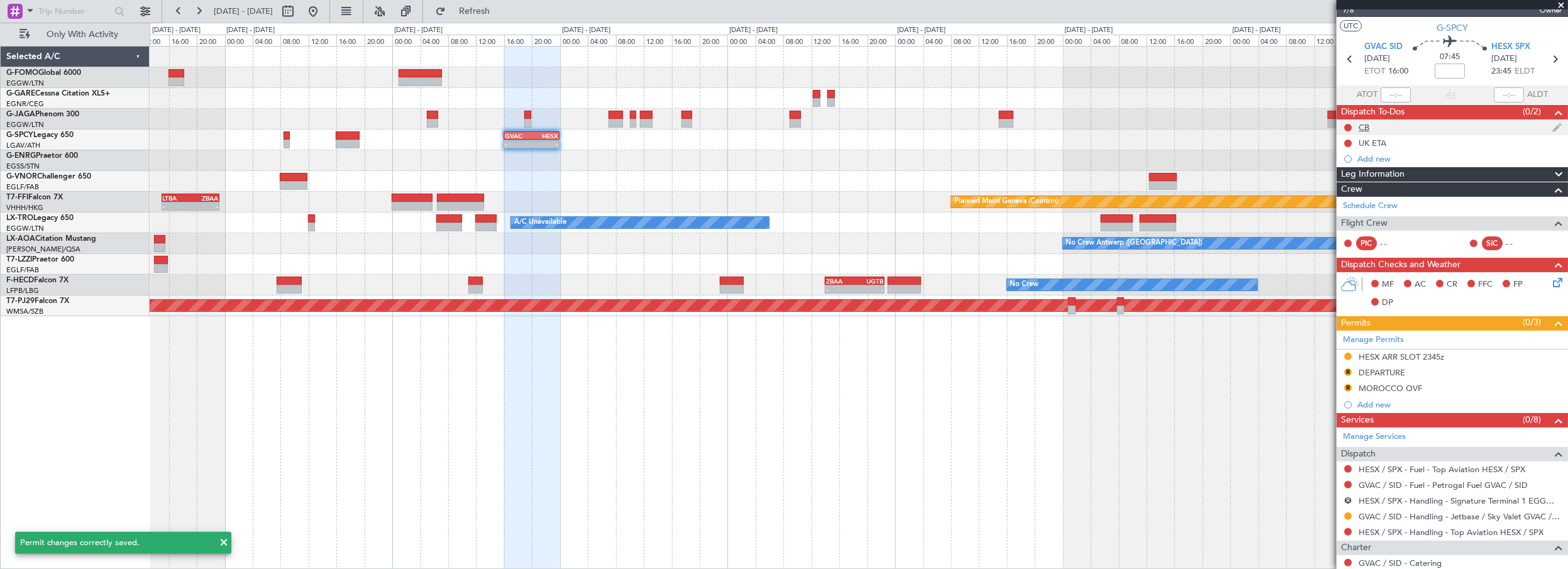
scroll to position [0, 0]
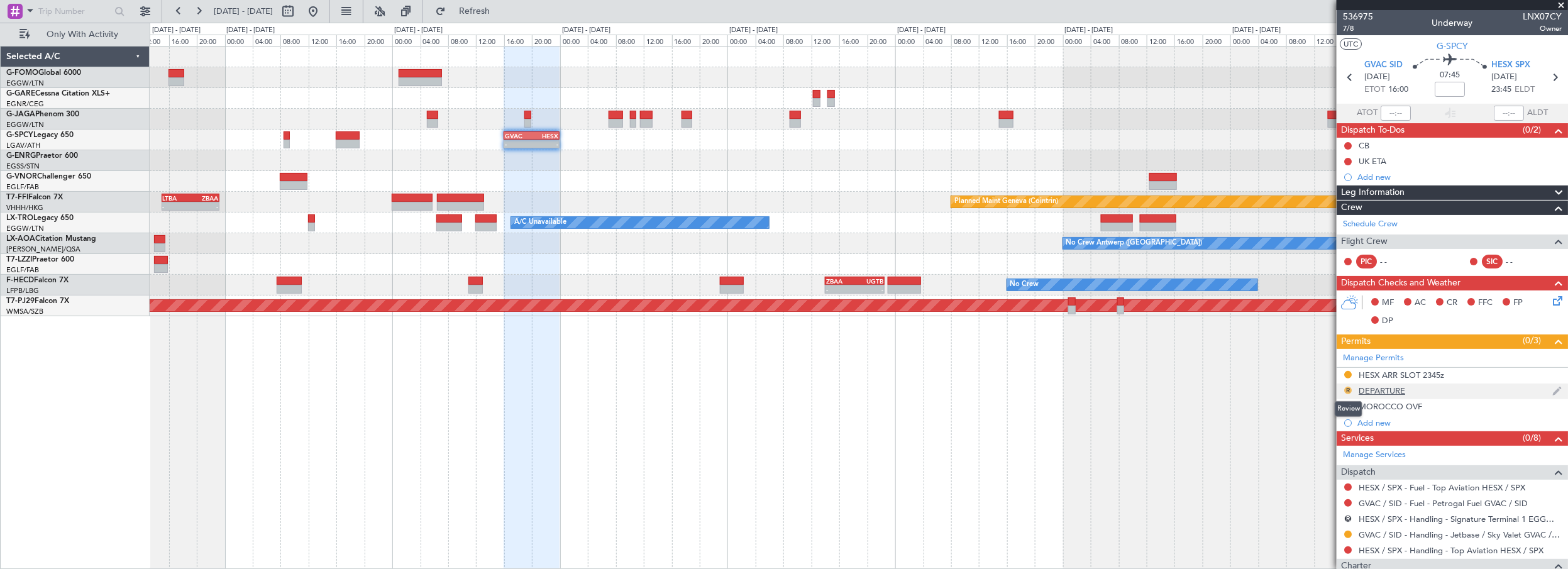
click at [1348, 388] on button "R" at bounding box center [1348, 390] width 7 height 7
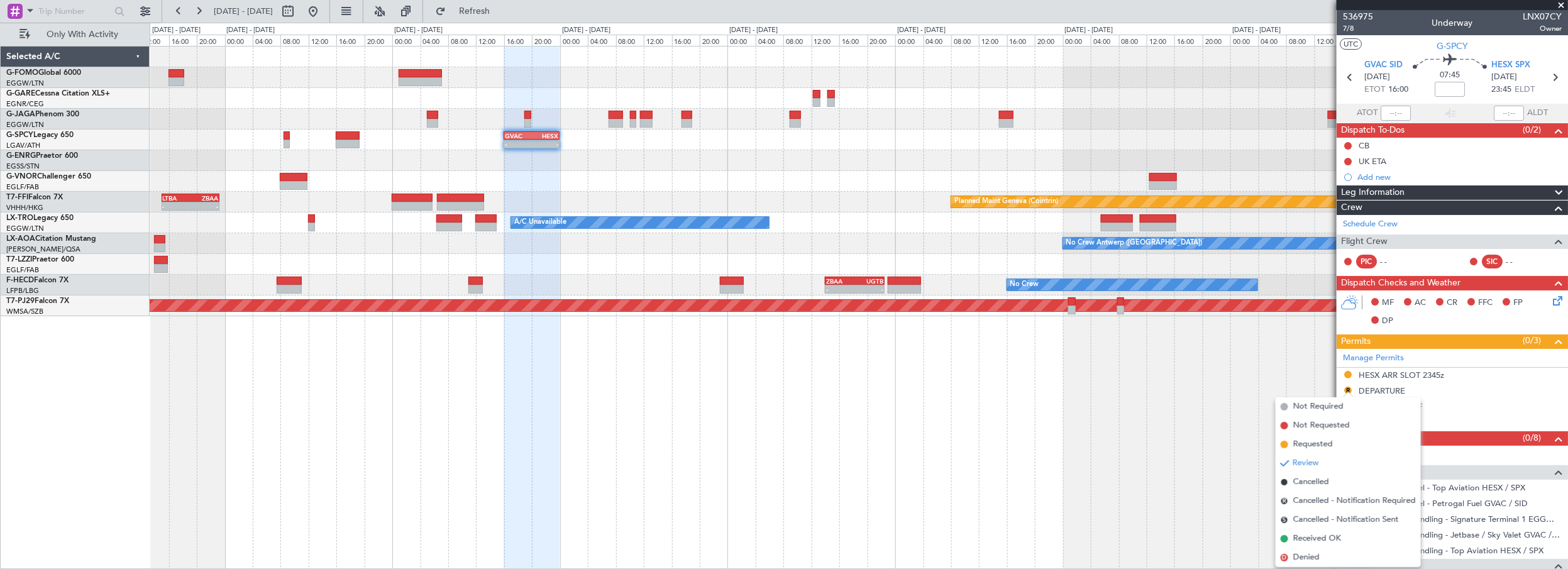
click at [1311, 443] on span "Requested" at bounding box center [1314, 444] width 39 height 12
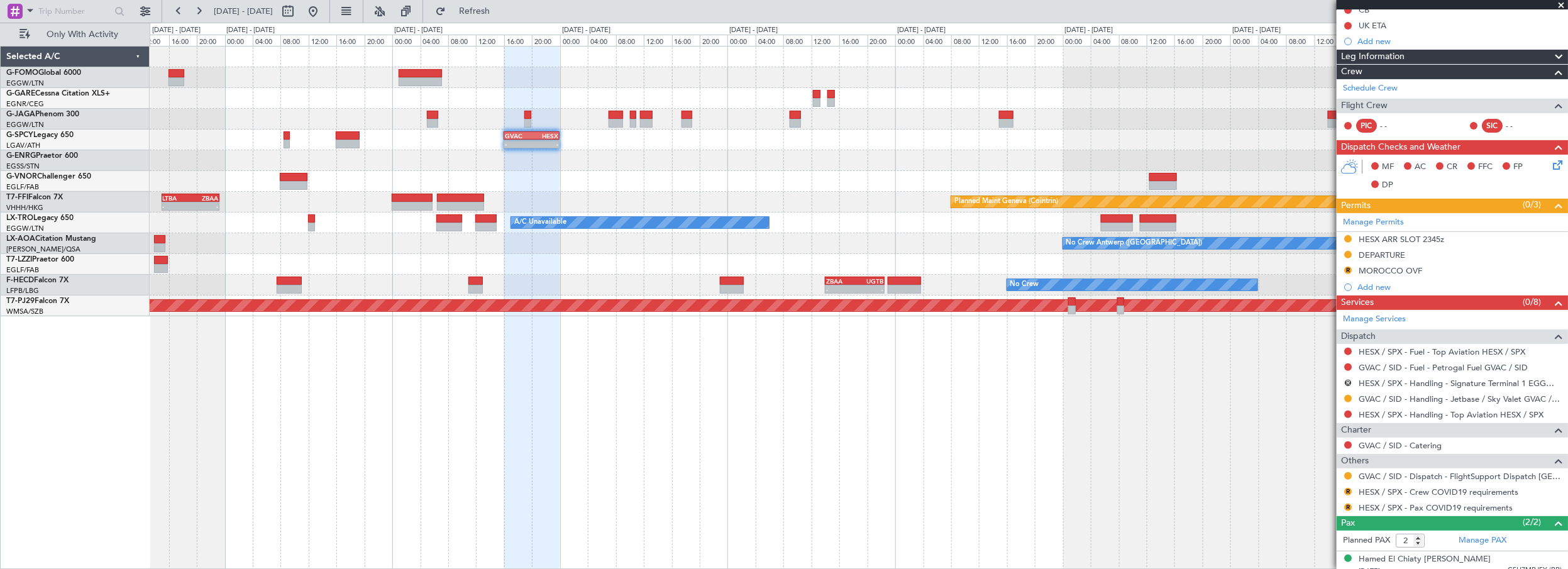
scroll to position [171, 0]
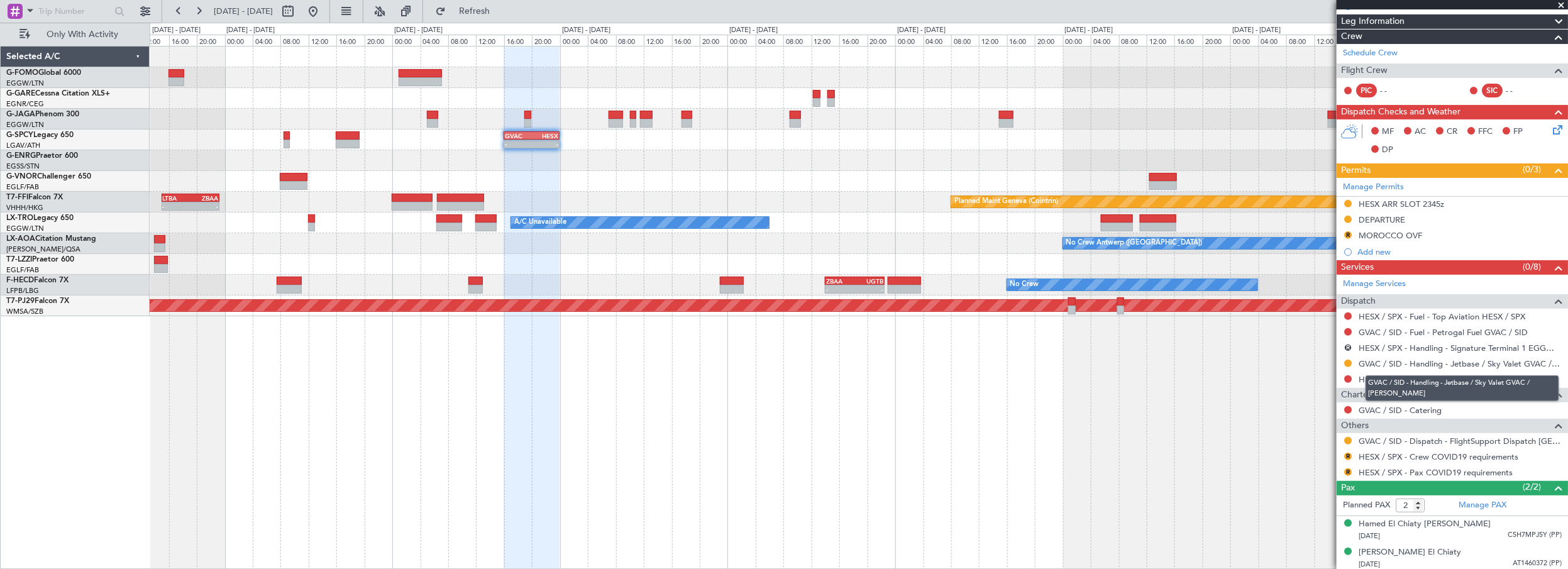
click at [1424, 375] on div "GVAC / SID - Handling - Jetbase / Sky Valet GVAC / [PERSON_NAME]" at bounding box center [1462, 388] width 194 height 26
click at [1474, 379] on link "HESX / SPX - Handling - Top Aviation HESX / SPX" at bounding box center [1451, 379] width 185 height 10
